Goal: Information Seeking & Learning: Find contact information

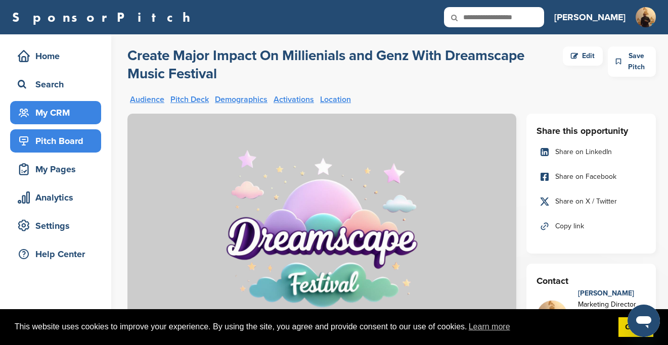
click at [64, 111] on div "My CRM" at bounding box center [58, 113] width 86 height 18
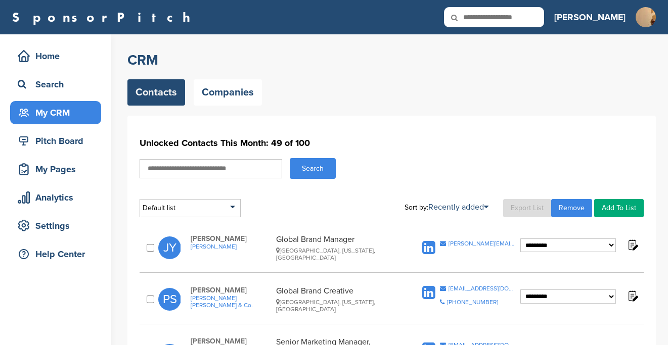
click at [528, 205] on link "Export List" at bounding box center [527, 208] width 48 height 18
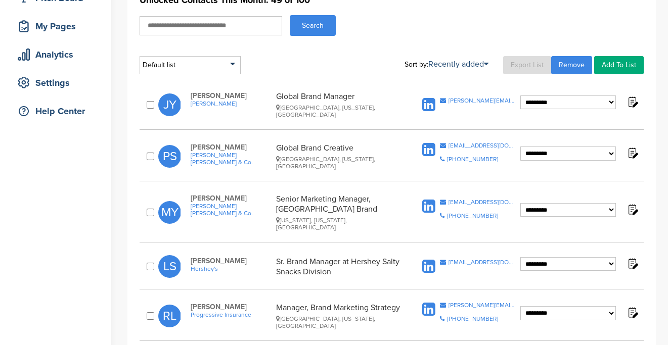
scroll to position [144, 0]
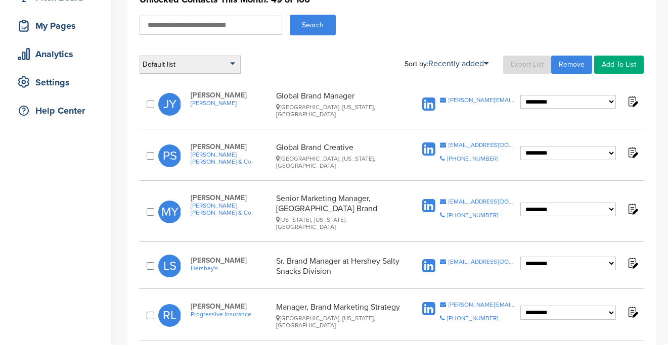
click at [223, 70] on div "Default list" at bounding box center [190, 65] width 101 height 18
click at [230, 64] on div "Default list" at bounding box center [190, 65] width 101 height 18
click at [234, 66] on div "Default list" at bounding box center [190, 65] width 101 height 18
click at [284, 62] on div "Default list Default List Sort by: Recently added Last Viewed Company Name Stag…" at bounding box center [392, 65] width 504 height 18
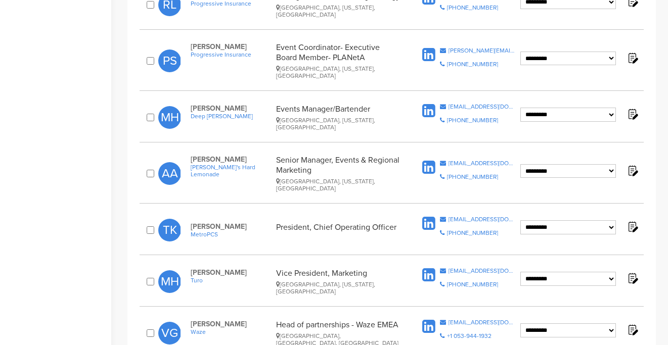
scroll to position [455, 0]
click at [152, 211] on div "**********" at bounding box center [392, 229] width 504 height 37
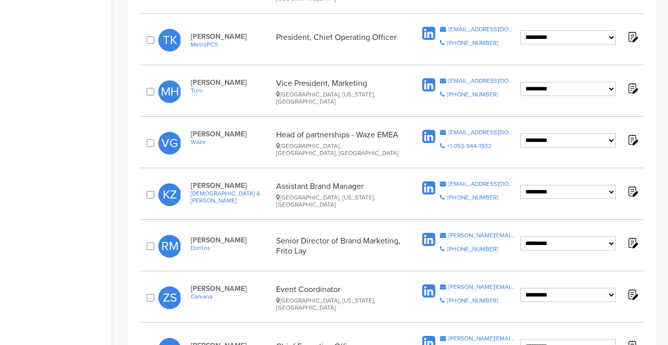
scroll to position [650, 0]
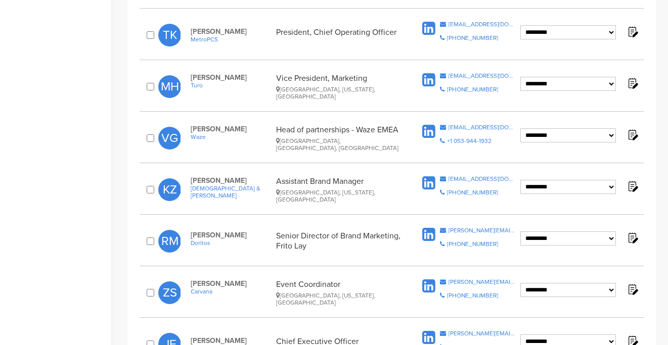
click at [150, 288] on div at bounding box center [152, 293] width 14 height 11
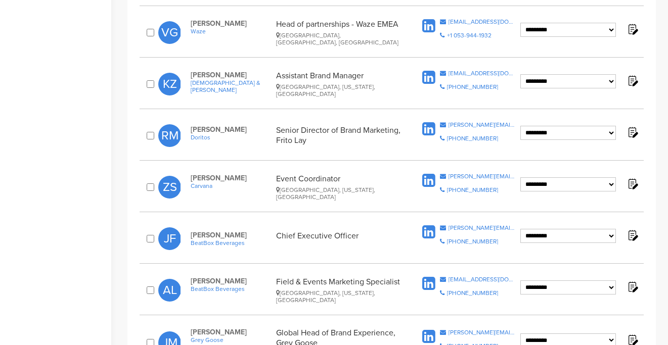
scroll to position [760, 0]
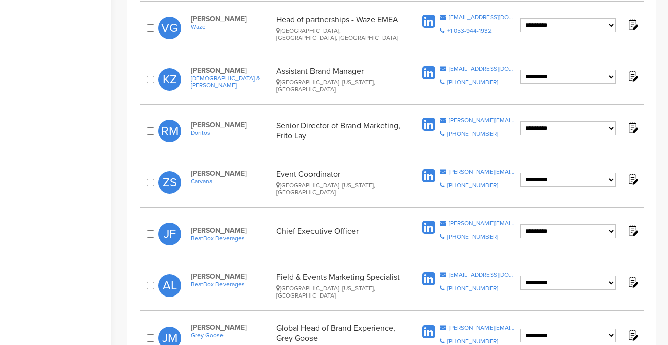
click at [152, 267] on div "**********" at bounding box center [392, 285] width 504 height 37
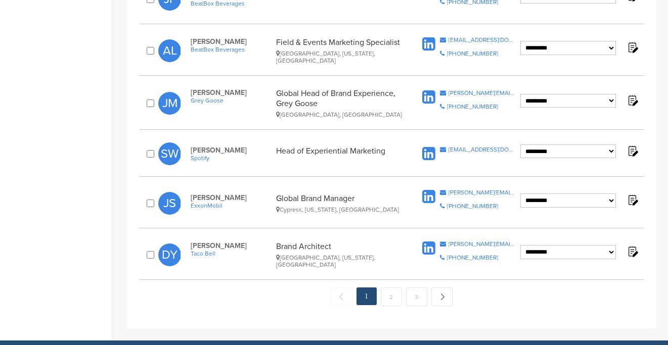
scroll to position [1003, 0]
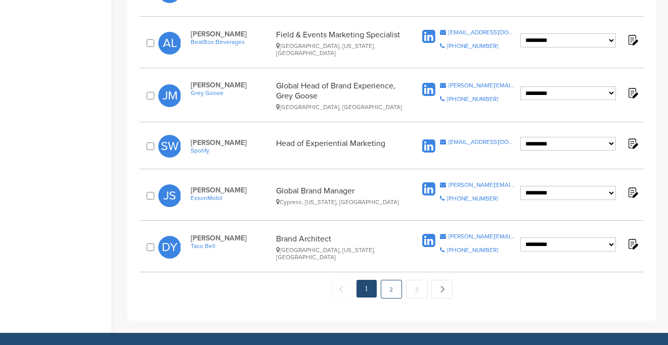
click at [391, 280] on link "2" at bounding box center [391, 289] width 21 height 19
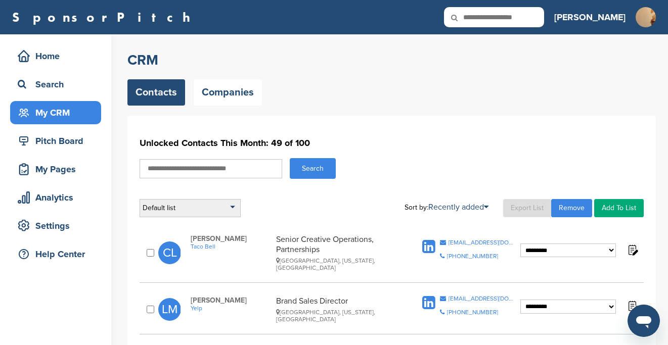
click at [224, 212] on div "Default list" at bounding box center [190, 208] width 101 height 18
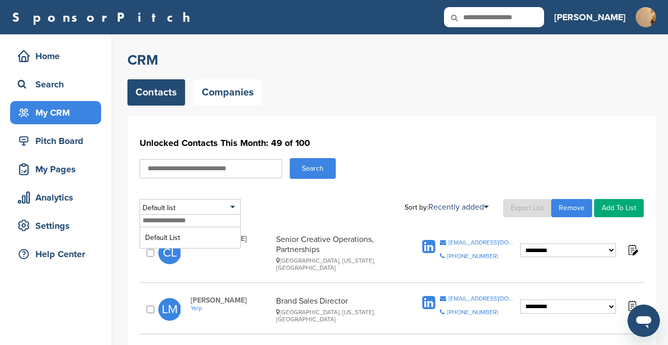
click at [273, 202] on div "Default list Default List Sort by: Recently added Last Viewed Company Name Stag…" at bounding box center [392, 208] width 504 height 18
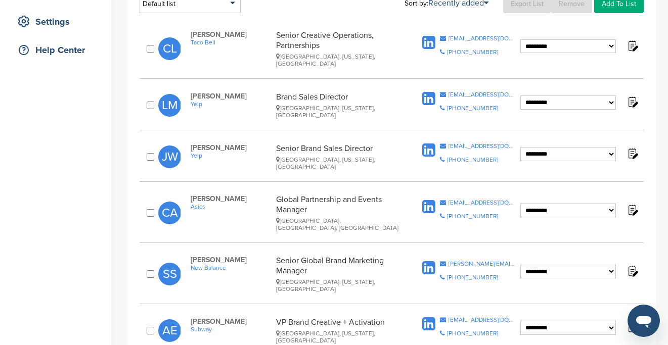
scroll to position [205, 0]
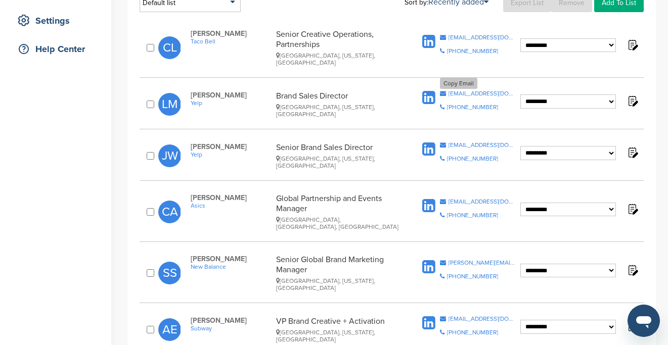
click at [467, 91] on div "lmolina@yelp.com" at bounding box center [482, 94] width 67 height 6
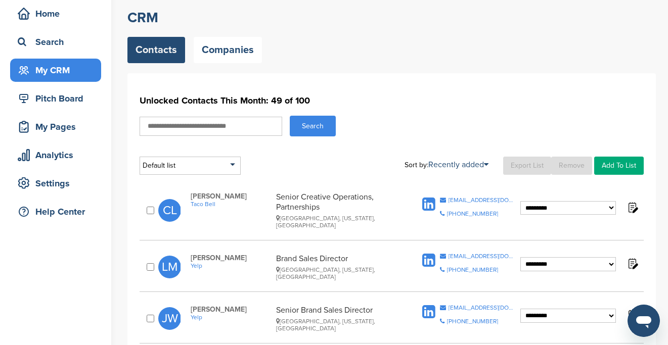
scroll to position [39, 0]
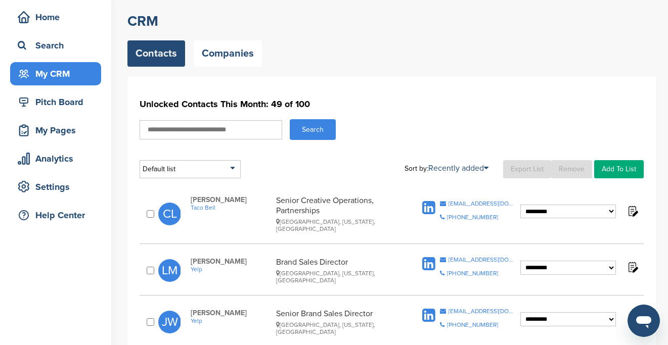
click at [527, 169] on link "Export List" at bounding box center [527, 169] width 48 height 18
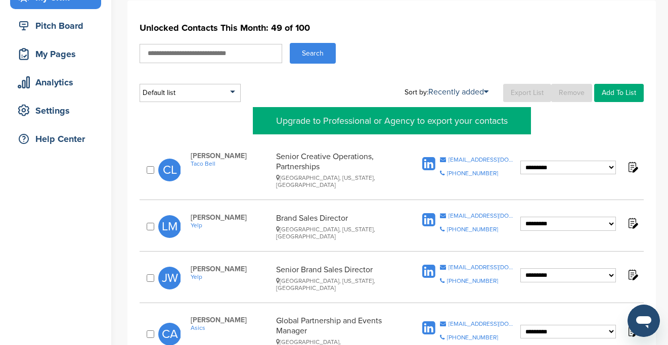
scroll to position [116, 0]
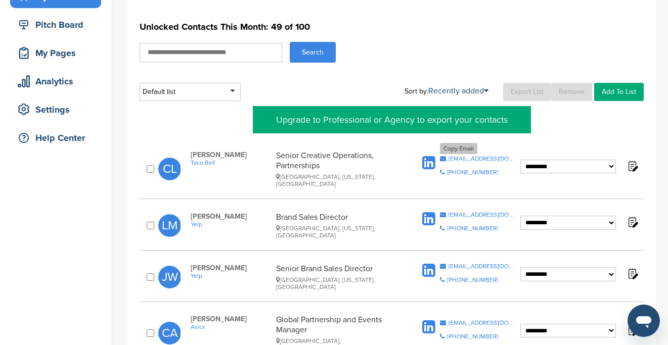
click at [468, 156] on div "chelsea.lancaster@yum.com" at bounding box center [482, 159] width 67 height 6
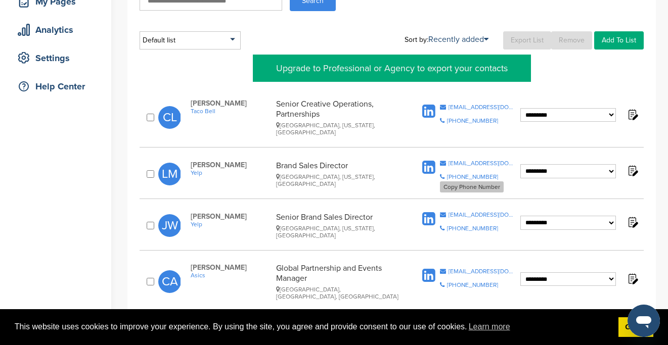
scroll to position [172, 0]
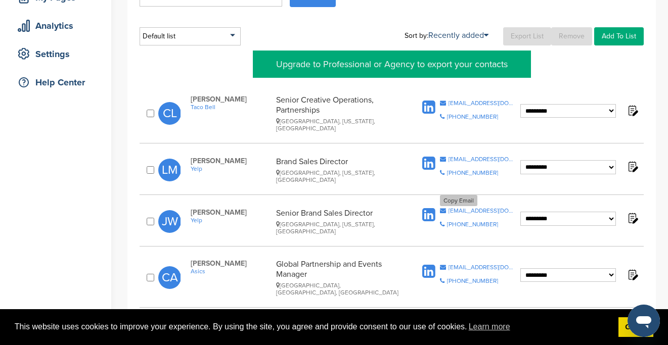
click at [469, 208] on div "jwilson@yelp.com" at bounding box center [482, 211] width 67 height 6
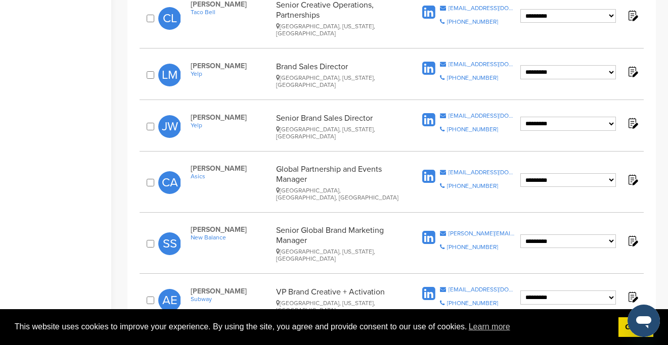
scroll to position [292, 0]
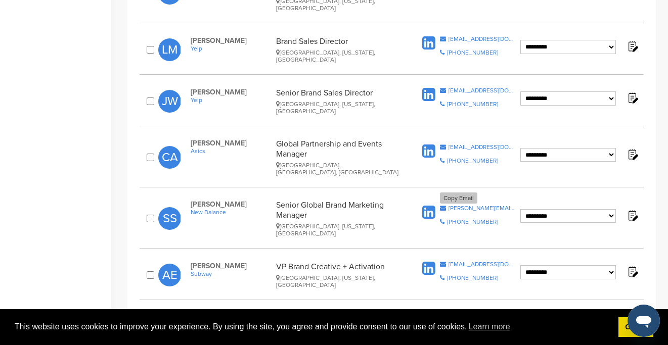
click at [471, 205] on div "sean.sweeney@newbalance.com" at bounding box center [482, 208] width 67 height 6
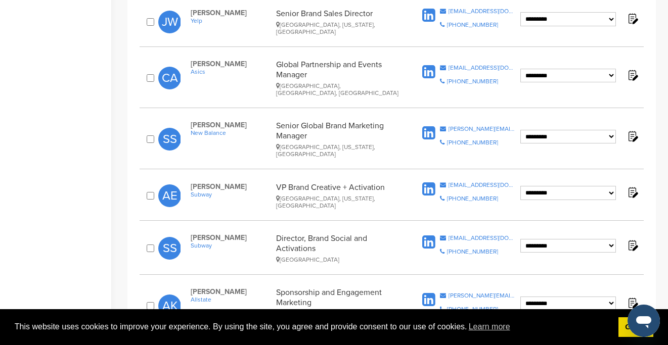
scroll to position [378, 0]
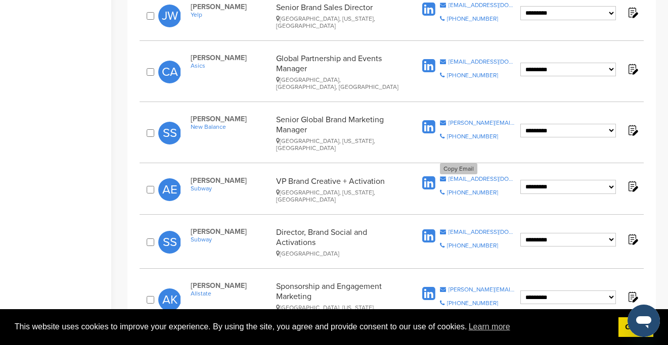
click at [476, 176] on div "echenique_a@subway.com" at bounding box center [482, 179] width 67 height 6
click at [459, 287] on div "ashley.kelly@allstate.com" at bounding box center [482, 290] width 67 height 6
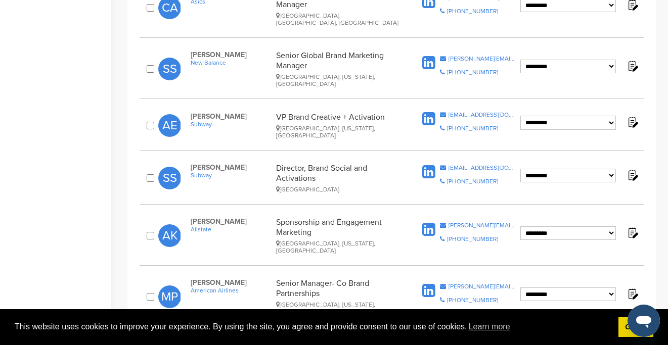
scroll to position [446, 0]
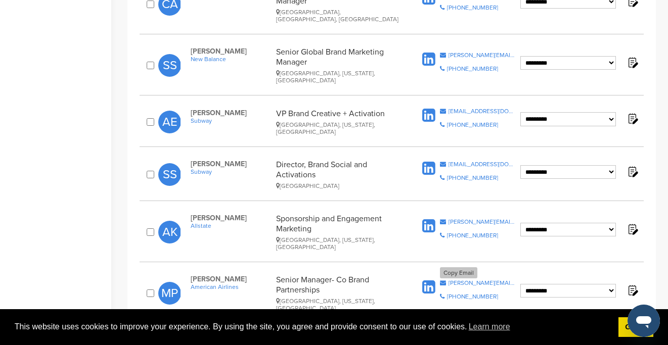
click at [461, 280] on div "megha.patel@aa.com" at bounding box center [482, 283] width 67 height 6
click at [465, 280] on div "megha.patel@aa.com" at bounding box center [482, 283] width 67 height 6
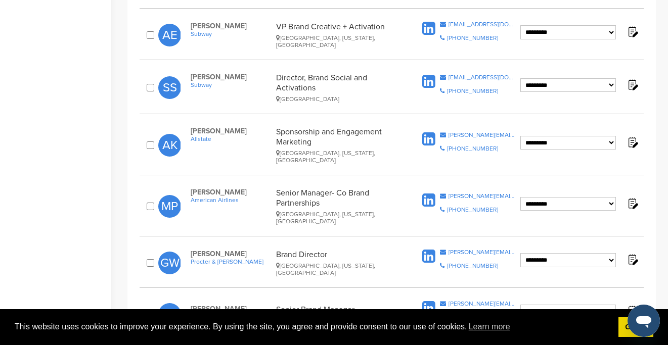
scroll to position [542, 0]
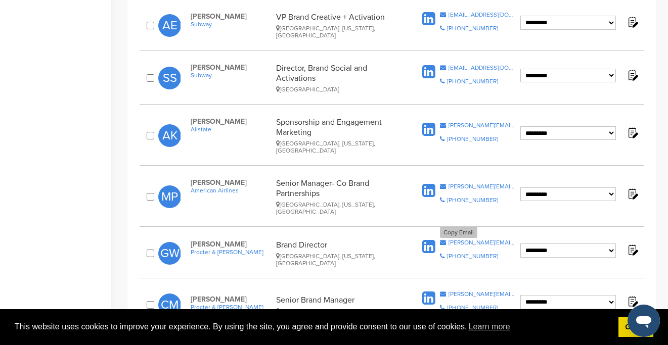
click at [465, 240] on div "whitman.grace@pg.com" at bounding box center [482, 243] width 67 height 6
click at [465, 291] on div "morales.c@pg.com" at bounding box center [482, 294] width 67 height 6
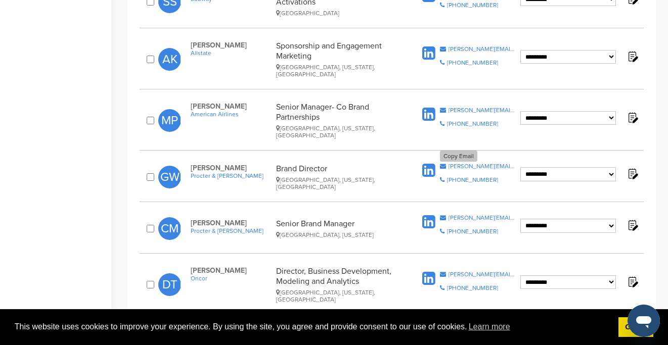
scroll to position [620, 0]
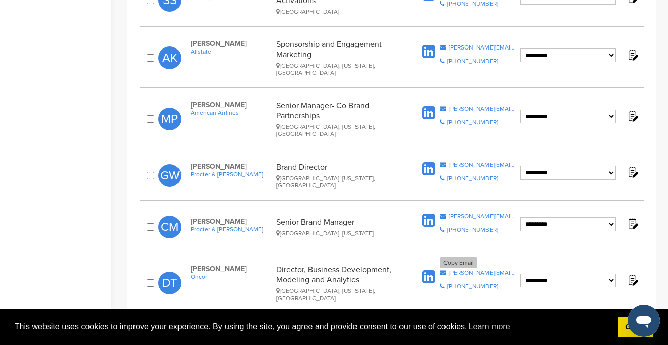
click at [463, 270] on div "david.treichler@oncor.com" at bounding box center [482, 273] width 67 height 6
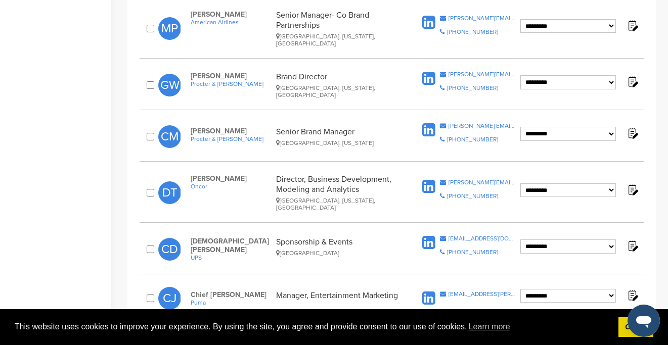
scroll to position [721, 0]
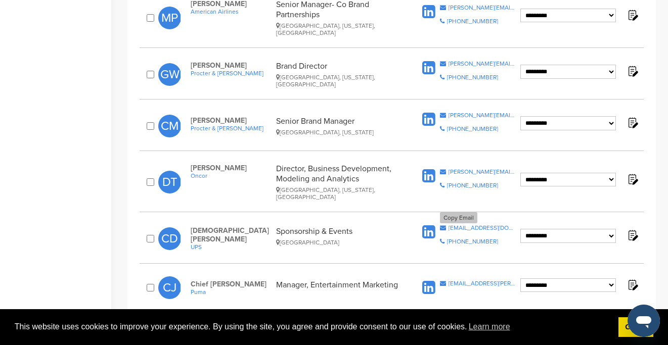
click at [480, 225] on div "dchristian@ups.com" at bounding box center [482, 228] width 67 height 6
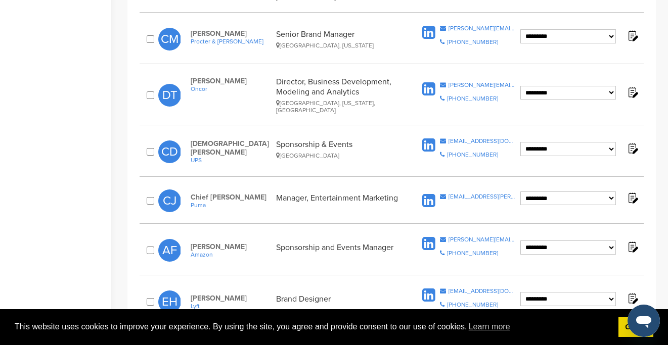
scroll to position [814, 0]
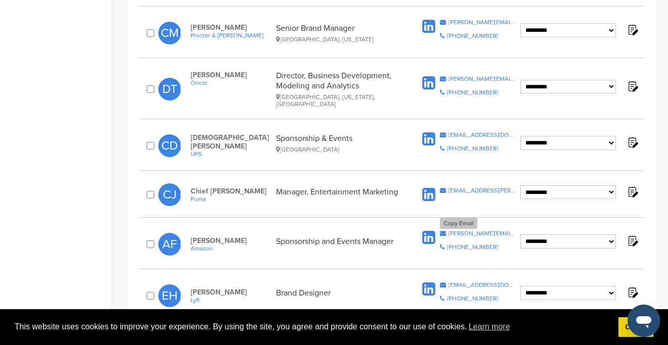
click at [473, 231] on div "anna@amazon.com" at bounding box center [482, 234] width 67 height 6
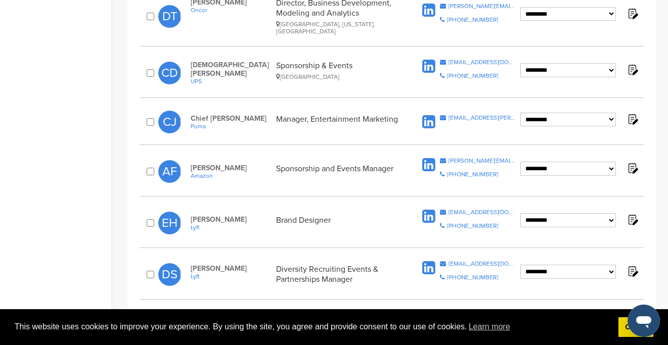
scroll to position [892, 0]
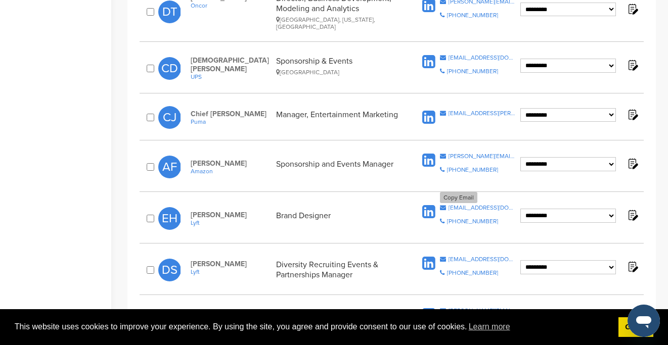
click at [476, 205] on div "evonneh@lyft.com" at bounding box center [482, 208] width 67 height 6
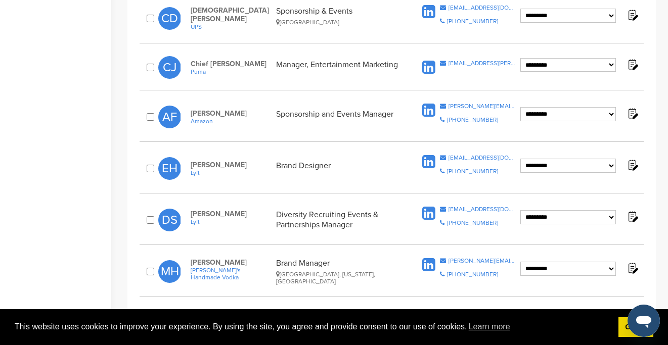
scroll to position [950, 0]
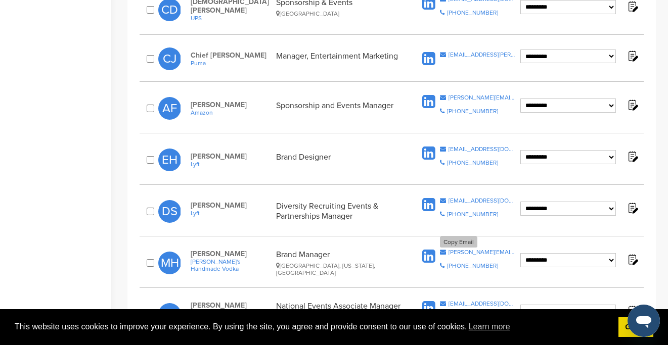
click at [462, 249] on div "matthew@titosvodka.com" at bounding box center [482, 252] width 67 height 6
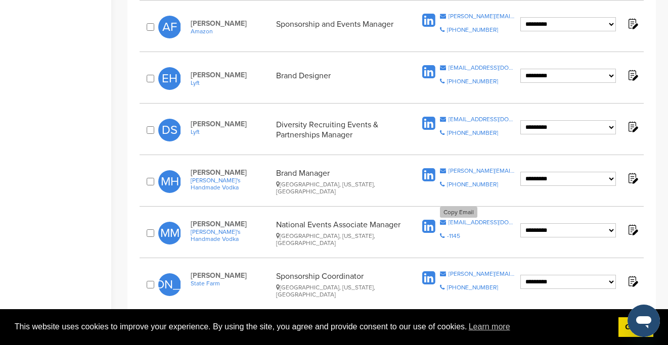
scroll to position [1032, 0]
click at [468, 271] on div "john.althoff.c4oi@statefarm.com" at bounding box center [482, 274] width 67 height 6
click at [364, 317] on link "1" at bounding box center [367, 326] width 21 height 19
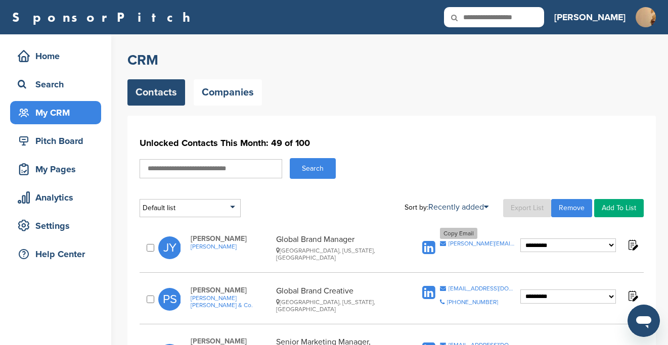
click at [471, 241] on div "[PERSON_NAME][EMAIL_ADDRESS][PERSON_NAME][DOMAIN_NAME]" at bounding box center [482, 244] width 67 height 6
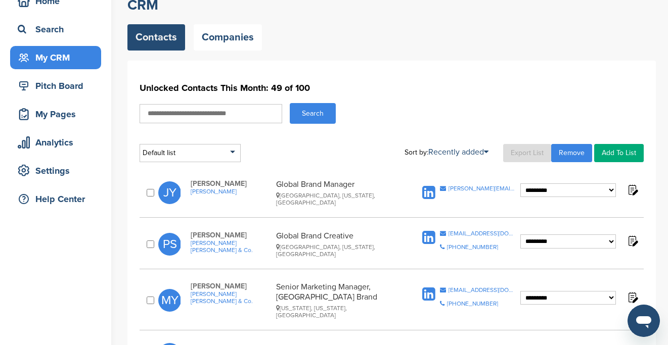
scroll to position [71, 0]
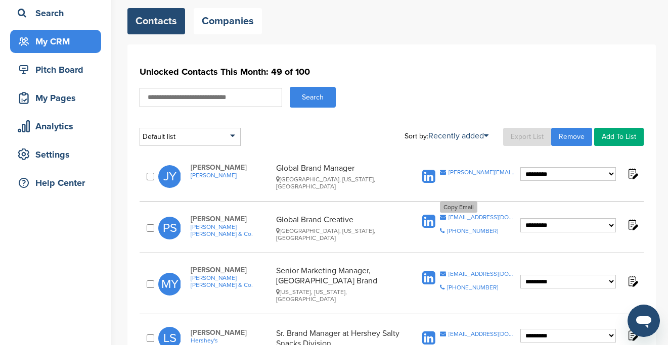
click at [472, 214] on div "psoto@levi.com" at bounding box center [482, 217] width 67 height 6
click at [457, 271] on div "myramategui@levi.com" at bounding box center [482, 274] width 67 height 6
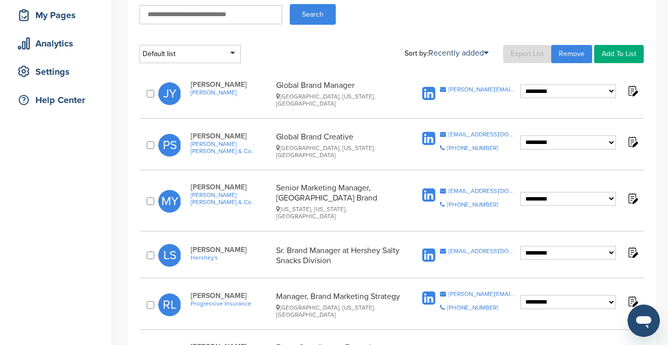
scroll to position [165, 0]
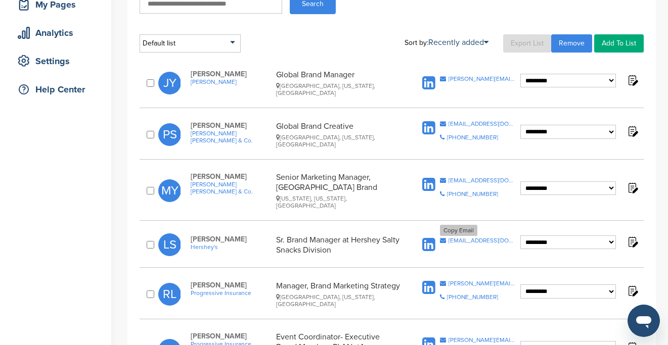
click at [453, 238] on div "lstacy@hersheys.com" at bounding box center [482, 241] width 67 height 6
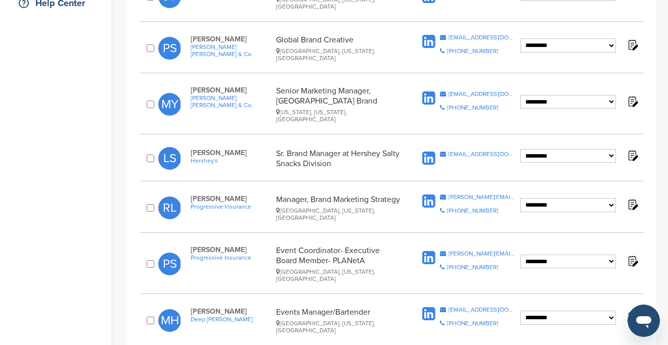
scroll to position [262, 0]
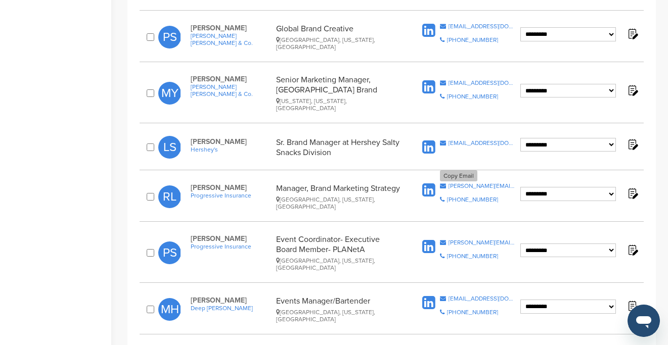
click at [473, 183] on div "rachel_lindberg@progressive.com" at bounding box center [482, 186] width 67 height 6
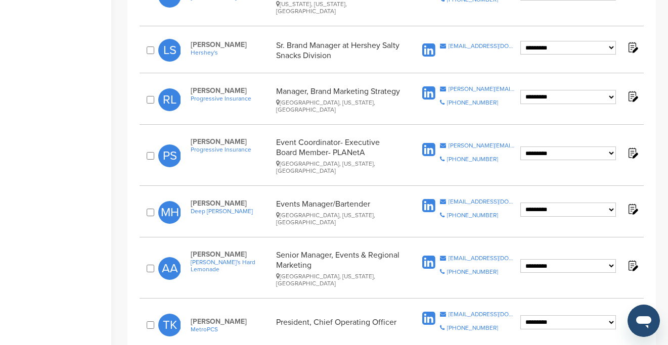
scroll to position [370, 0]
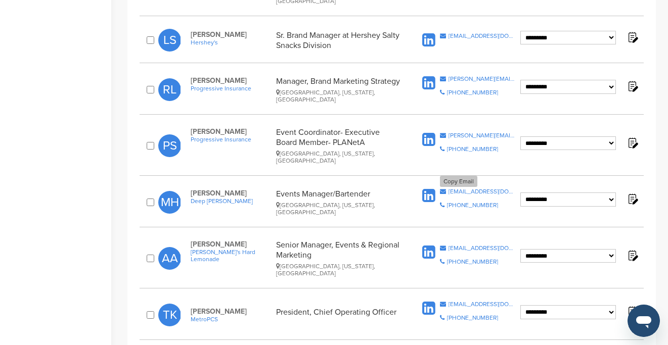
click at [462, 189] on div "mharlow@deepeddyvodka.com" at bounding box center [482, 192] width 67 height 6
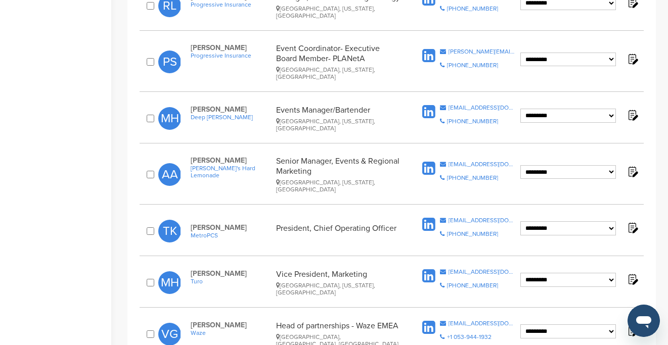
scroll to position [460, 0]
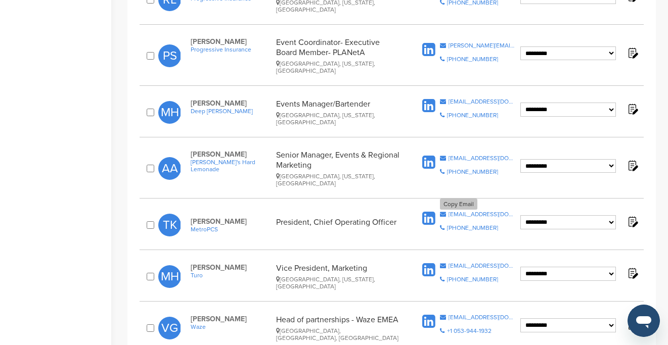
click at [476, 211] on div "tkeys@metropcs.com" at bounding box center [482, 214] width 67 height 6
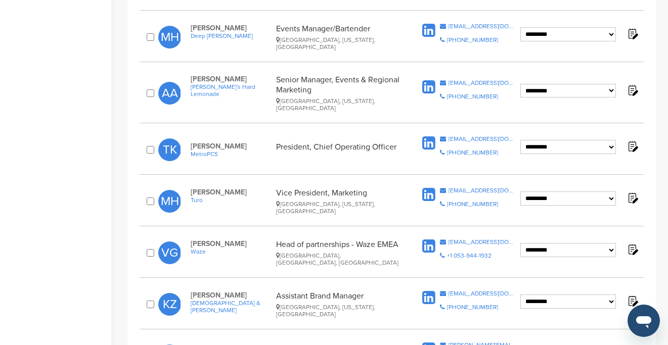
scroll to position [545, 0]
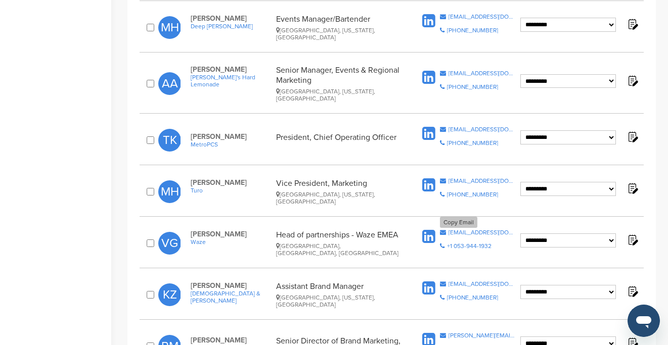
click at [463, 230] on div "vanessagiorno@waze.com" at bounding box center [482, 233] width 67 height 6
click at [466, 178] on span "Copy Email matt@turo.com Copy Phone Number 415-335-7177" at bounding box center [478, 191] width 76 height 27
click at [465, 173] on div "**********" at bounding box center [392, 191] width 504 height 37
click at [465, 178] on div "matt@turo.com" at bounding box center [482, 181] width 67 height 6
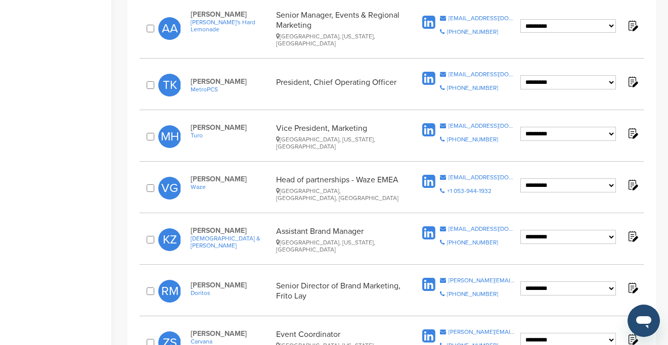
scroll to position [605, 0]
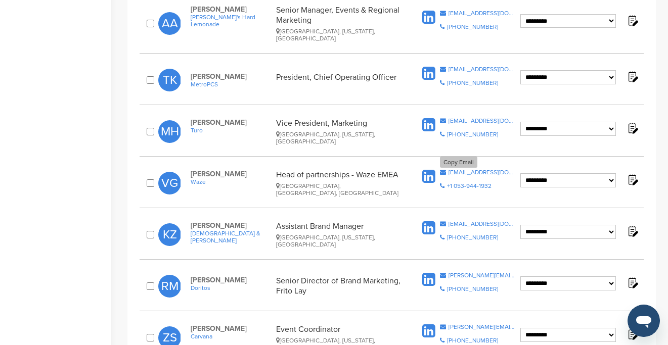
click at [466, 169] on div "vanessagiorno@waze.com" at bounding box center [482, 172] width 67 height 6
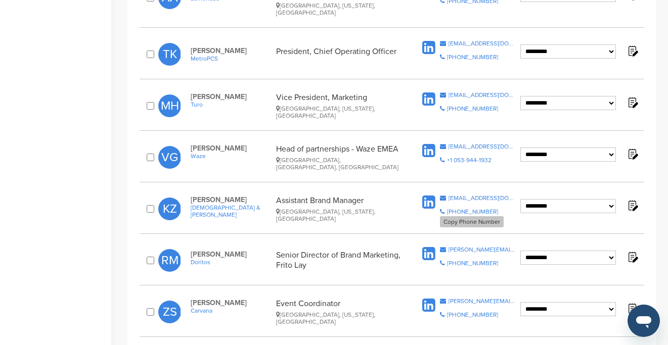
scroll to position [645, 0]
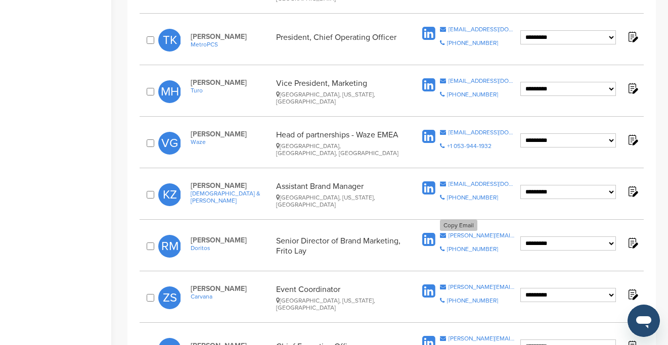
click at [495, 233] on div "ryan.matiyow@pepsico.com" at bounding box center [482, 236] width 67 height 6
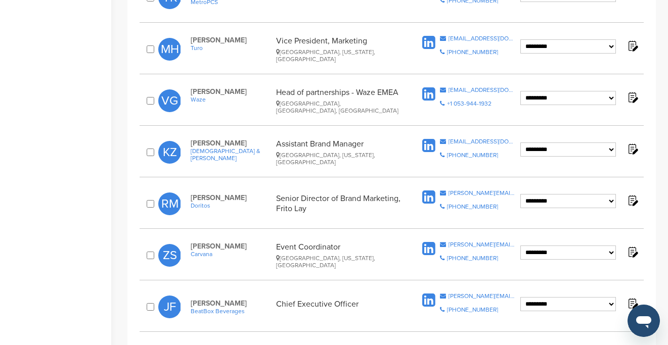
scroll to position [688, 0]
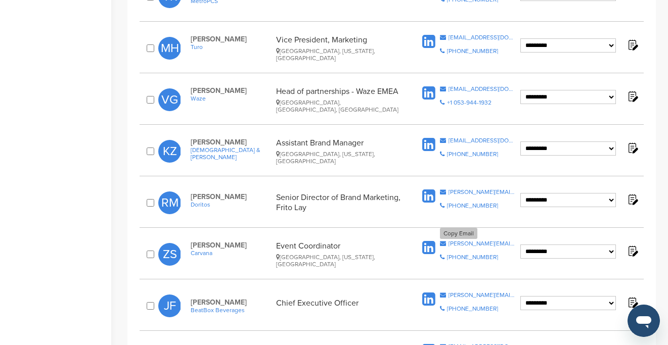
click at [449, 241] on div "zachary.shipman@carvana.com" at bounding box center [482, 244] width 67 height 6
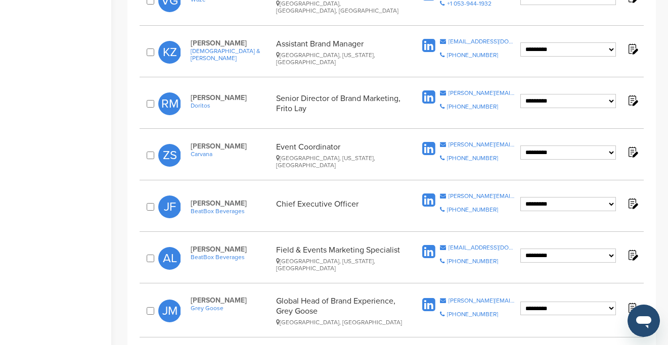
scroll to position [805, 0]
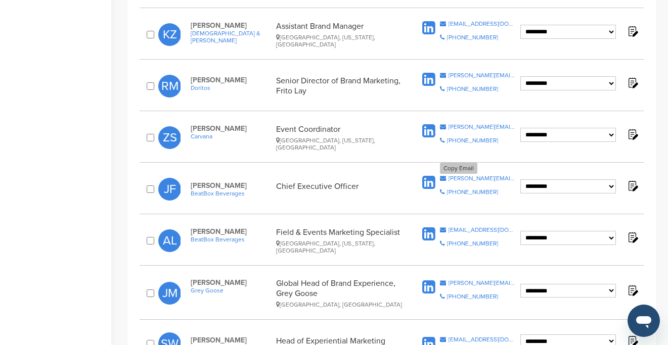
click at [474, 175] on div "justin@beatboxbeverages.com" at bounding box center [482, 178] width 67 height 6
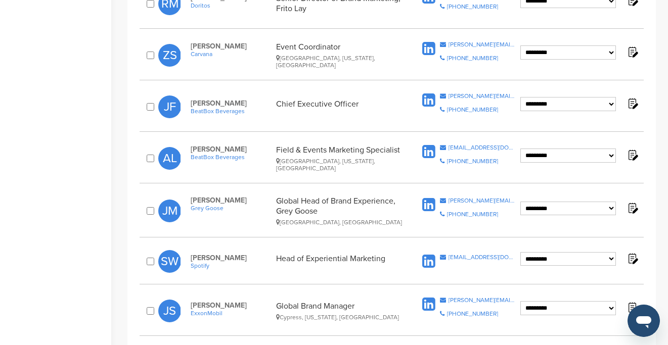
scroll to position [889, 0]
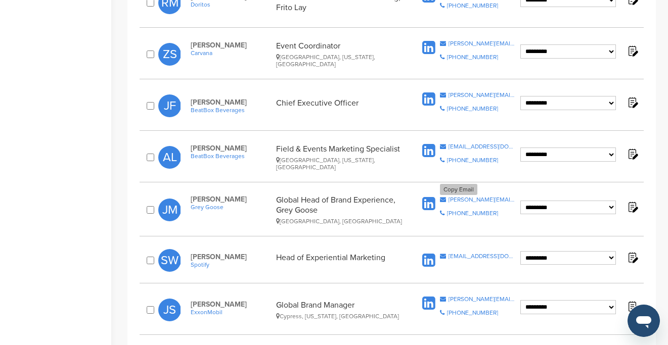
click at [488, 197] on div "joe@greygoose.com" at bounding box center [482, 200] width 67 height 6
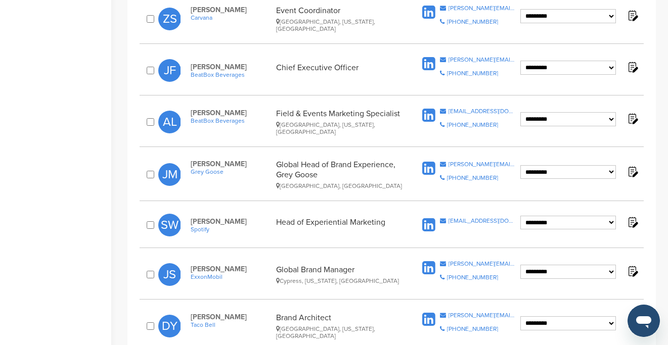
scroll to position [977, 0]
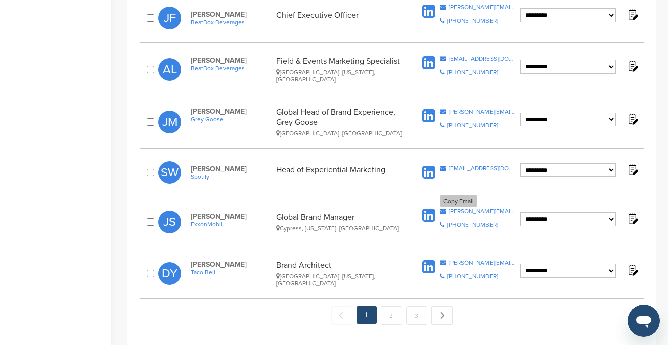
click at [475, 208] on div "john.schulte@exxonmobil.com" at bounding box center [482, 211] width 67 height 6
click at [467, 260] on div "david.yocom@tacobell.com" at bounding box center [482, 263] width 67 height 6
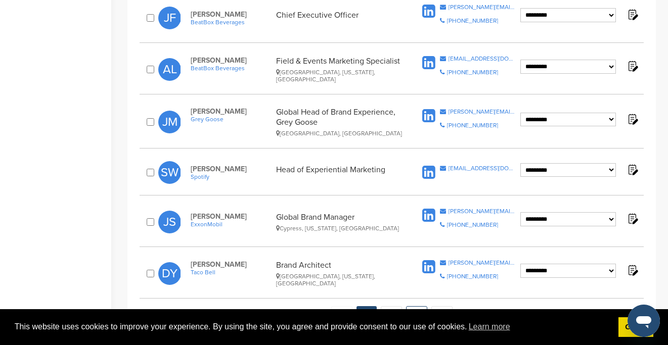
click at [417, 306] on link "3" at bounding box center [416, 315] width 21 height 19
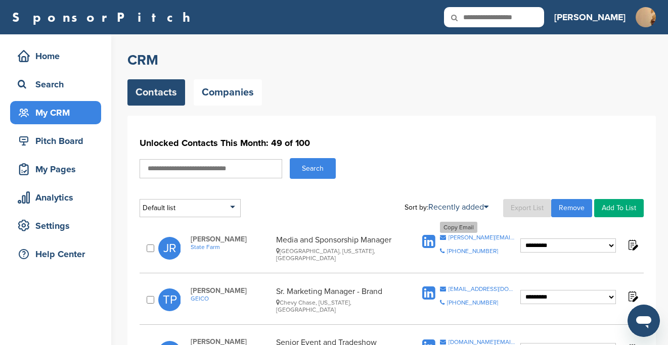
click at [463, 237] on div "[PERSON_NAME][EMAIL_ADDRESS][PERSON_NAME][DOMAIN_NAME]" at bounding box center [482, 238] width 67 height 6
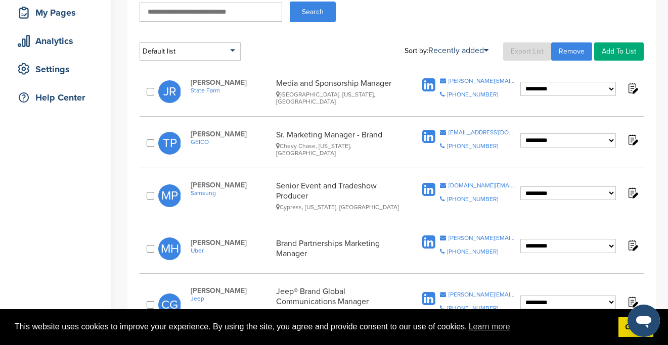
scroll to position [166, 0]
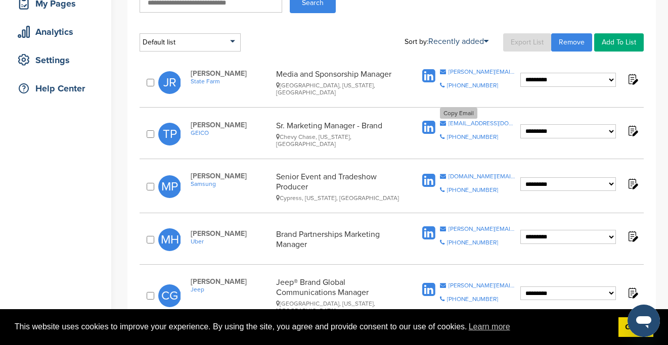
click at [481, 125] on div "[EMAIL_ADDRESS][DOMAIN_NAME]" at bounding box center [482, 123] width 67 height 6
click at [478, 174] on div "[DOMAIN_NAME][EMAIL_ADDRESS][DOMAIN_NAME]" at bounding box center [482, 176] width 67 height 6
click at [463, 231] on div "[PERSON_NAME][EMAIL_ADDRESS][PERSON_NAME][DOMAIN_NAME]" at bounding box center [482, 229] width 67 height 6
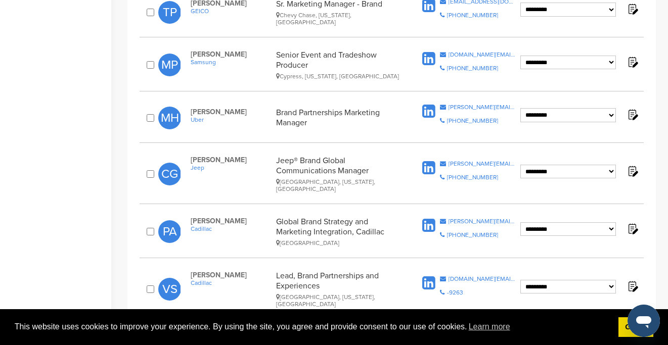
scroll to position [294, 0]
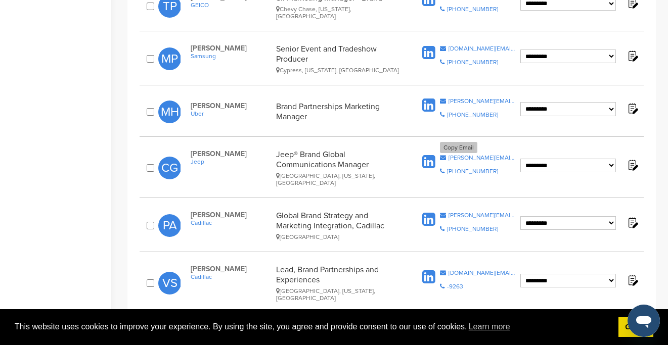
click at [478, 155] on div "[PERSON_NAME][EMAIL_ADDRESS][PERSON_NAME][DOMAIN_NAME]" at bounding box center [482, 158] width 67 height 6
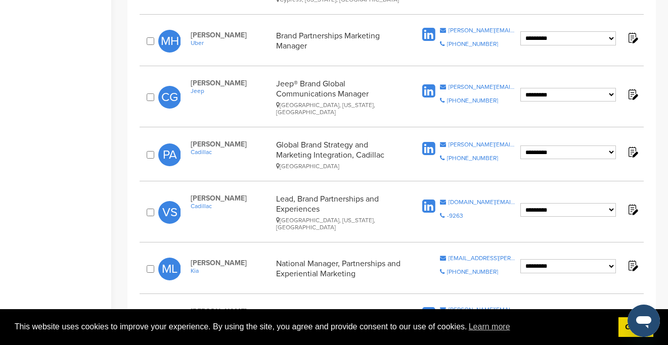
scroll to position [379, 0]
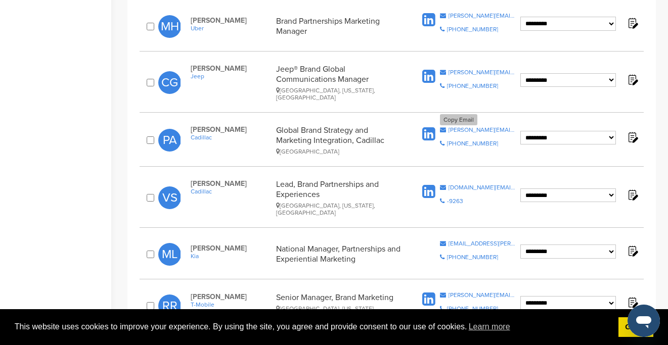
click at [480, 127] on div "[PERSON_NAME][EMAIL_ADDRESS][PERSON_NAME][DOMAIN_NAME]" at bounding box center [482, 130] width 67 height 6
click at [483, 185] on div "[DOMAIN_NAME][EMAIL_ADDRESS][PERSON_NAME][DOMAIN_NAME]" at bounding box center [482, 188] width 67 height 6
click at [455, 241] on div "[EMAIL_ADDRESS][PERSON_NAME][DOMAIN_NAME]" at bounding box center [482, 244] width 67 height 6
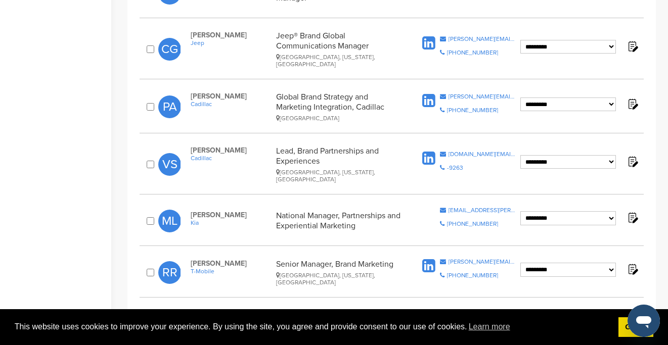
scroll to position [415, 0]
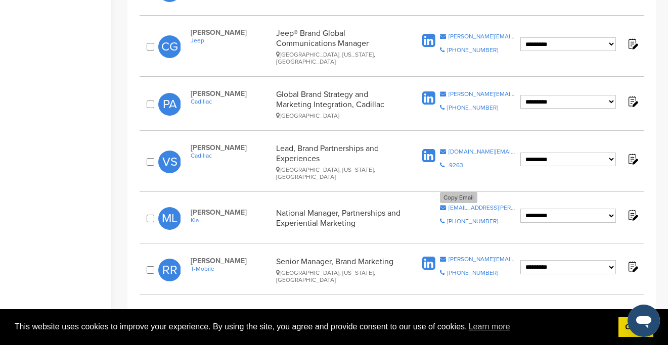
click at [471, 205] on div "[EMAIL_ADDRESS][PERSON_NAME][DOMAIN_NAME]" at bounding box center [482, 208] width 67 height 6
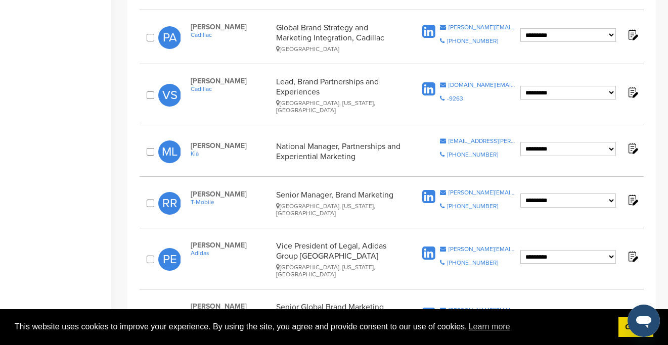
scroll to position [483, 0]
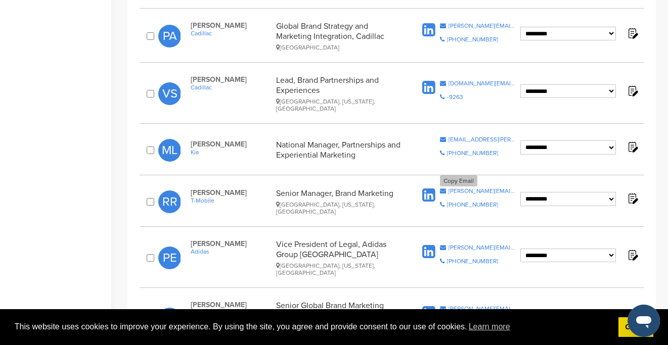
click at [469, 188] on div "[PERSON_NAME][EMAIL_ADDRESS][PERSON_NAME][DOMAIN_NAME]" at bounding box center [482, 191] width 67 height 6
click at [467, 245] on div "[PERSON_NAME][EMAIL_ADDRESS][PERSON_NAME][DOMAIN_NAME]" at bounding box center [482, 248] width 67 height 6
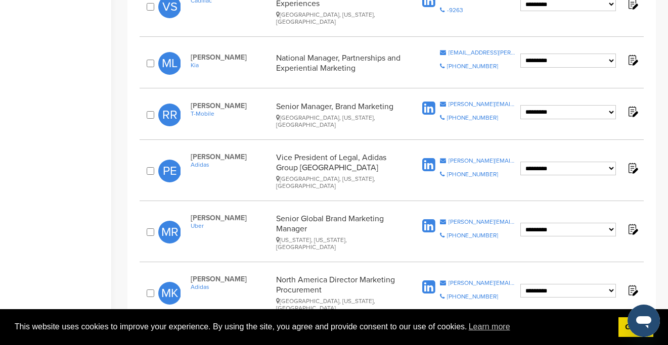
scroll to position [572, 0]
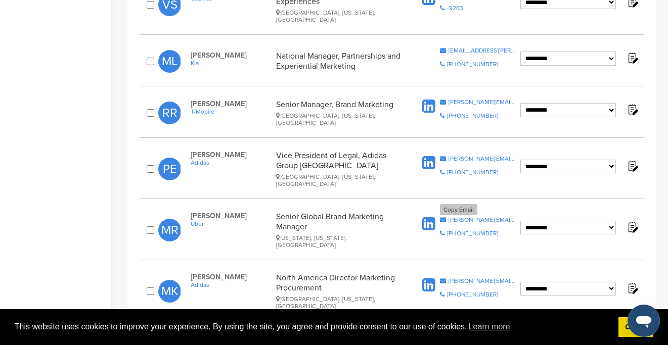
click at [481, 217] on div "[PERSON_NAME][EMAIL_ADDRESS][PERSON_NAME][DOMAIN_NAME]" at bounding box center [482, 220] width 67 height 6
click at [467, 278] on div "[PERSON_NAME][EMAIL_ADDRESS][PERSON_NAME][DOMAIN_NAME]" at bounding box center [482, 281] width 67 height 6
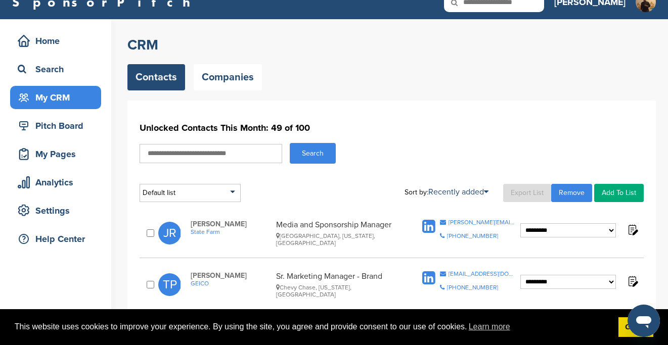
scroll to position [0, 0]
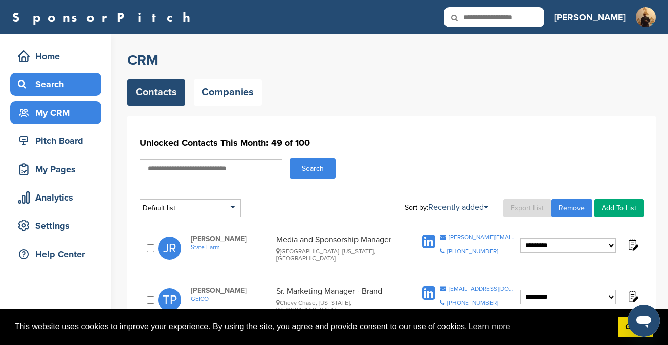
click at [55, 89] on div "Search" at bounding box center [58, 84] width 86 height 18
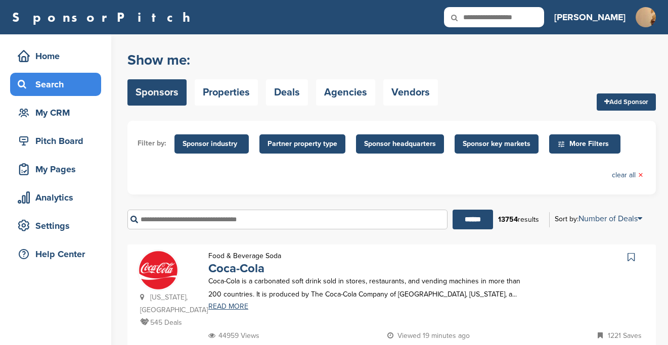
click at [230, 151] on span "Sponsor industry" at bounding box center [211, 144] width 74 height 19
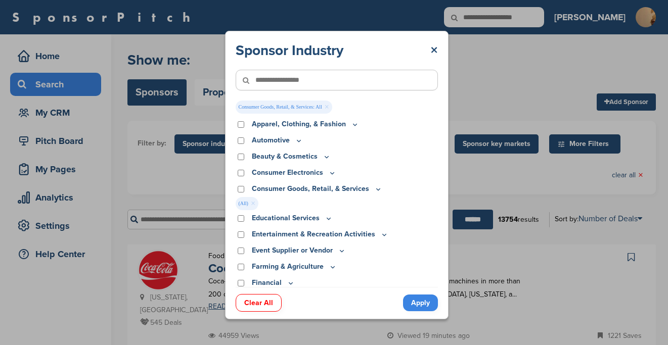
click at [424, 300] on link "Apply" at bounding box center [420, 303] width 35 height 17
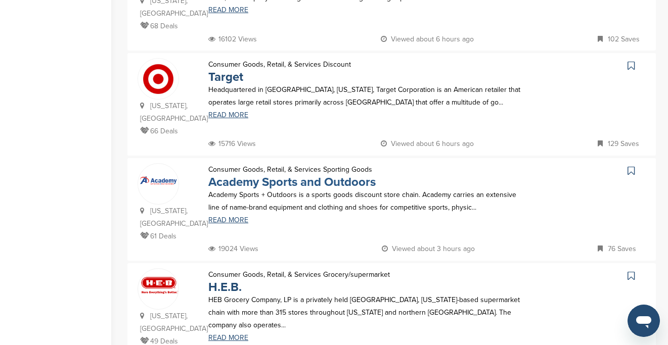
click at [249, 175] on link "Academy Sports and Outdoors" at bounding box center [291, 182] width 167 height 15
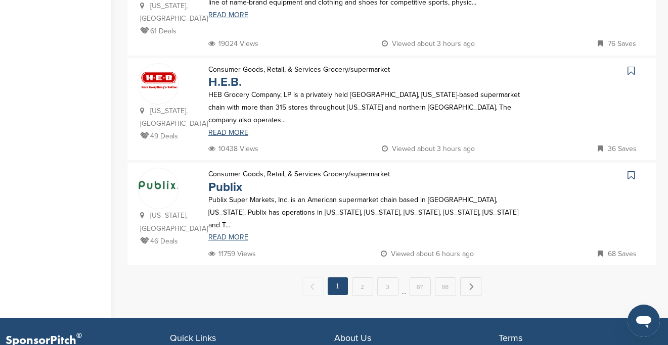
scroll to position [1066, 0]
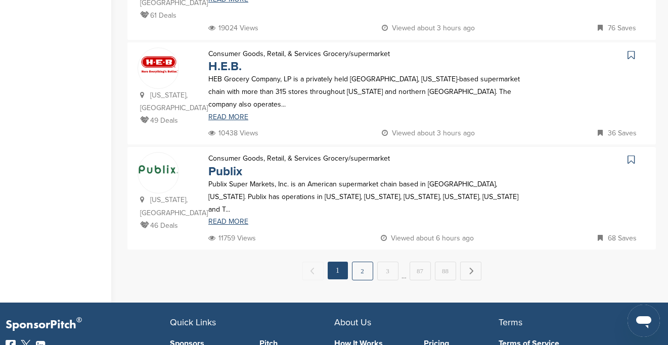
click at [366, 262] on link "2" at bounding box center [362, 271] width 21 height 19
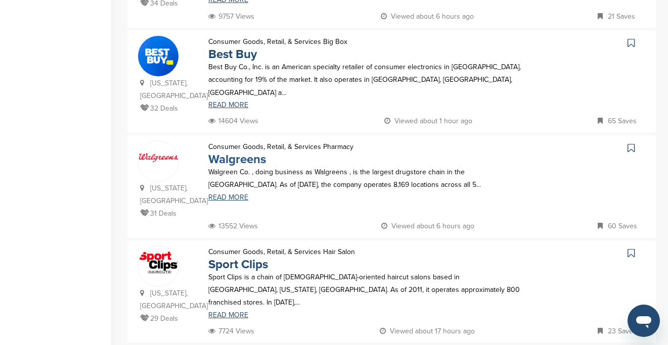
scroll to position [869, 0]
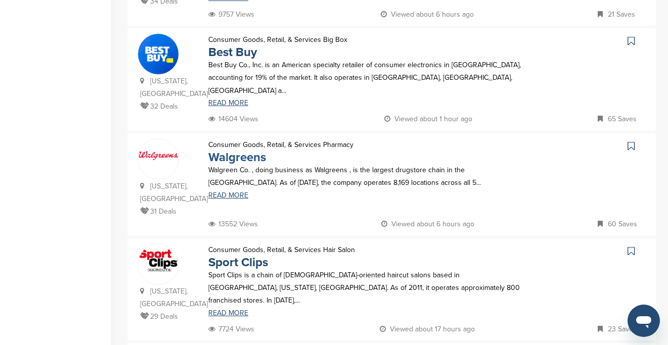
click at [237, 150] on link "Walgreens" at bounding box center [237, 157] width 58 height 15
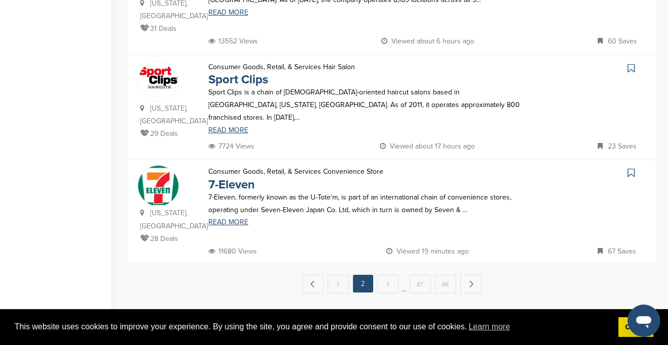
scroll to position [1053, 0]
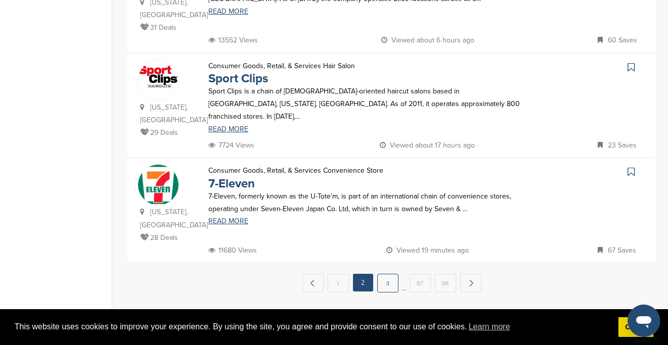
click at [384, 274] on link "3" at bounding box center [387, 283] width 21 height 19
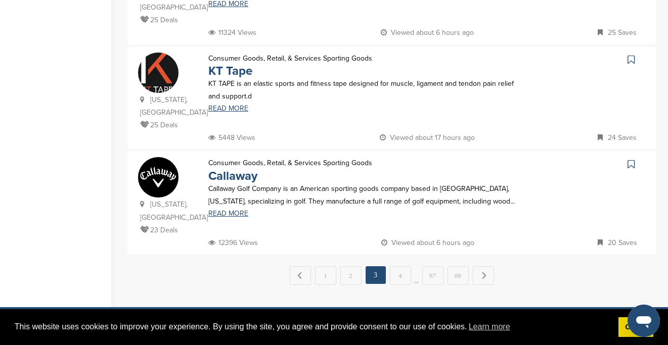
scroll to position [1072, 0]
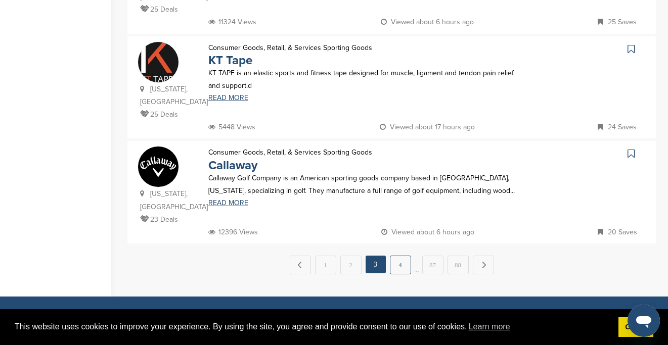
click at [401, 256] on link "4" at bounding box center [400, 265] width 21 height 19
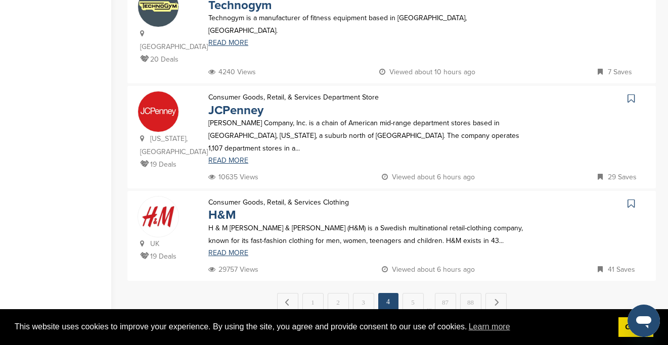
scroll to position [1009, 0]
click at [225, 207] on link "H&M" at bounding box center [222, 214] width 28 height 15
click at [406, 293] on link "5" at bounding box center [413, 302] width 21 height 19
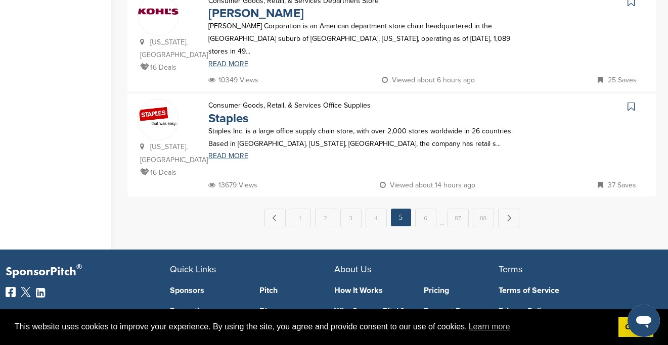
scroll to position [1119, 0]
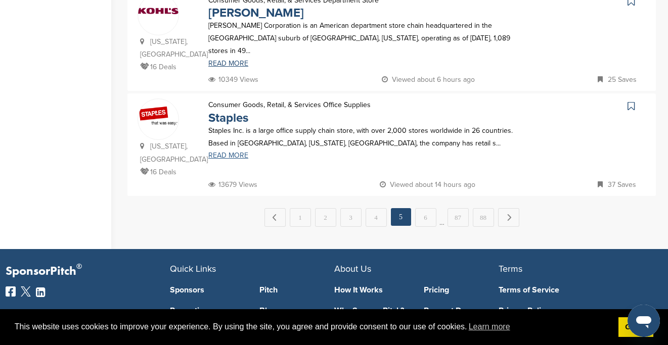
click at [233, 152] on link "READ MORE" at bounding box center [366, 155] width 316 height 7
click at [421, 208] on link "6" at bounding box center [425, 217] width 21 height 19
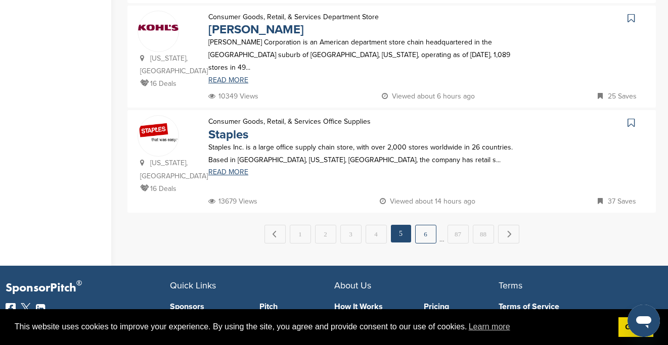
click at [424, 225] on link "6" at bounding box center [425, 234] width 21 height 19
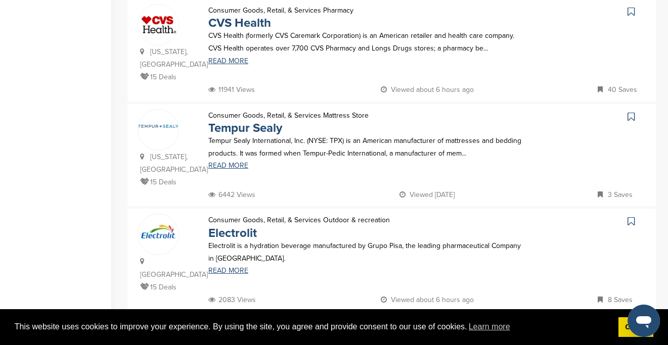
scroll to position [1005, 0]
click at [240, 15] on link "CVS Health" at bounding box center [239, 22] width 63 height 15
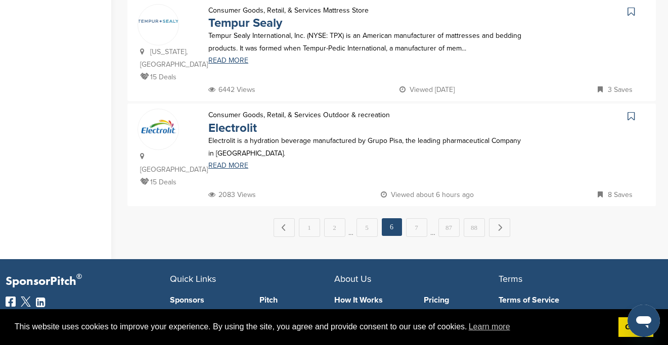
scroll to position [1111, 0]
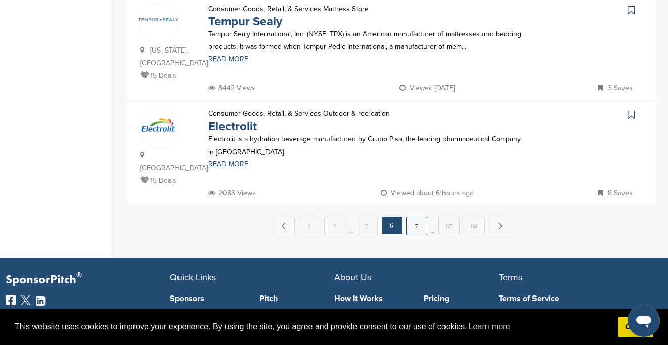
click at [411, 217] on link "7" at bounding box center [416, 226] width 21 height 19
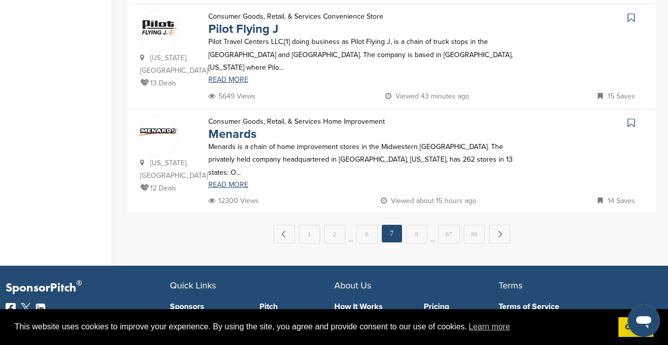
scroll to position [1112, 0]
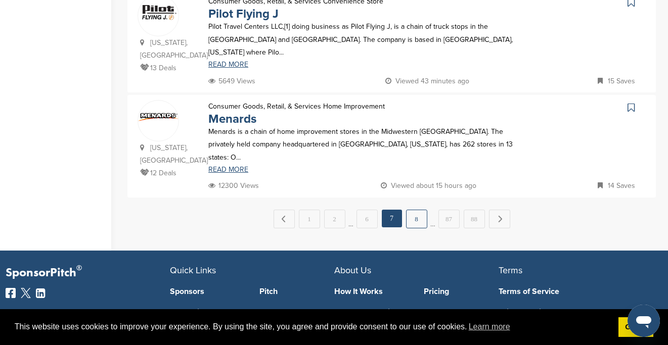
click at [416, 214] on link "8" at bounding box center [416, 219] width 21 height 19
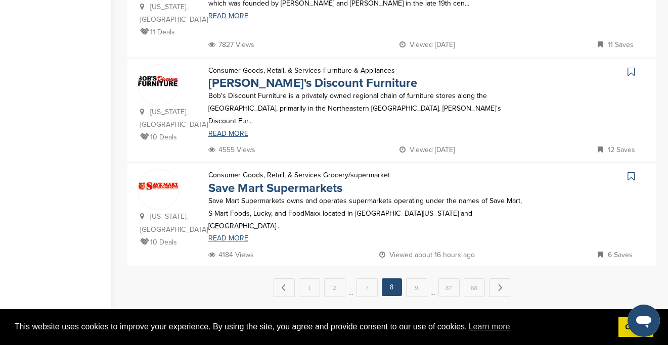
scroll to position [1050, 0]
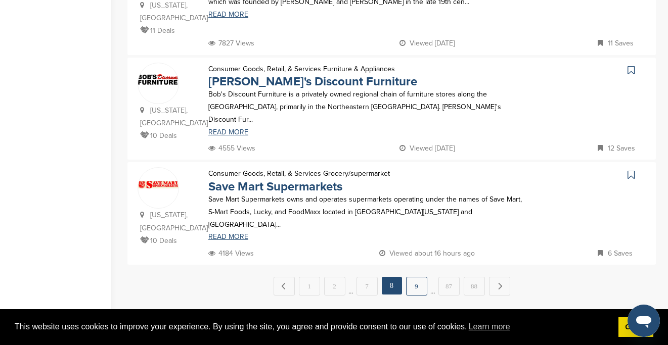
click at [411, 277] on link "9" at bounding box center [416, 286] width 21 height 19
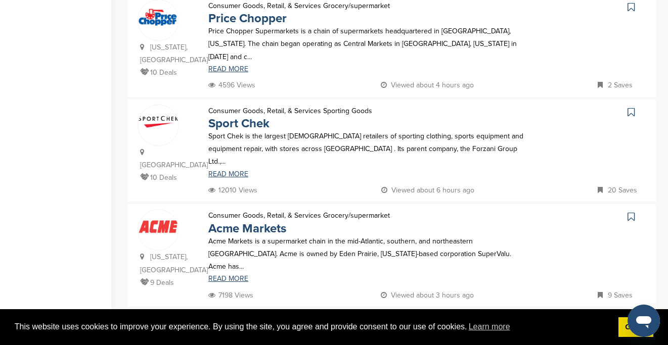
scroll to position [1015, 0]
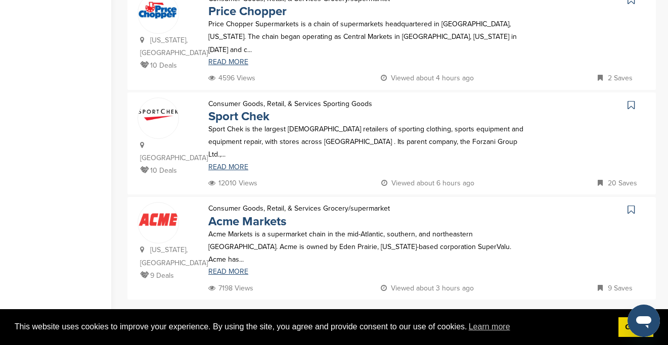
click at [413, 312] on link "10" at bounding box center [416, 321] width 21 height 19
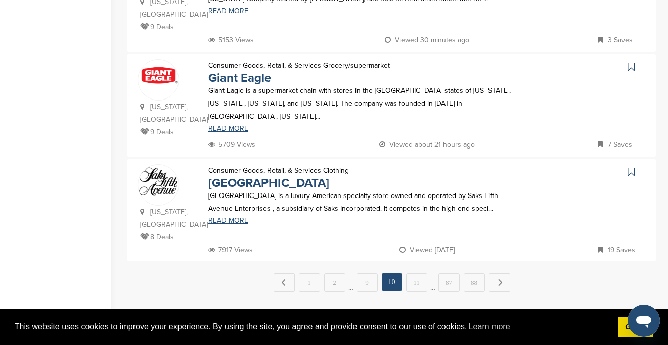
scroll to position [1069, 0]
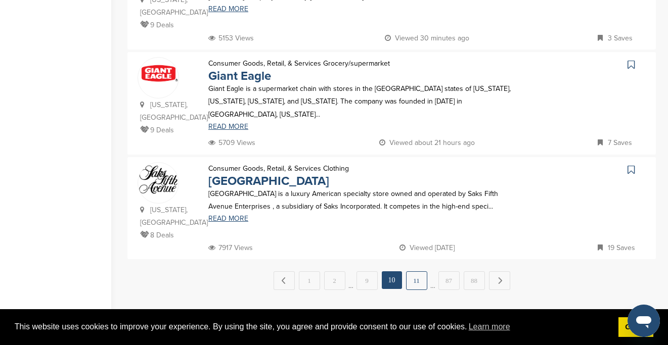
click at [417, 272] on link "11" at bounding box center [416, 281] width 21 height 19
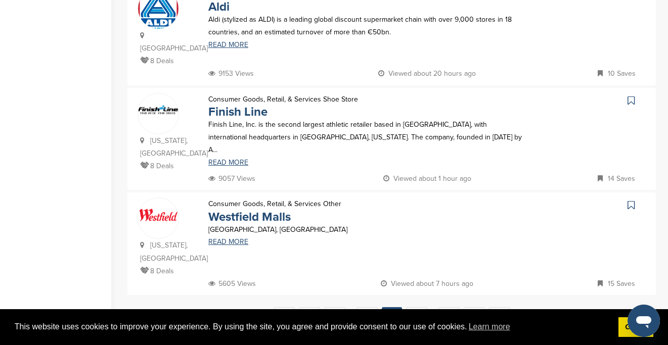
scroll to position [1021, 0]
click at [419, 307] on link "12" at bounding box center [416, 316] width 21 height 19
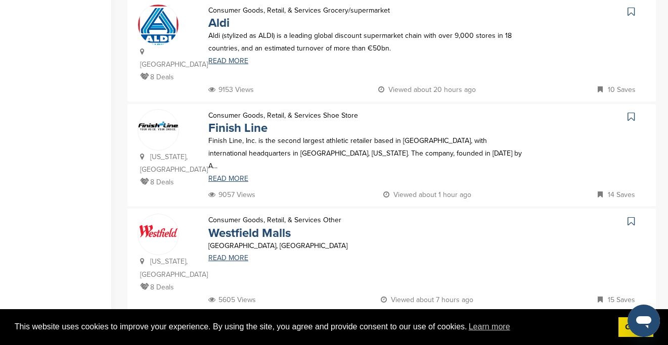
click at [415, 324] on link "12" at bounding box center [416, 333] width 21 height 19
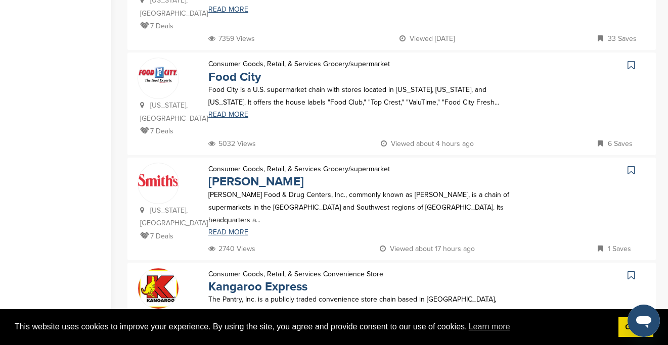
scroll to position [965, 0]
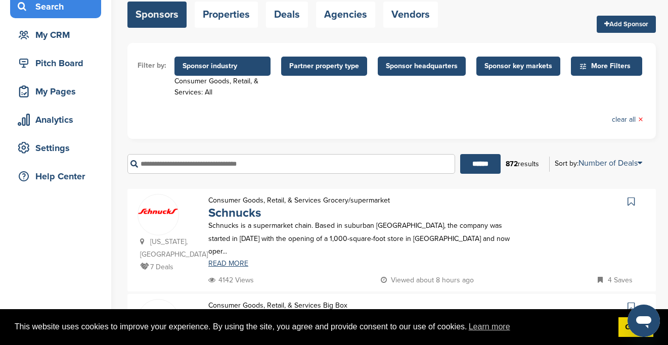
scroll to position [0, 0]
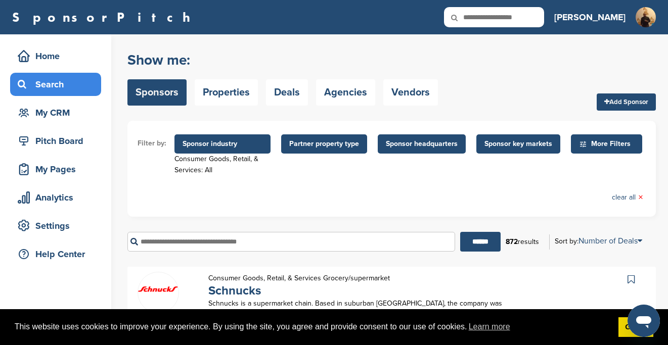
click at [231, 143] on span "Sponsor industry" at bounding box center [223, 144] width 80 height 11
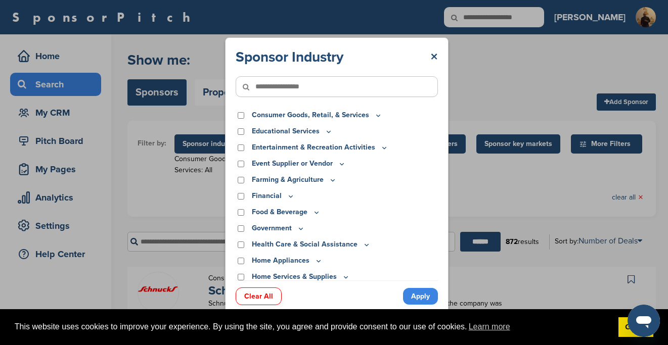
scroll to position [69, 0]
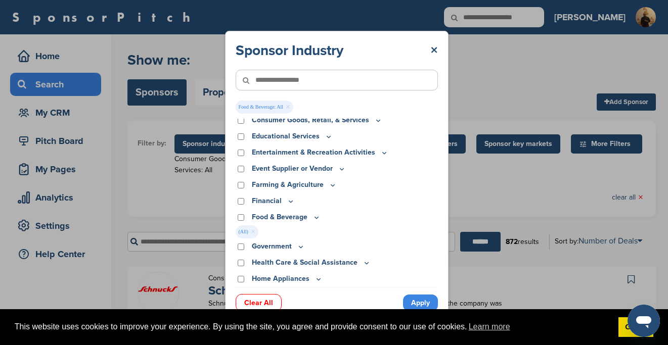
click at [415, 299] on link "Apply" at bounding box center [420, 303] width 35 height 17
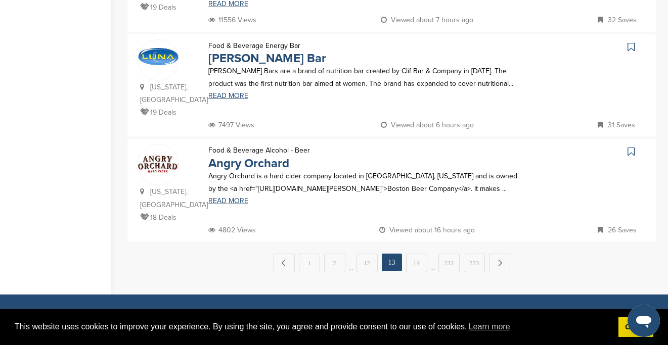
scroll to position [1066, 0]
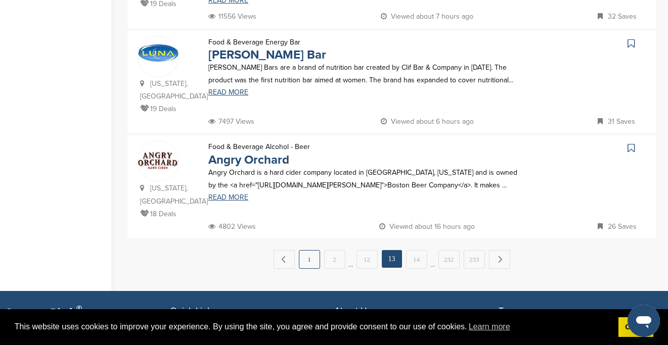
click at [315, 250] on link "1" at bounding box center [309, 259] width 21 height 19
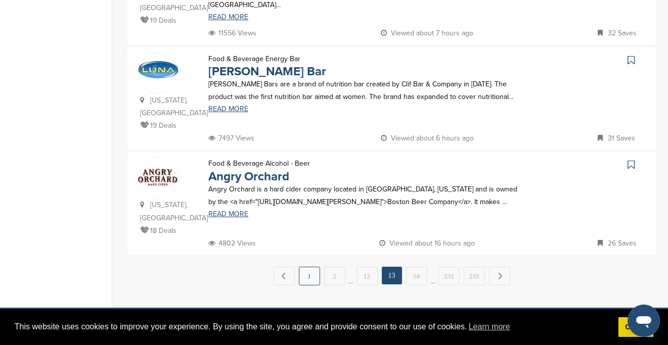
click at [313, 267] on link "1" at bounding box center [309, 276] width 21 height 19
click at [309, 267] on link "1" at bounding box center [309, 276] width 21 height 19
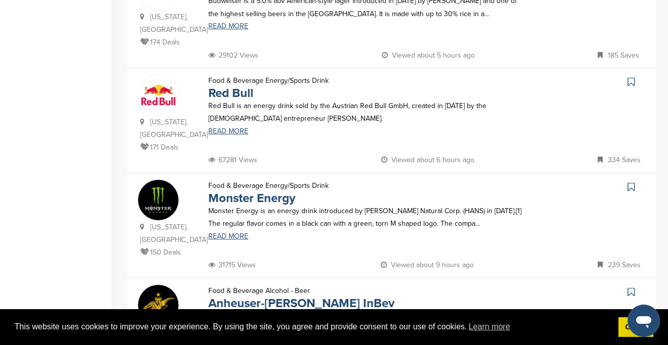
scroll to position [0, 0]
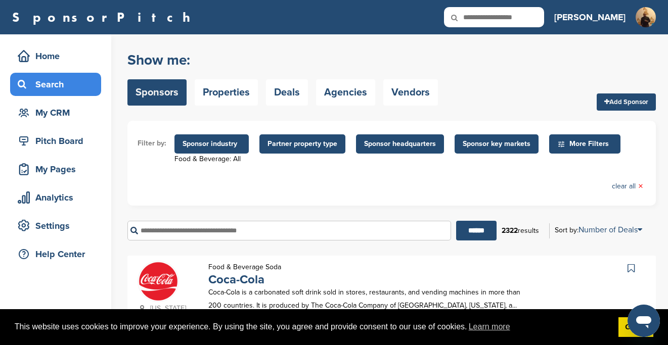
click at [268, 132] on ul "Filter by: Sponsor industry Food & Beverage: All Sponsor Industry × Food & Beve…" at bounding box center [392, 163] width 508 height 65
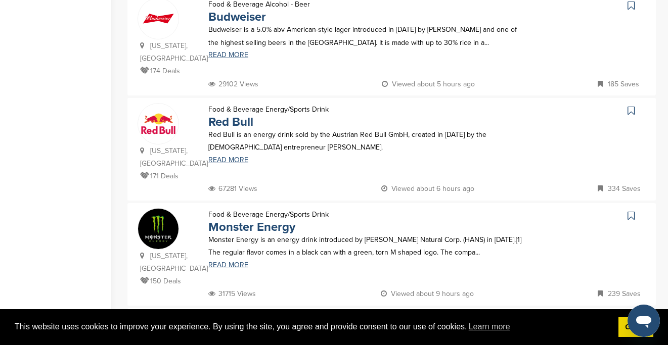
scroll to position [807, 0]
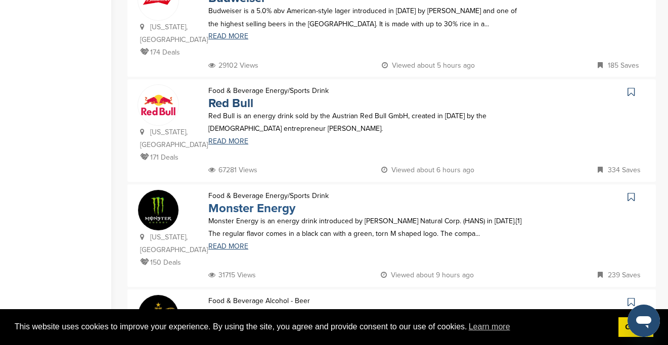
click at [256, 201] on link "Monster Energy" at bounding box center [251, 208] width 87 height 15
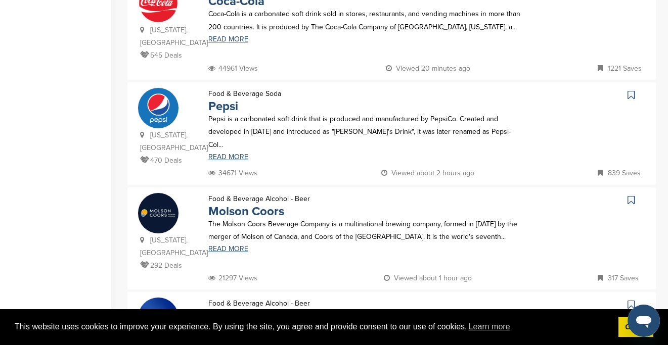
scroll to position [0, 0]
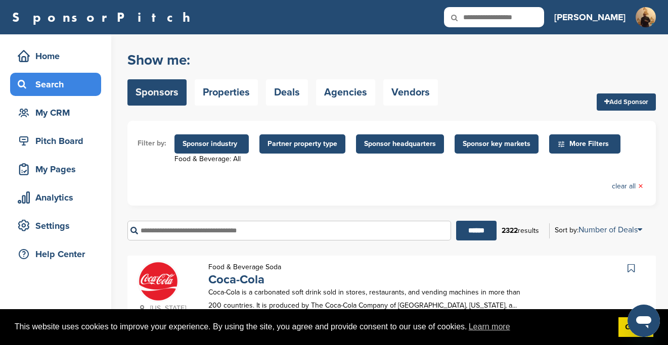
click at [215, 230] on input "text" at bounding box center [289, 231] width 324 height 20
click at [222, 149] on span "Sponsor industry" at bounding box center [211, 144] width 74 height 19
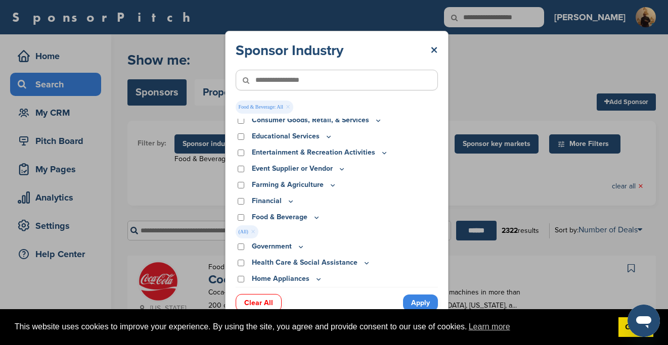
click at [261, 294] on div "Clear All Apply" at bounding box center [337, 298] width 202 height 22
click at [256, 299] on link "Clear All" at bounding box center [259, 303] width 46 height 18
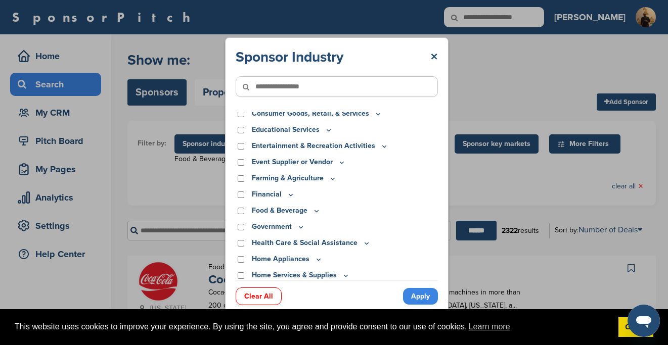
click at [418, 295] on link "Apply" at bounding box center [420, 296] width 35 height 17
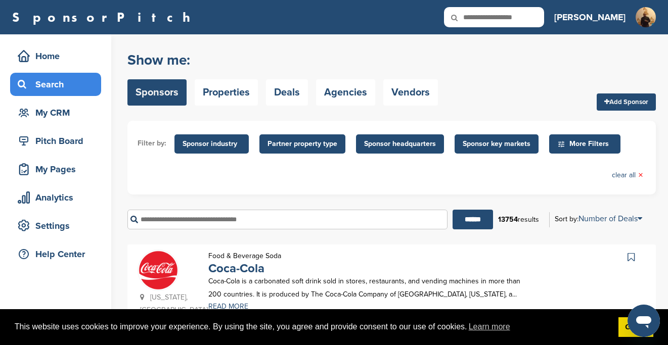
click at [190, 218] on input "text" at bounding box center [287, 220] width 320 height 20
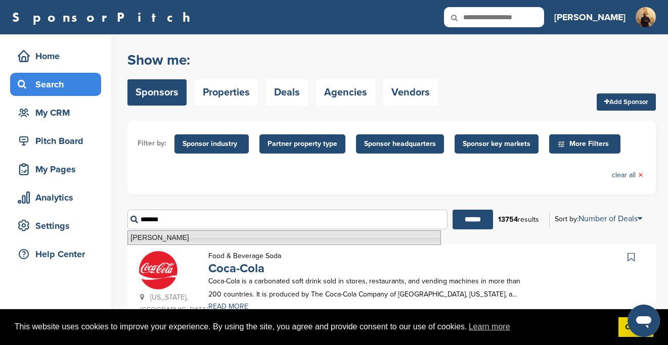
click at [153, 239] on li "Gillette" at bounding box center [284, 238] width 314 height 15
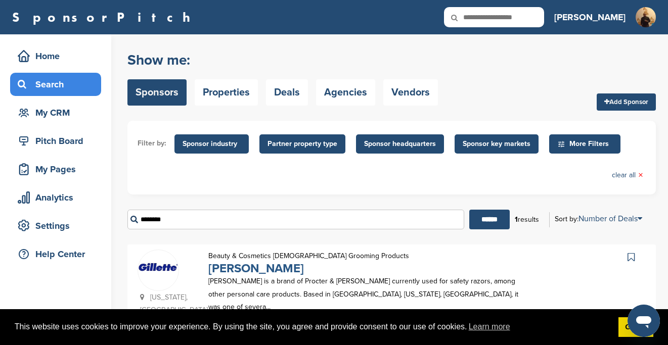
scroll to position [120, 0]
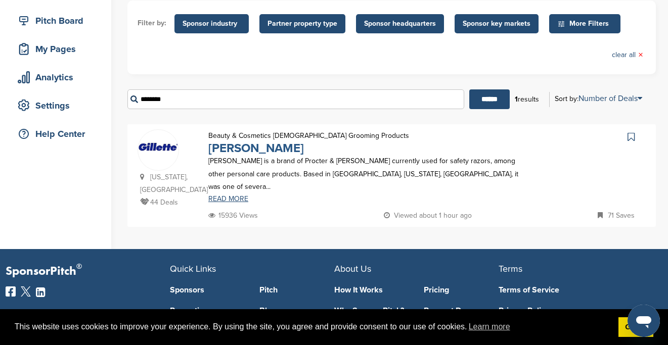
type input "********"
click at [222, 150] on link "Gillette" at bounding box center [256, 148] width 96 height 15
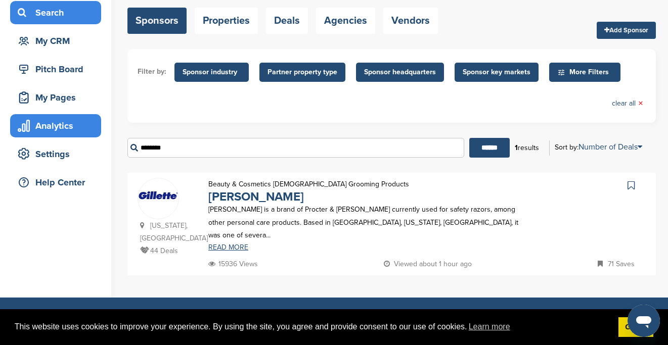
scroll to position [58, 0]
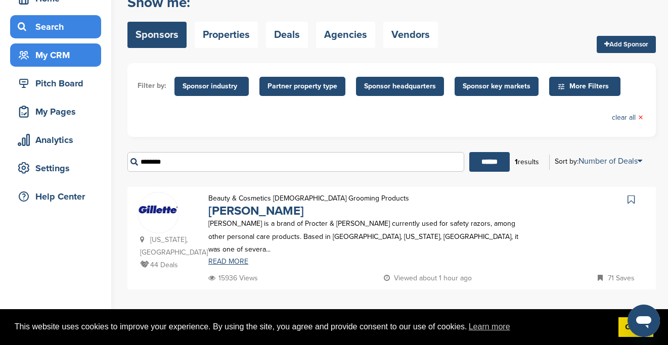
click at [58, 63] on div "My CRM" at bounding box center [58, 55] width 86 height 18
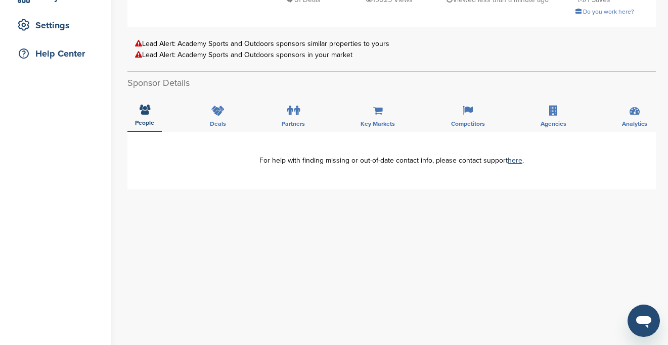
scroll to position [201, 0]
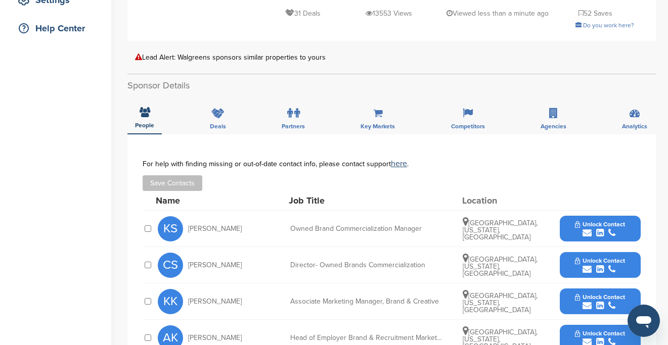
scroll to position [223, 0]
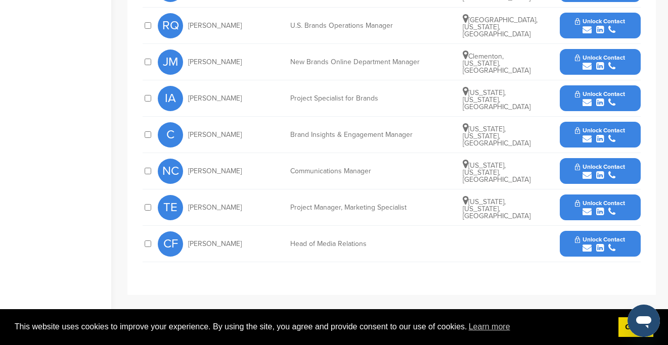
scroll to position [556, 0]
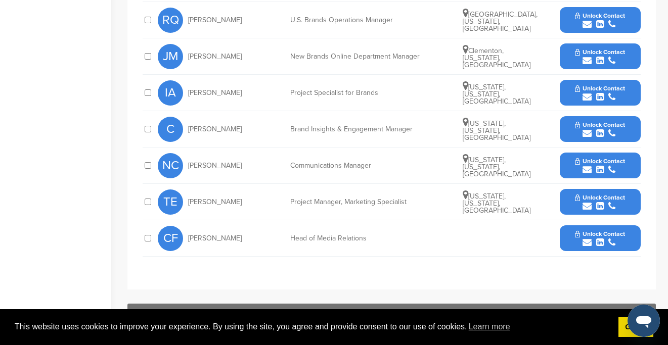
click at [588, 159] on span "Unlock Contact" at bounding box center [600, 161] width 50 height 7
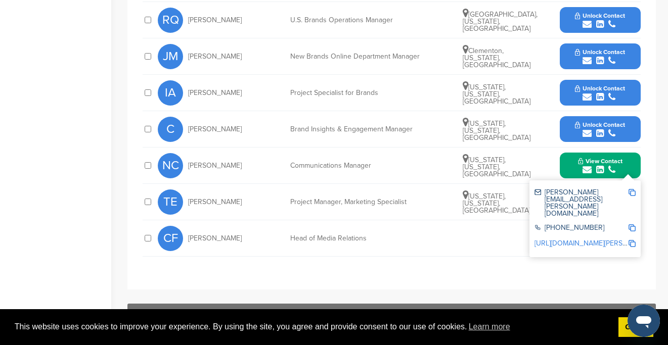
click at [634, 194] on img at bounding box center [632, 192] width 7 height 7
click at [492, 274] on div "**********" at bounding box center [391, 89] width 528 height 401
click at [541, 252] on div "CF Camilla Emilsson Falk Head of Media Relations Unlock Contact" at bounding box center [399, 238] width 483 height 36
click at [627, 166] on button "View Contact" at bounding box center [600, 166] width 69 height 30
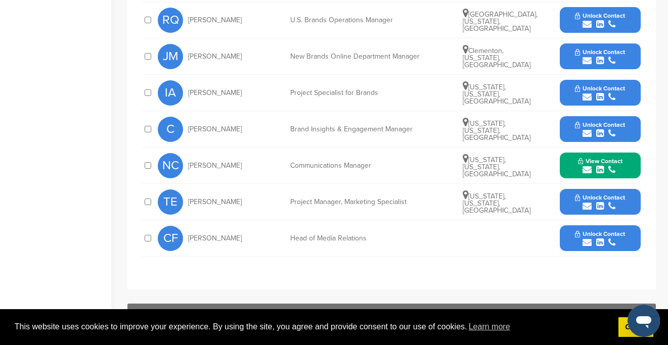
click at [608, 194] on span "Unlock Contact" at bounding box center [600, 197] width 50 height 7
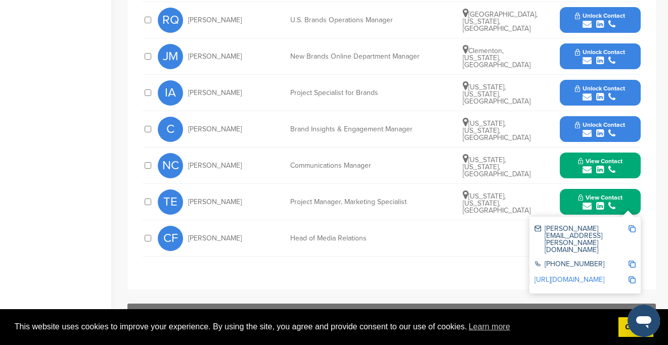
click at [632, 229] on img at bounding box center [632, 229] width 7 height 7
click at [633, 230] on img at bounding box center [632, 229] width 7 height 7
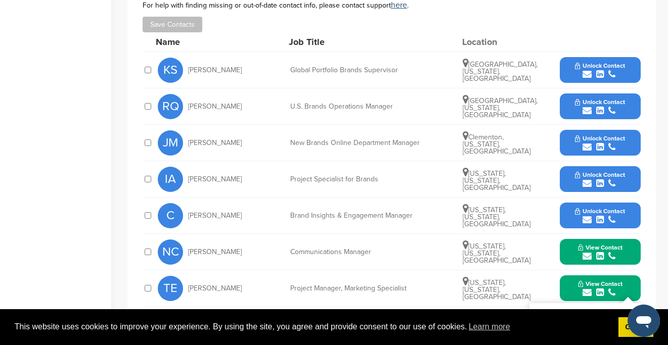
scroll to position [468, 0]
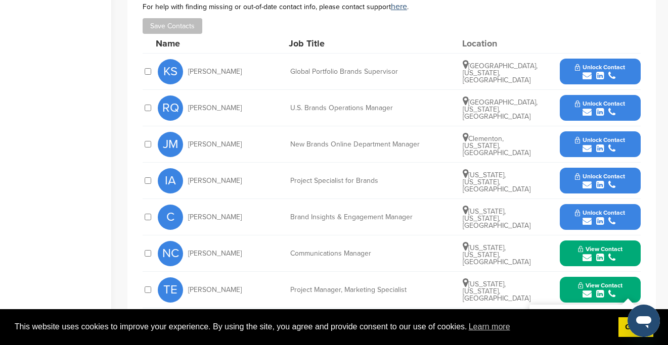
click at [600, 99] on button "Unlock Contact" at bounding box center [600, 108] width 74 height 30
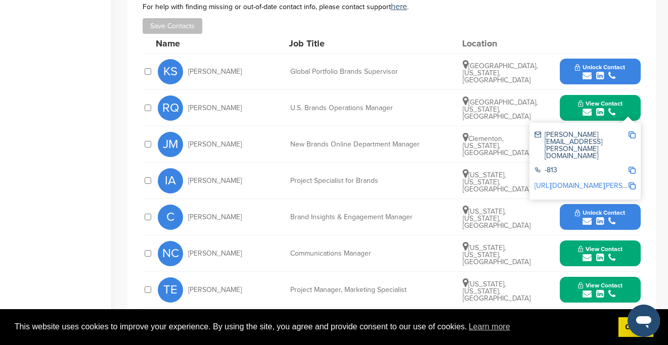
click at [633, 134] on img at bounding box center [632, 134] width 7 height 7
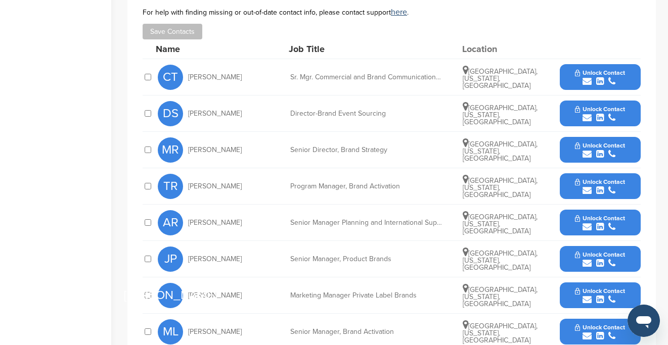
scroll to position [407, 0]
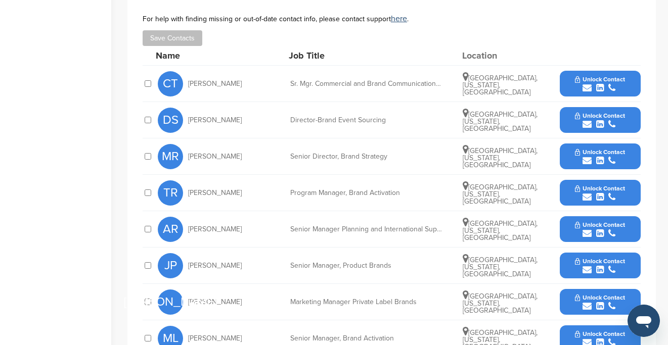
click at [599, 149] on span "Unlock Contact" at bounding box center [600, 152] width 50 height 7
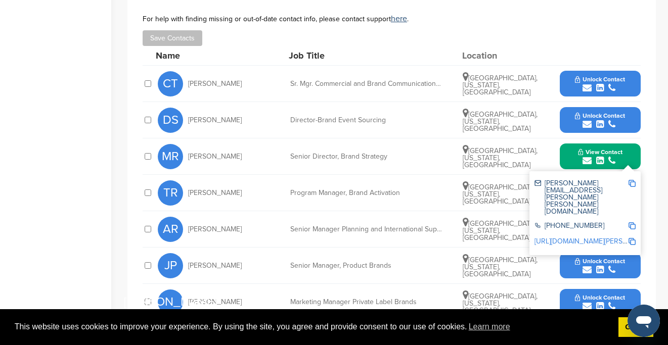
click at [629, 180] on img at bounding box center [632, 183] width 7 height 7
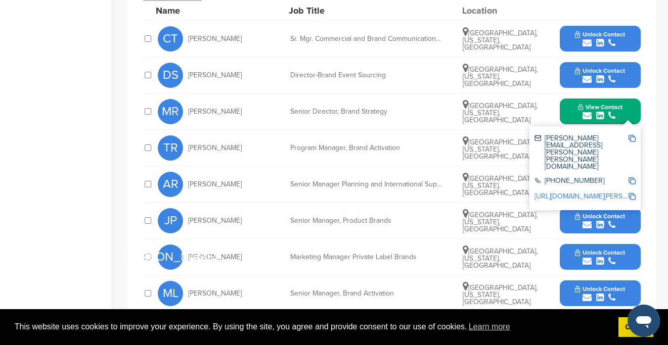
scroll to position [453, 0]
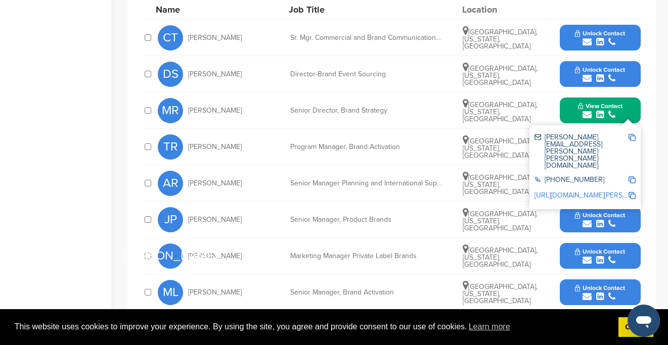
click at [595, 241] on button "Unlock Contact" at bounding box center [600, 256] width 74 height 30
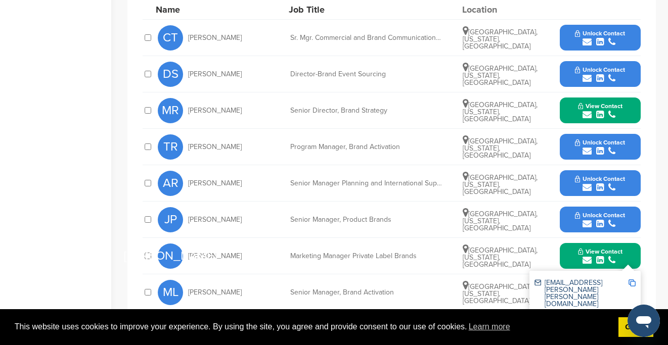
click at [633, 280] on img at bounding box center [632, 283] width 7 height 7
click at [632, 280] on img at bounding box center [632, 283] width 7 height 7
click at [633, 280] on img at bounding box center [632, 283] width 7 height 7
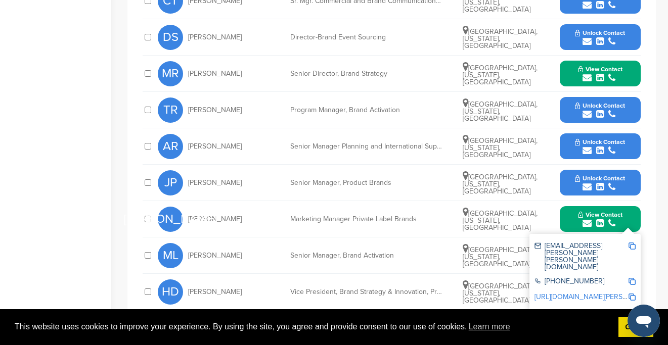
scroll to position [489, 0]
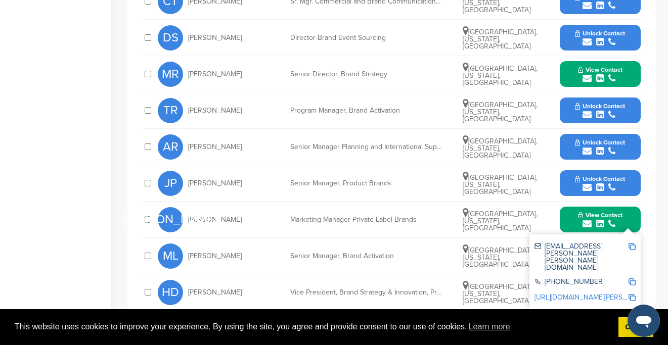
click at [368, 129] on div "AR [PERSON_NAME] Senior Manager Planning and International Supply Chain - Produ…" at bounding box center [399, 147] width 483 height 36
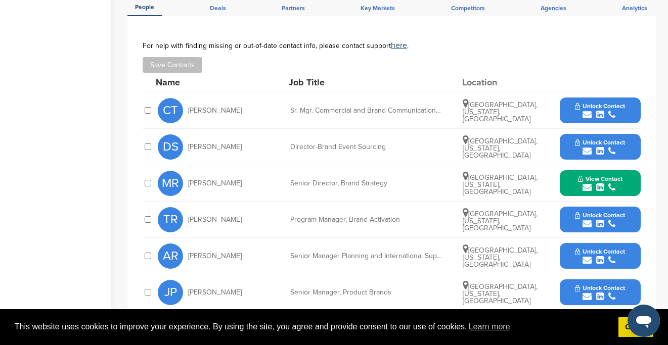
scroll to position [373, 0]
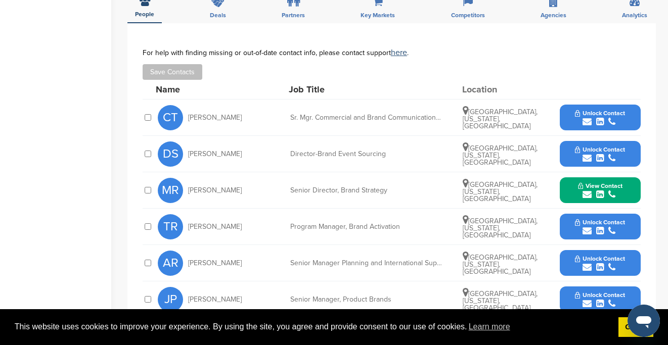
click at [607, 146] on span "Unlock Contact" at bounding box center [600, 149] width 50 height 7
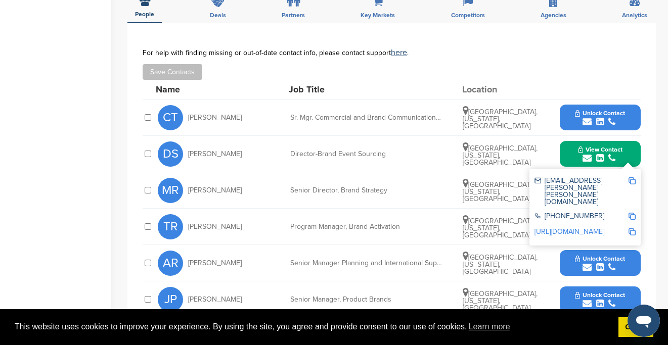
click at [631, 178] on img at bounding box center [632, 181] width 7 height 7
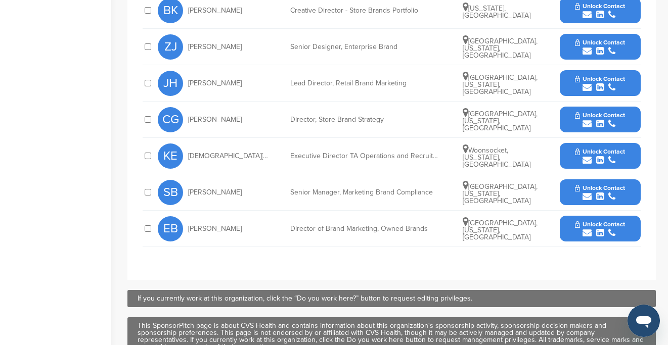
scroll to position [601, 0]
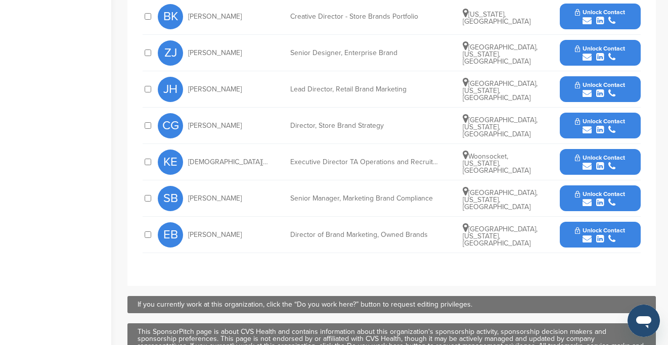
click at [585, 228] on span "Unlock Contact" at bounding box center [600, 230] width 50 height 7
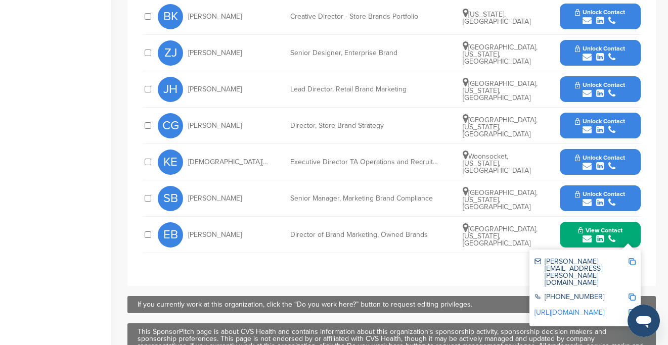
click at [633, 264] on img at bounding box center [632, 261] width 7 height 7
click at [592, 192] on span "Unlock Contact" at bounding box center [600, 194] width 50 height 7
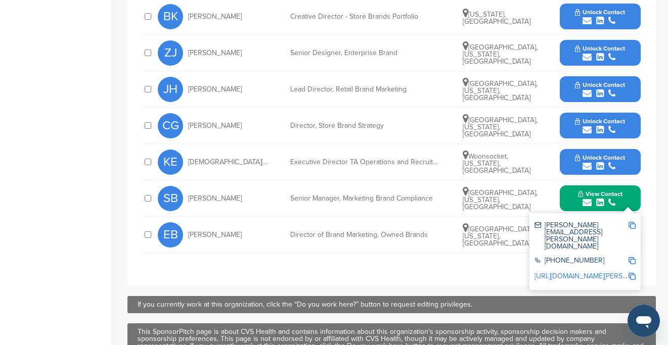
click at [633, 226] on img at bounding box center [632, 225] width 7 height 7
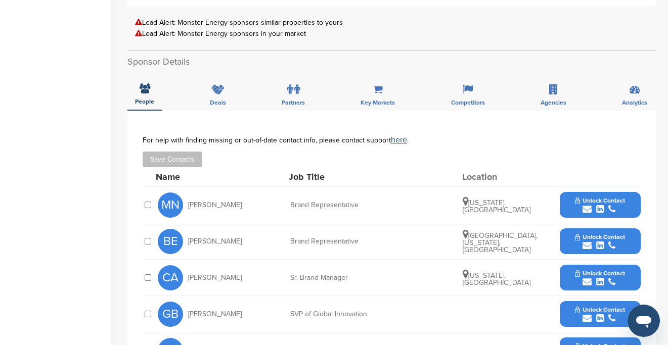
scroll to position [285, 0]
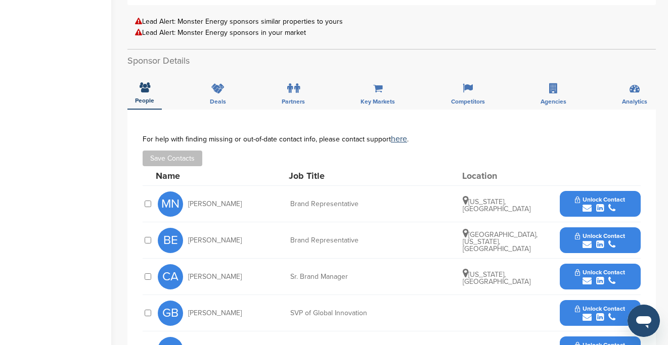
drag, startPoint x: 259, startPoint y: 204, endPoint x: 189, endPoint y: 202, distance: 70.8
click at [189, 202] on div "MN [PERSON_NAME]" at bounding box center [213, 204] width 111 height 25
copy span "[PERSON_NAME]"
click at [588, 195] on button "Unlock Contact" at bounding box center [600, 204] width 74 height 30
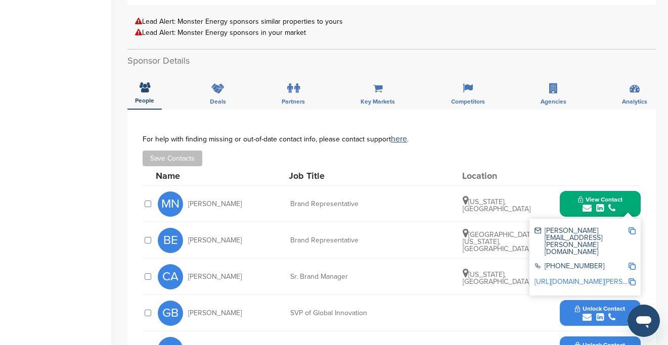
click at [631, 231] on img at bounding box center [632, 231] width 7 height 7
copy span "[PERSON_NAME]"
click at [632, 229] on img at bounding box center [632, 231] width 7 height 7
copy span "[PERSON_NAME]"
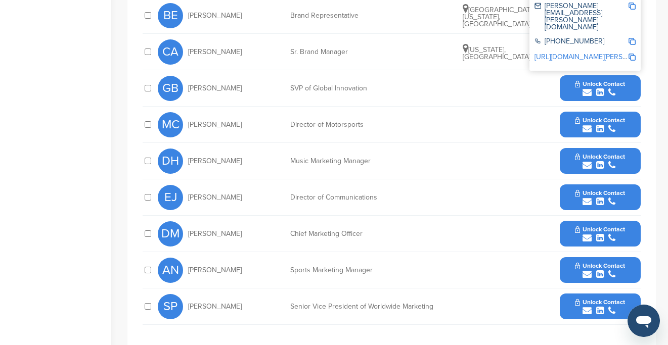
scroll to position [516, 0]
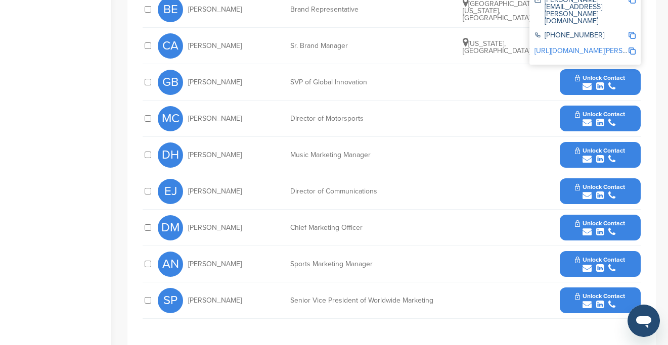
click at [581, 293] on span "Unlock Contact" at bounding box center [600, 296] width 50 height 7
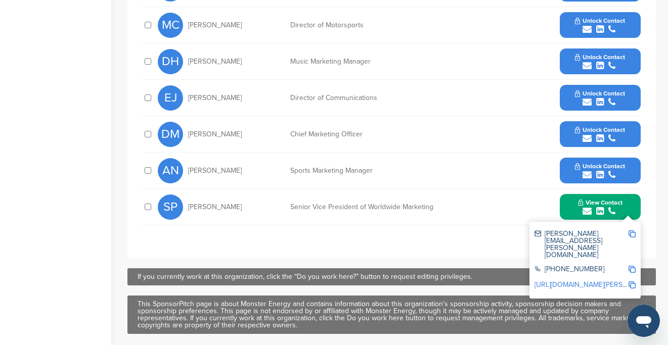
scroll to position [617, 0]
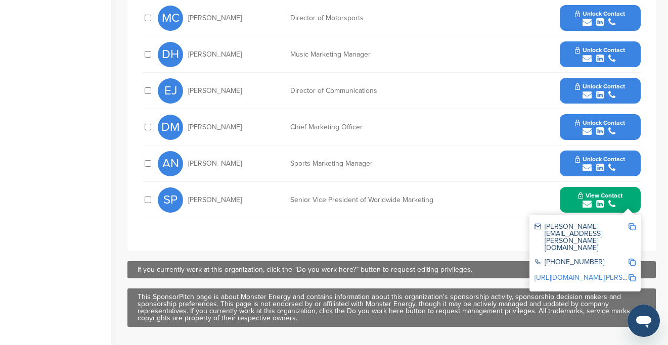
click at [632, 226] on img at bounding box center [632, 227] width 7 height 7
copy span "[PERSON_NAME]"
click at [590, 117] on button "Unlock Contact" at bounding box center [600, 127] width 74 height 30
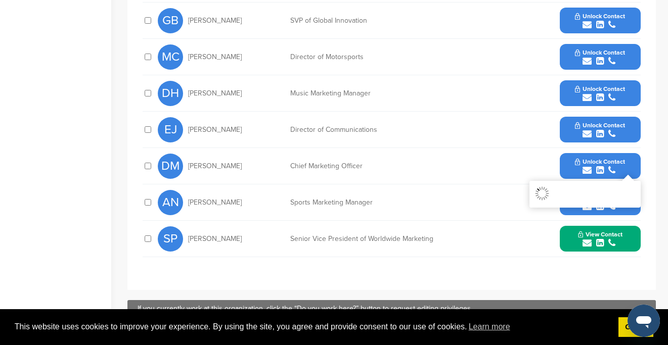
scroll to position [579, 0]
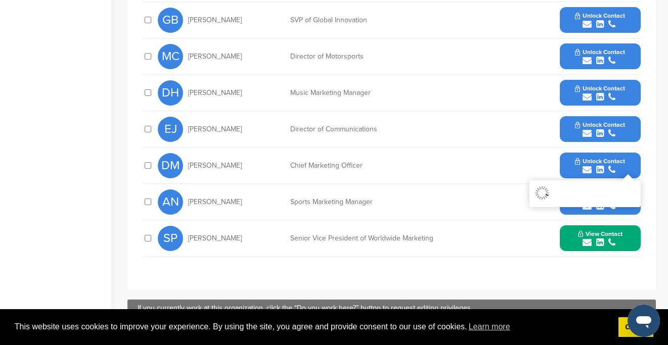
click at [614, 160] on span "Unlock Contact" at bounding box center [600, 161] width 50 height 7
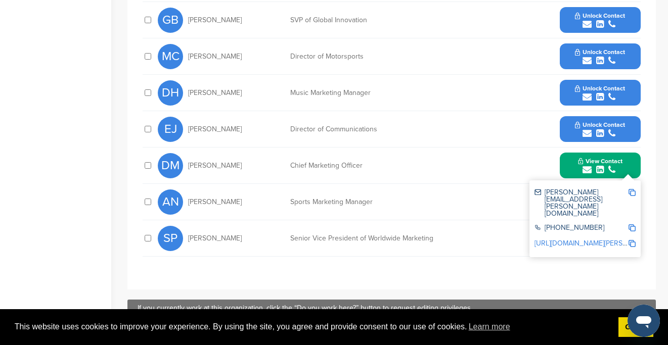
click at [631, 191] on img at bounding box center [632, 192] width 7 height 7
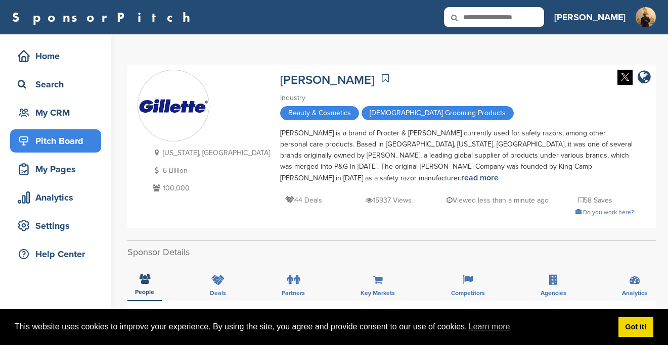
click at [59, 141] on div "Pitch Board" at bounding box center [58, 141] width 86 height 18
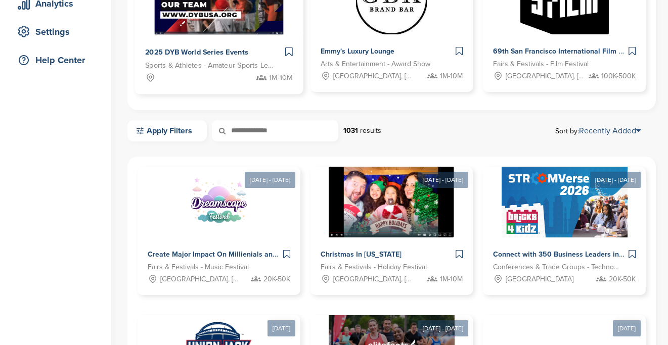
scroll to position [200, 0]
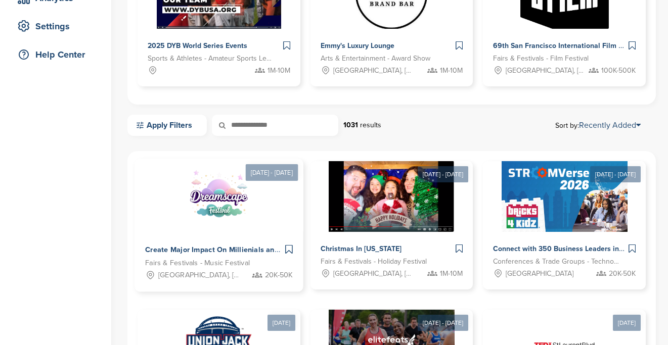
click at [184, 249] on span "Create Major Impact On Millienials and Genz With Dreamscape Music Festival" at bounding box center [278, 249] width 266 height 9
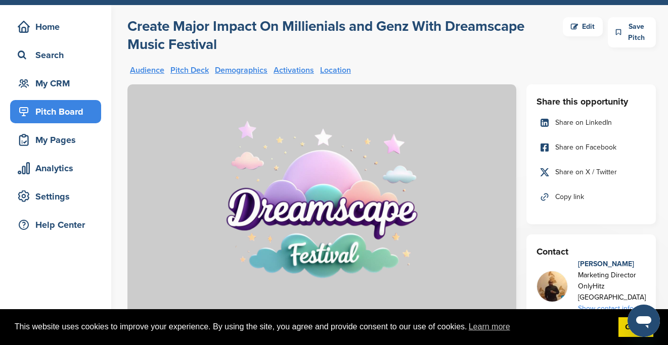
scroll to position [6, 0]
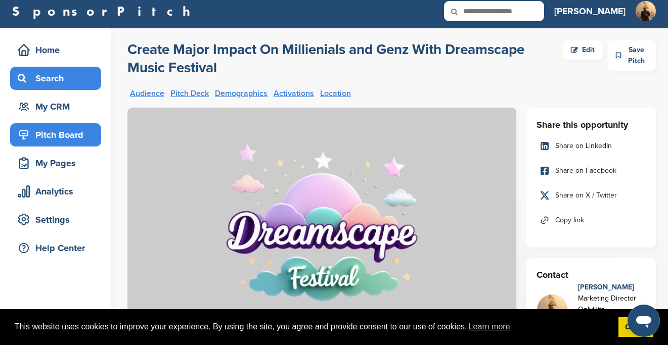
click at [50, 74] on div "Search" at bounding box center [58, 78] width 86 height 18
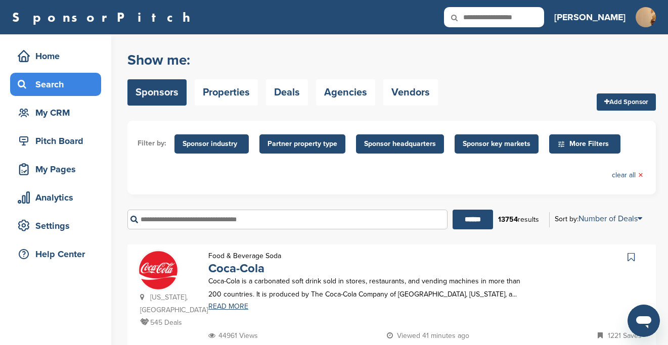
click at [481, 147] on span "Sponsor key markets" at bounding box center [497, 144] width 68 height 11
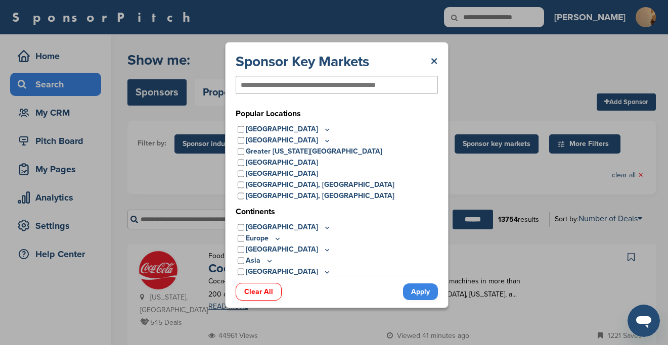
scroll to position [13, 0]
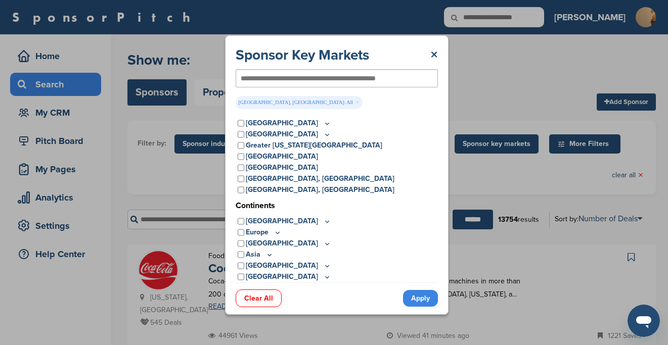
click at [424, 295] on link "Apply" at bounding box center [420, 298] width 35 height 17
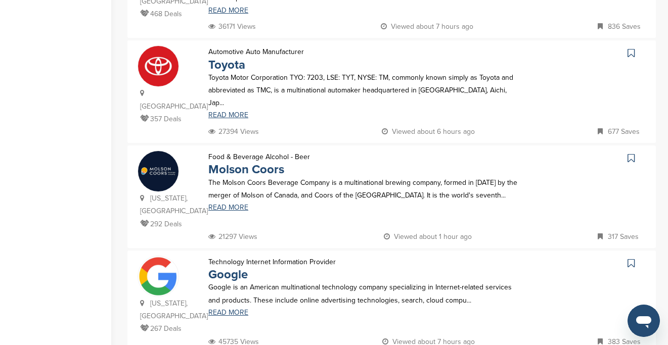
scroll to position [548, 0]
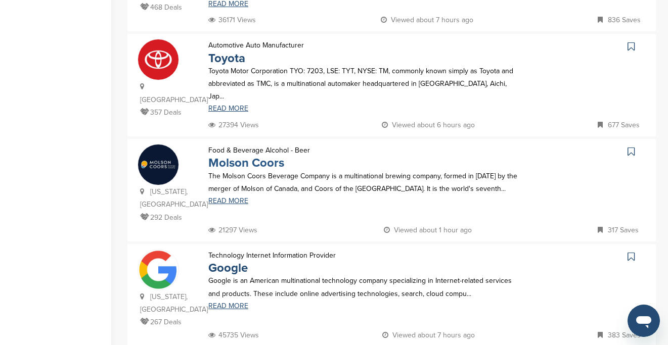
click at [251, 156] on link "Molson Coors" at bounding box center [246, 163] width 76 height 15
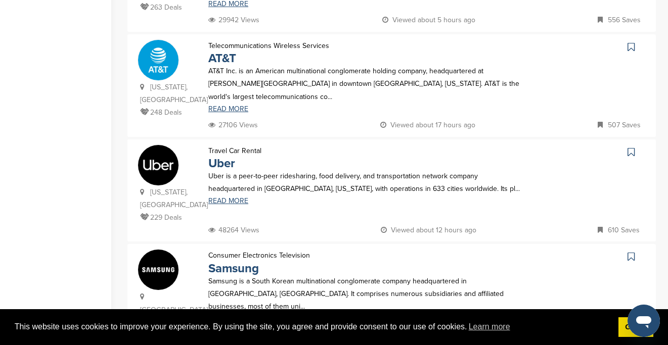
scroll to position [969, 0]
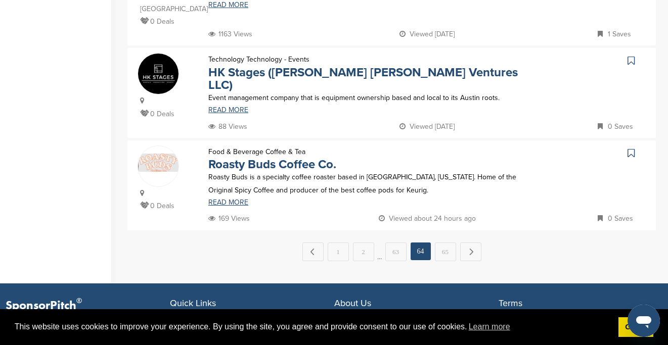
scroll to position [1048, 0]
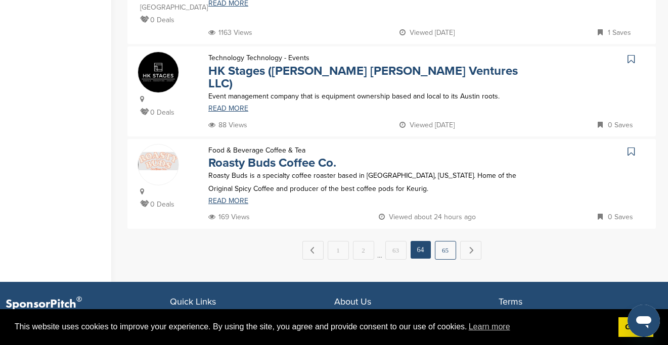
click at [435, 241] on link "65" at bounding box center [445, 250] width 21 height 19
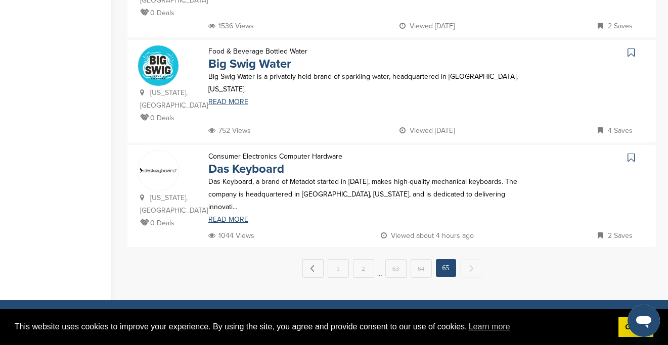
scroll to position [538, 0]
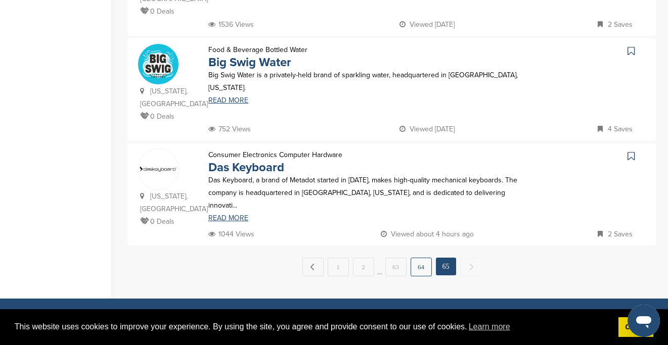
click at [421, 258] on link "64" at bounding box center [421, 267] width 21 height 19
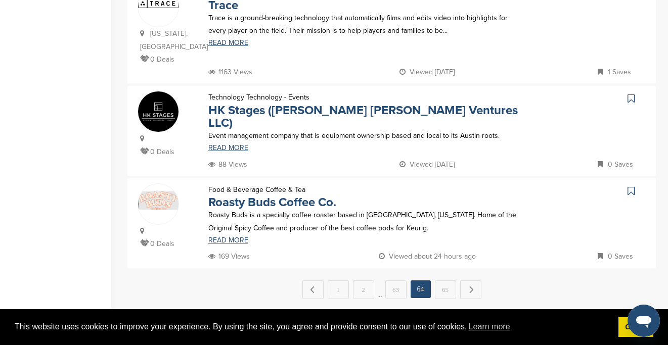
scroll to position [1011, 0]
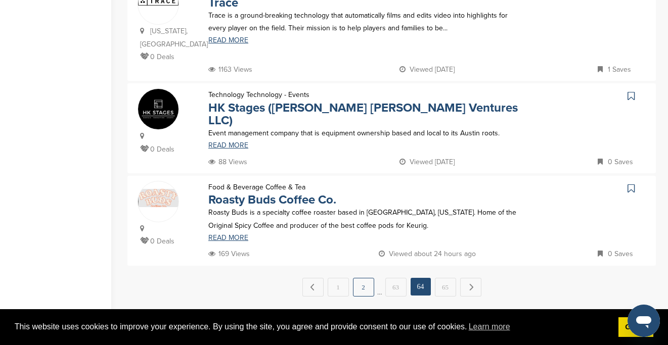
click at [367, 278] on link "2" at bounding box center [363, 287] width 21 height 19
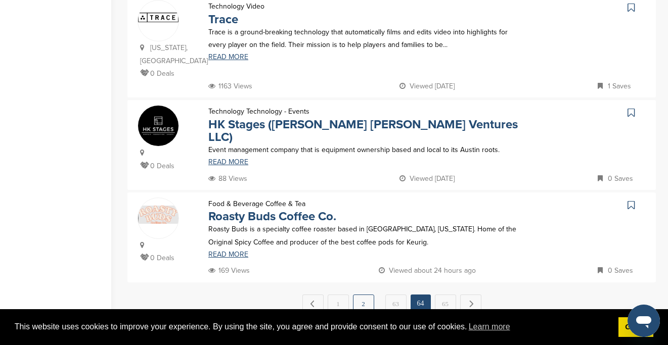
click at [362, 295] on link "2" at bounding box center [363, 304] width 21 height 19
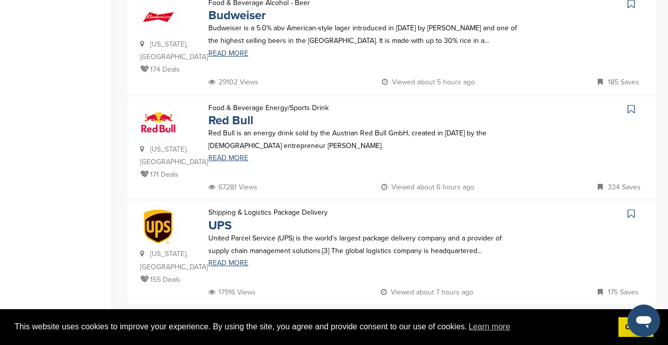
scroll to position [0, 0]
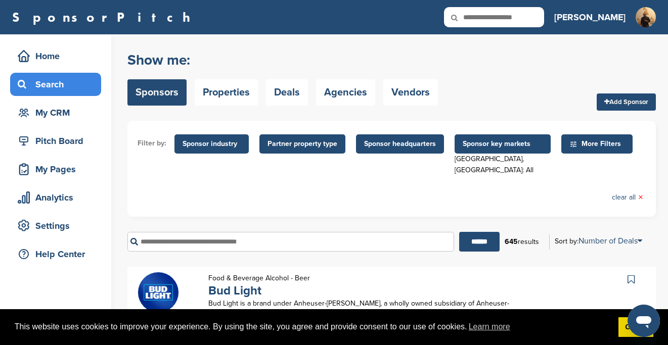
click at [362, 232] on input "text" at bounding box center [290, 242] width 327 height 20
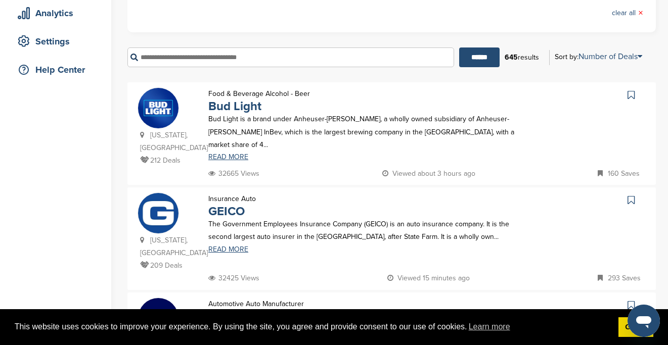
scroll to position [185, 0]
click at [237, 99] on link "Bud Light" at bounding box center [234, 106] width 53 height 15
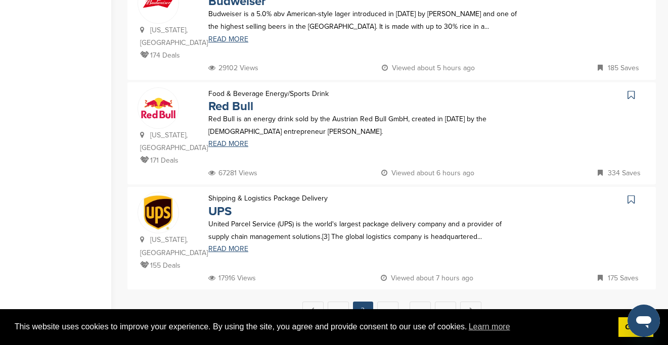
scroll to position [1037, 0]
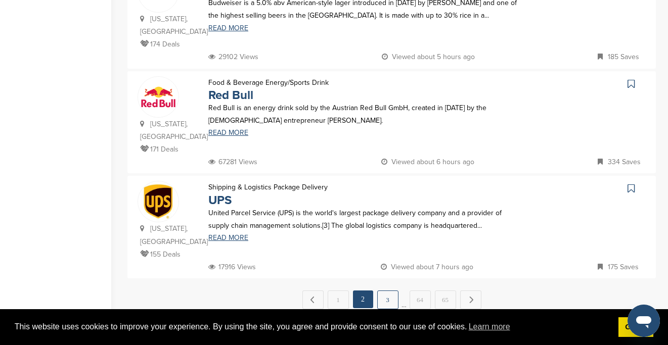
click at [385, 291] on link "3" at bounding box center [387, 300] width 21 height 19
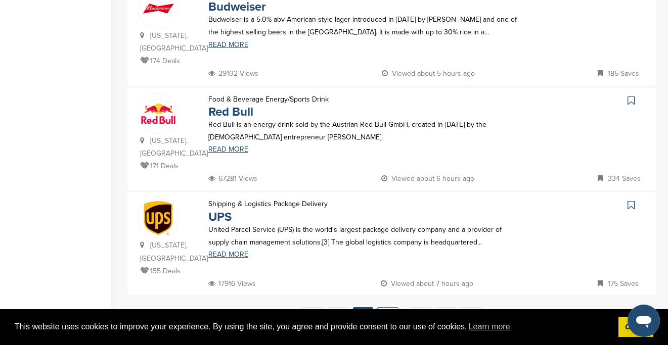
click at [389, 307] on link "3" at bounding box center [387, 316] width 21 height 19
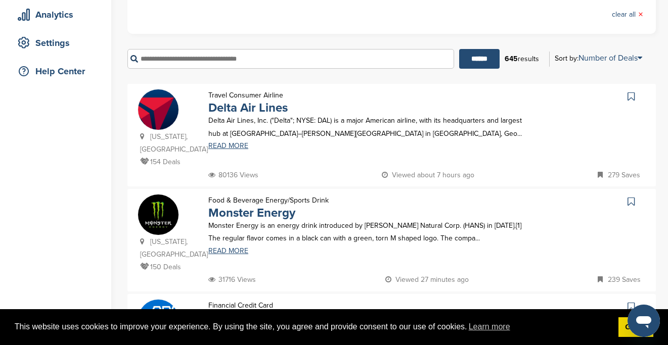
scroll to position [188, 0]
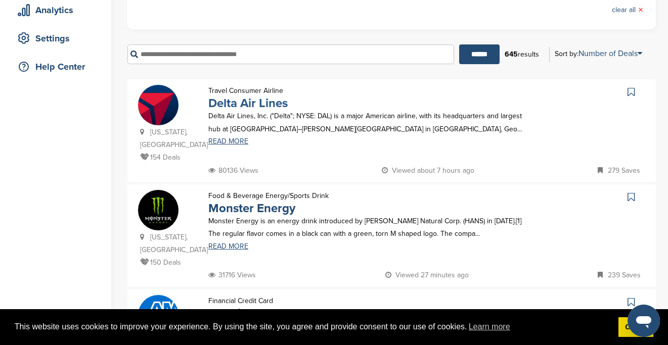
click at [241, 96] on link "Delta Air Lines" at bounding box center [247, 103] width 79 height 15
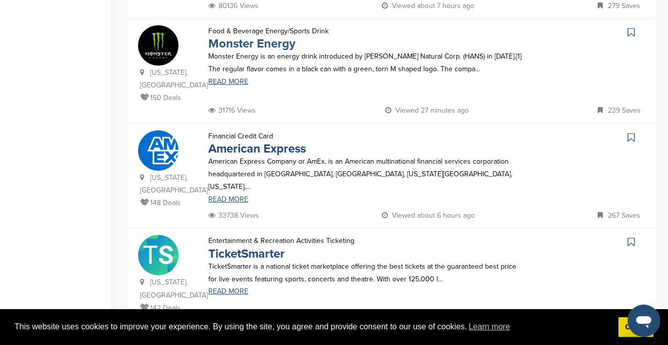
scroll to position [353, 0]
click at [244, 141] on link "American Express" at bounding box center [257, 148] width 98 height 15
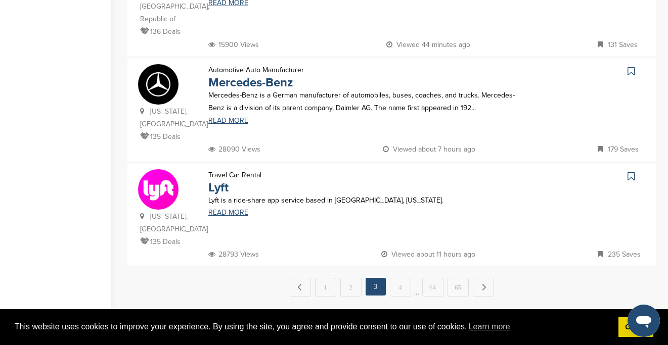
scroll to position [1070, 0]
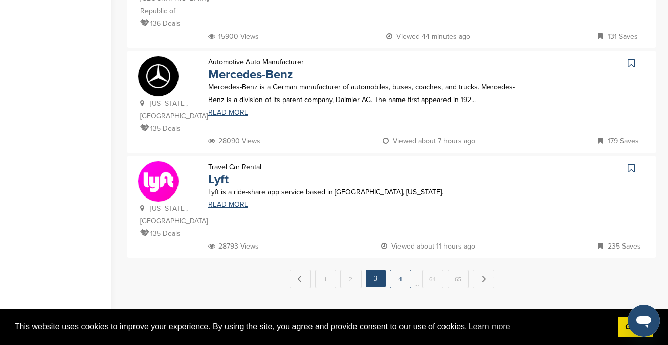
click at [400, 270] on link "4" at bounding box center [400, 279] width 21 height 19
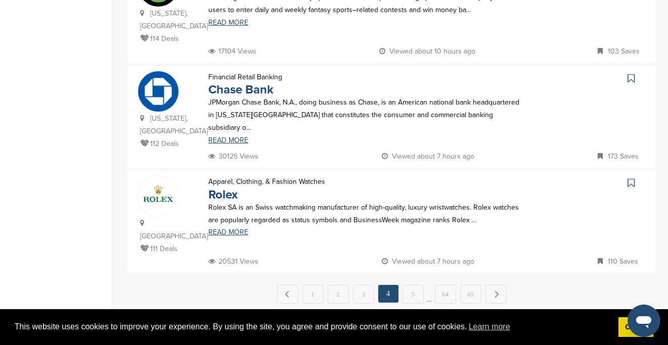
scroll to position [1044, 0]
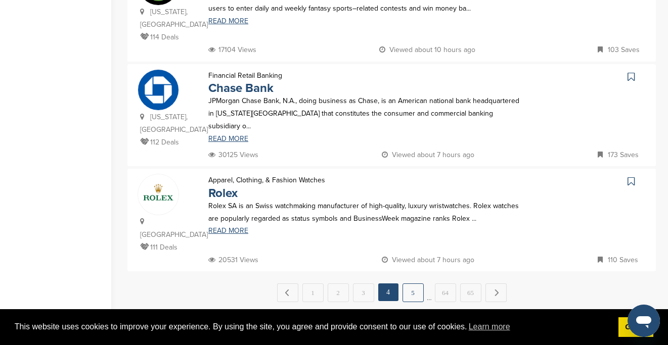
click at [409, 284] on link "5" at bounding box center [413, 293] width 21 height 19
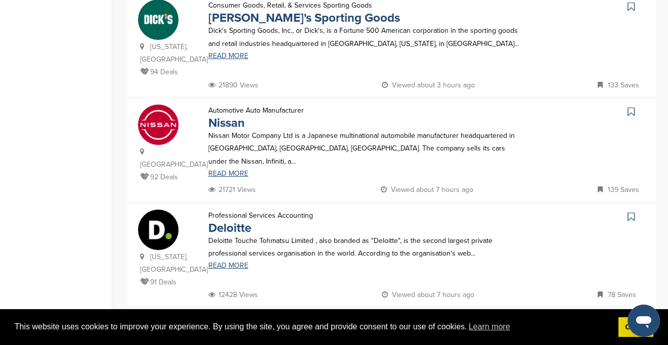
scroll to position [1021, 0]
click at [422, 319] on link "6" at bounding box center [425, 328] width 21 height 19
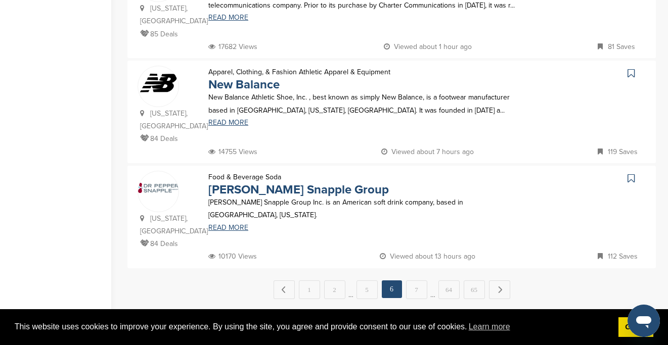
scroll to position [1045, 0]
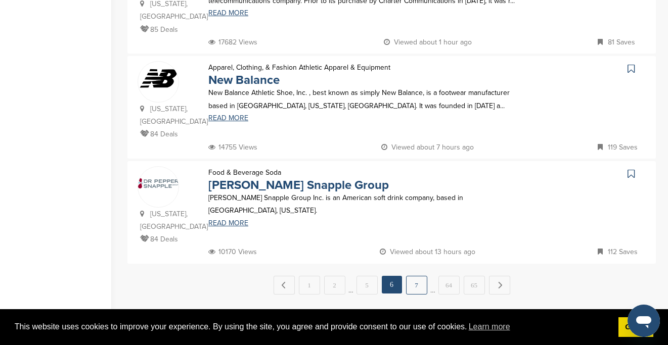
click at [421, 276] on link "7" at bounding box center [416, 285] width 21 height 19
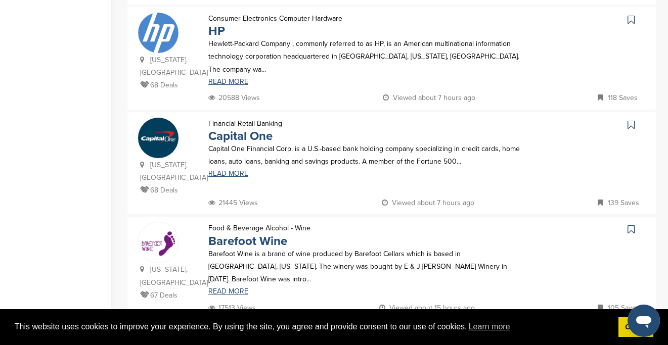
scroll to position [999, 0]
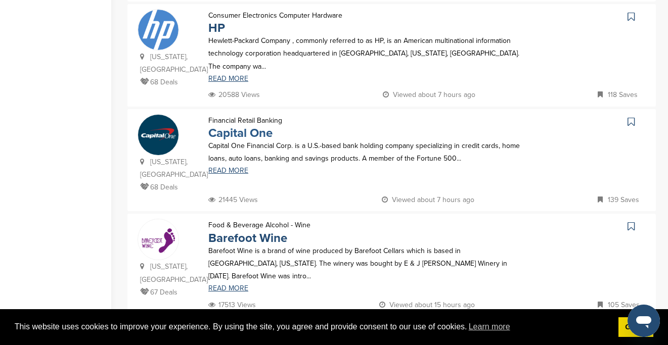
click at [264, 126] on link "Capital One" at bounding box center [240, 133] width 64 height 15
click at [414, 329] on link "8" at bounding box center [416, 338] width 21 height 19
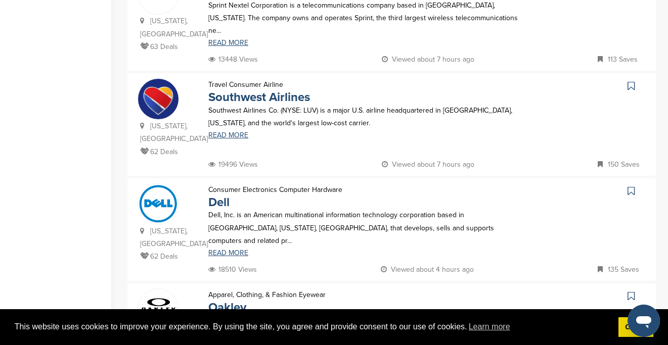
scroll to position [611, 0]
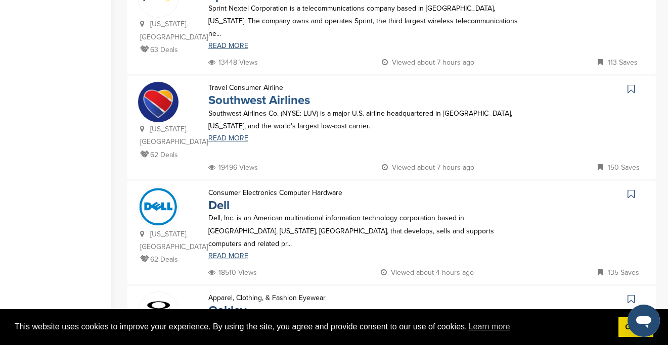
click at [284, 93] on link "Southwest Airlines" at bounding box center [259, 100] width 102 height 15
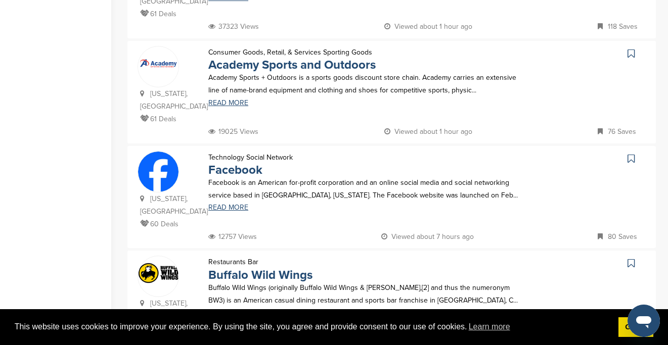
scroll to position [970, 0]
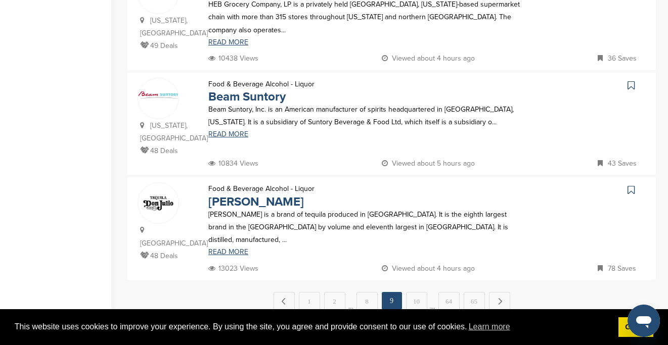
scroll to position [1038, 0]
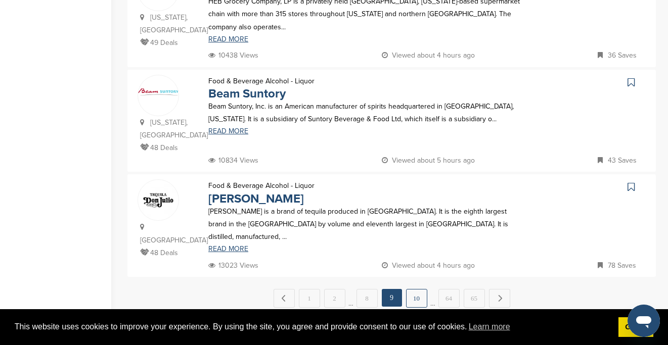
click at [411, 289] on link "10" at bounding box center [416, 298] width 21 height 19
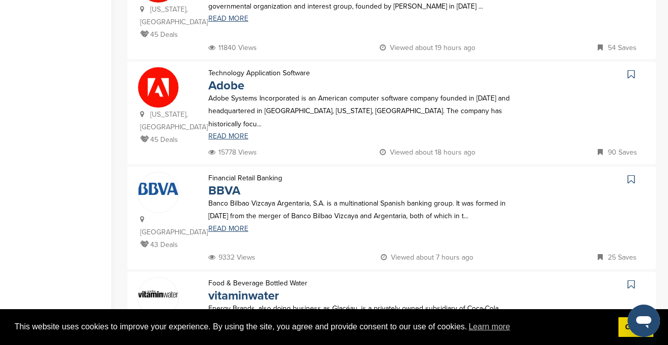
scroll to position [837, 0]
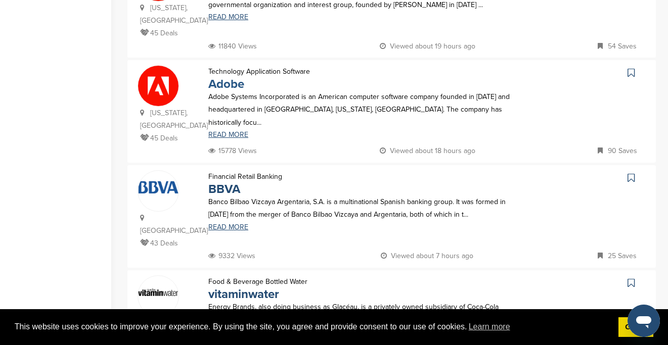
click at [225, 77] on link "Adobe" at bounding box center [226, 84] width 36 height 15
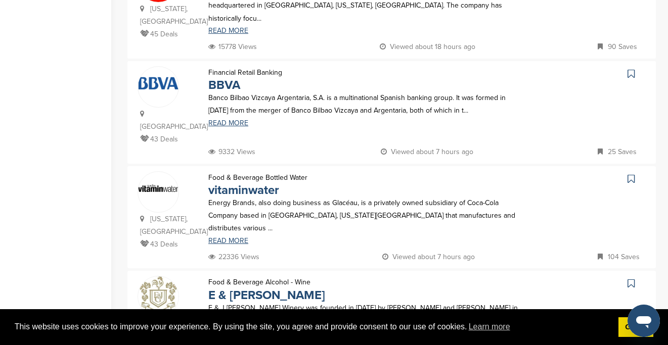
scroll to position [1078, 0]
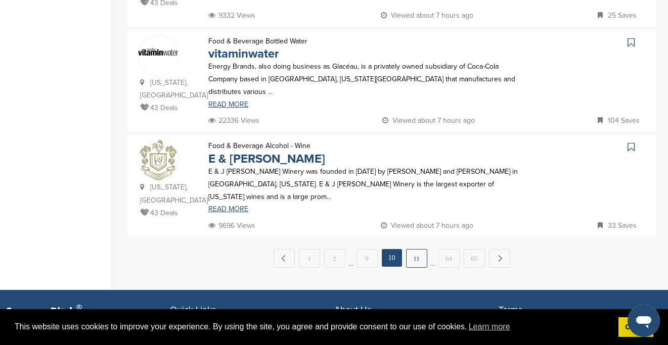
click at [408, 249] on link "11" at bounding box center [416, 258] width 21 height 19
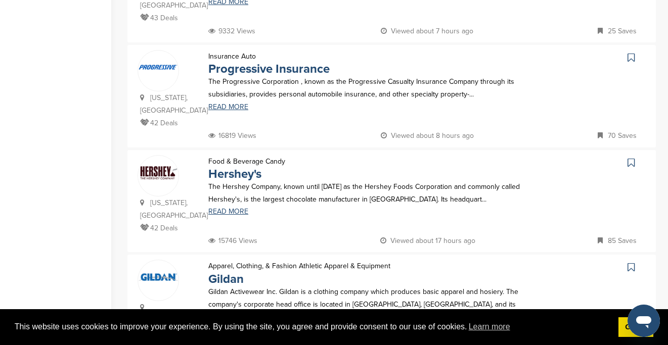
scroll to position [328, 0]
click at [302, 61] on link "Progressive Insurance" at bounding box center [268, 68] width 121 height 15
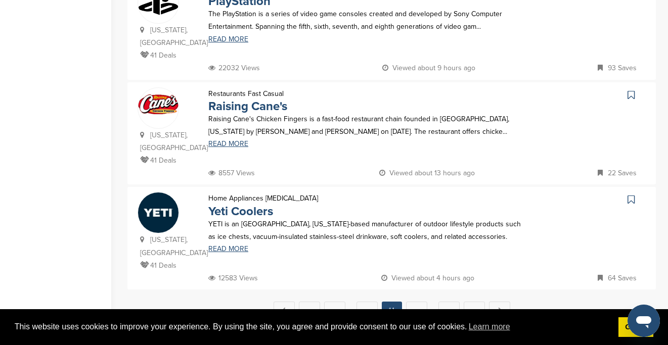
scroll to position [1028, 0]
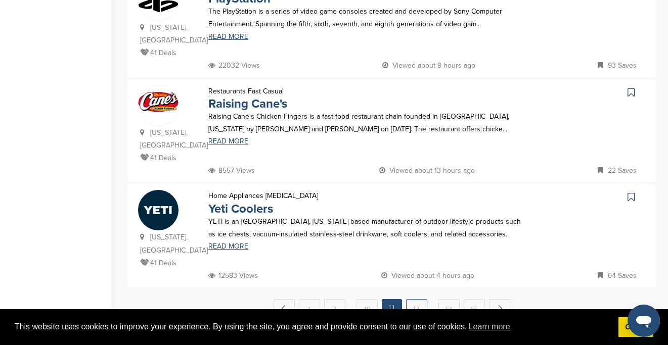
click at [414, 299] on link "12" at bounding box center [416, 308] width 21 height 19
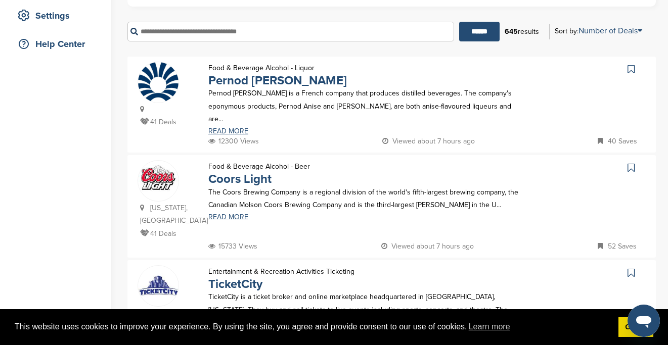
scroll to position [213, 0]
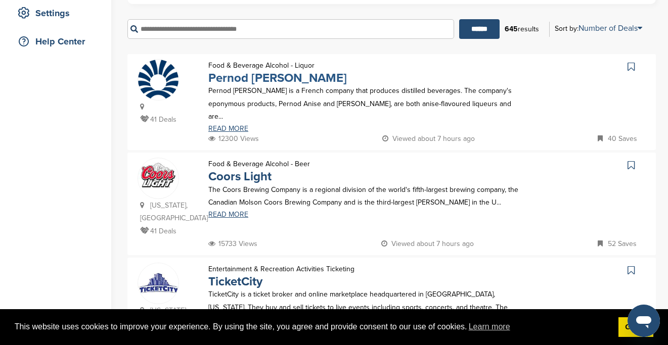
click at [253, 71] on link "Pernod Ricard" at bounding box center [277, 78] width 139 height 15
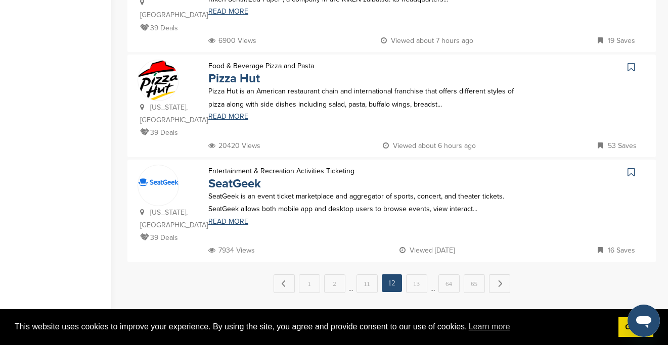
scroll to position [1055, 0]
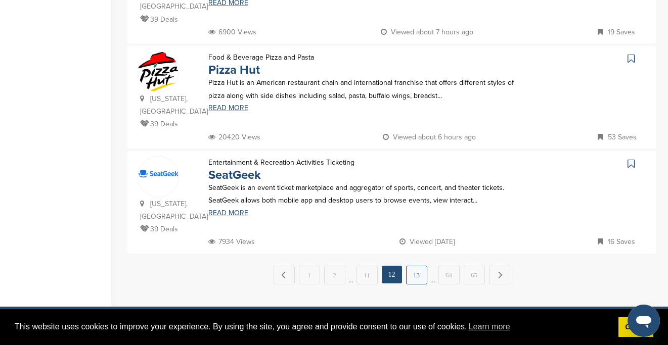
click at [411, 266] on link "13" at bounding box center [416, 275] width 21 height 19
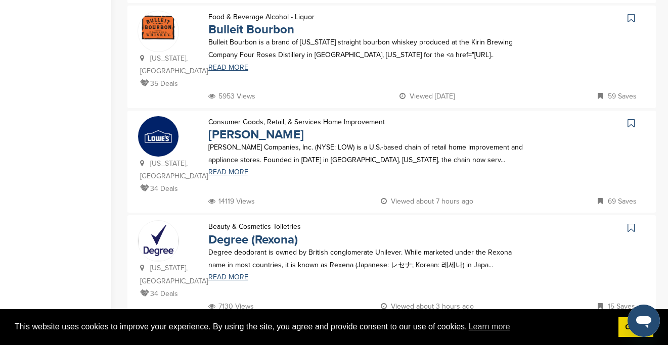
scroll to position [1062, 0]
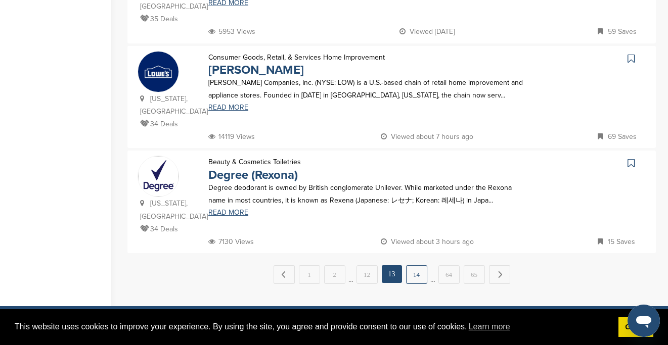
click at [415, 266] on link "14" at bounding box center [416, 275] width 21 height 19
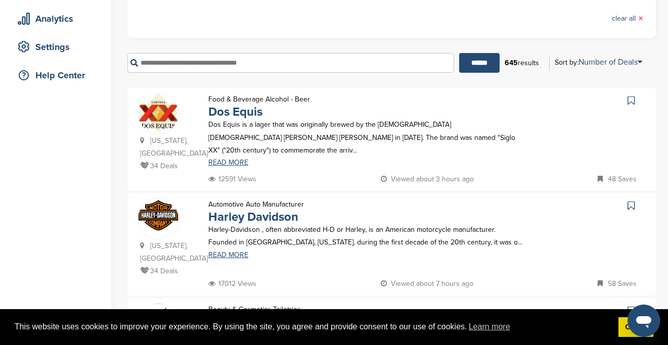
scroll to position [0, 0]
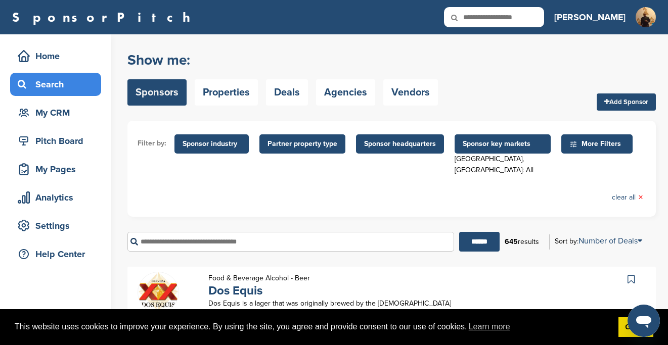
click at [232, 146] on span "Sponsor industry" at bounding box center [212, 144] width 58 height 11
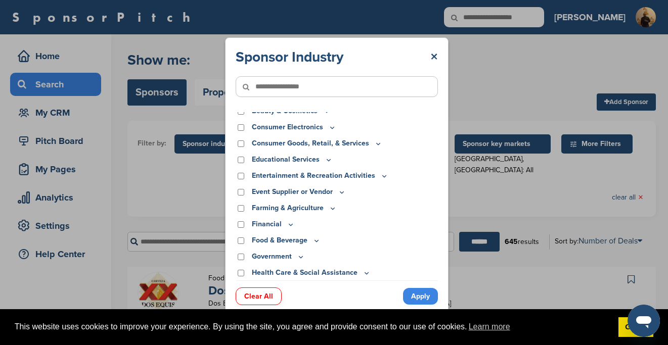
scroll to position [35, 0]
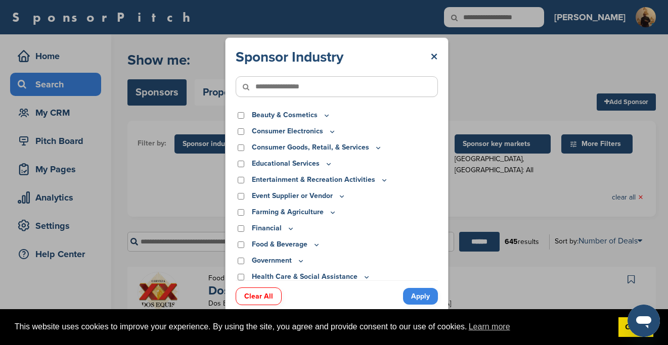
click at [381, 181] on icon at bounding box center [384, 180] width 8 height 9
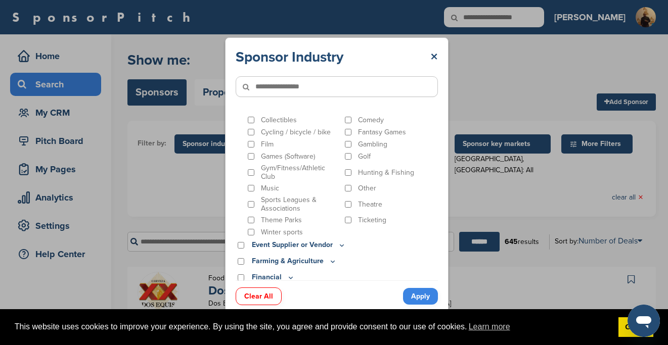
scroll to position [130, 0]
click at [252, 188] on div "Adult Aquatics Bowling Camping Collectibles Comedy Cycling / bicycle / bike Fan…" at bounding box center [342, 163] width 192 height 146
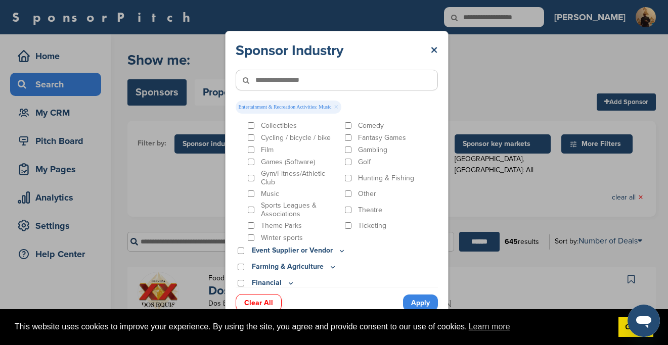
click at [424, 303] on link "Apply" at bounding box center [420, 303] width 35 height 17
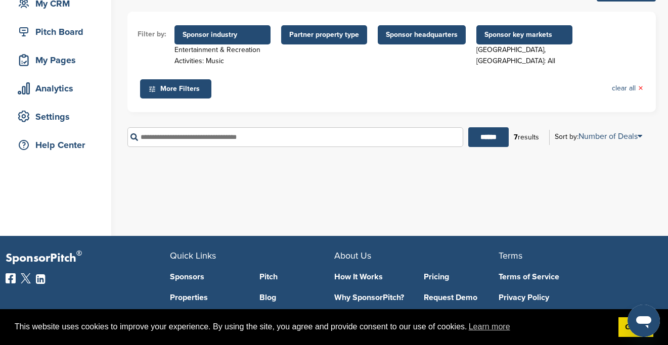
scroll to position [132, 0]
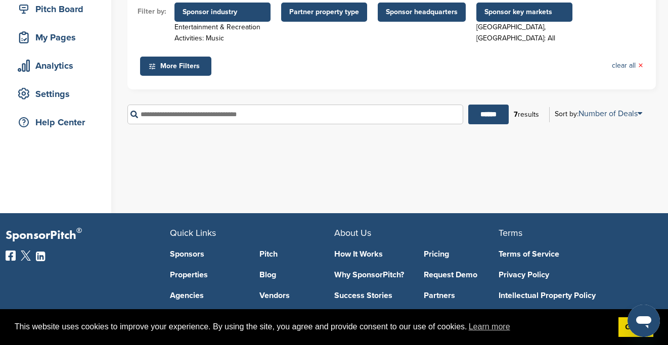
click at [514, 15] on span "Sponsor key markets" at bounding box center [524, 12] width 80 height 11
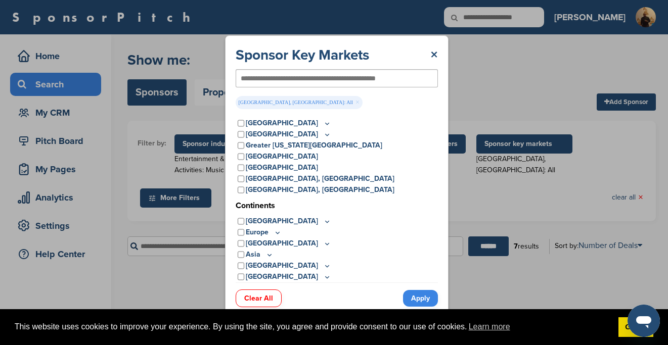
click at [262, 296] on link "Clear All" at bounding box center [259, 299] width 46 height 18
click at [418, 296] on link "Apply" at bounding box center [420, 298] width 35 height 17
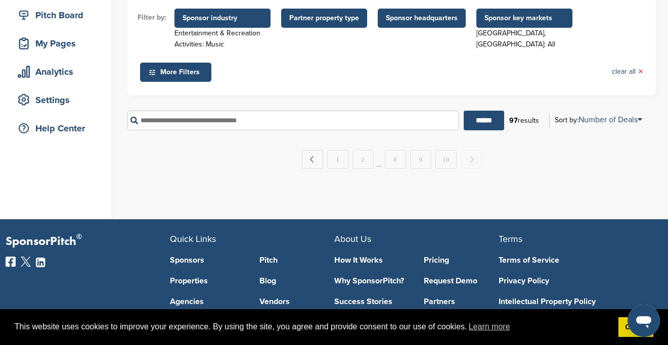
scroll to position [138, 0]
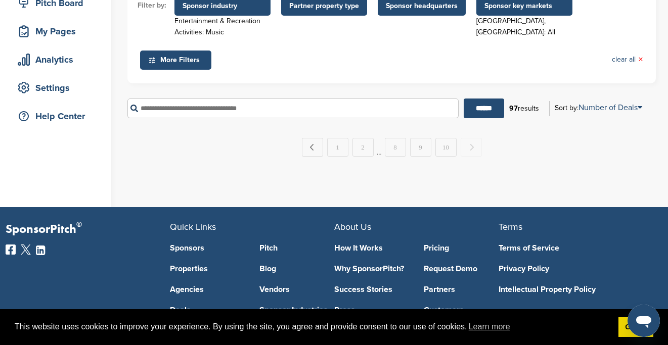
click at [512, 6] on span "Sponsor key markets" at bounding box center [524, 6] width 80 height 11
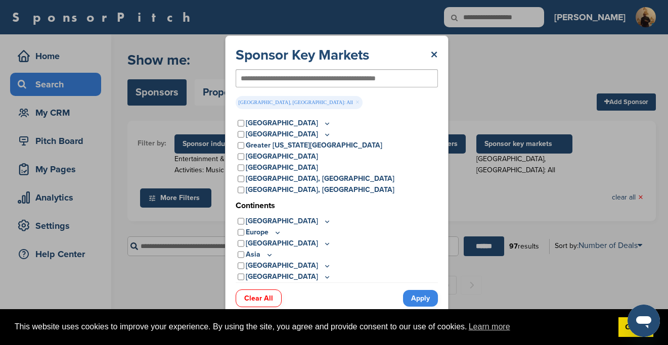
click at [257, 290] on link "Clear All" at bounding box center [259, 299] width 46 height 18
click at [256, 295] on link "Clear All" at bounding box center [259, 299] width 46 height 18
click at [260, 300] on link "Clear All" at bounding box center [259, 299] width 46 height 18
click at [432, 55] on link "×" at bounding box center [434, 55] width 8 height 18
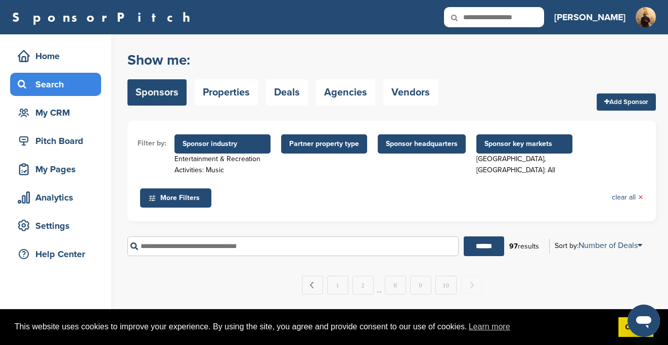
click at [520, 149] on span "Sponsor key markets" at bounding box center [524, 144] width 80 height 11
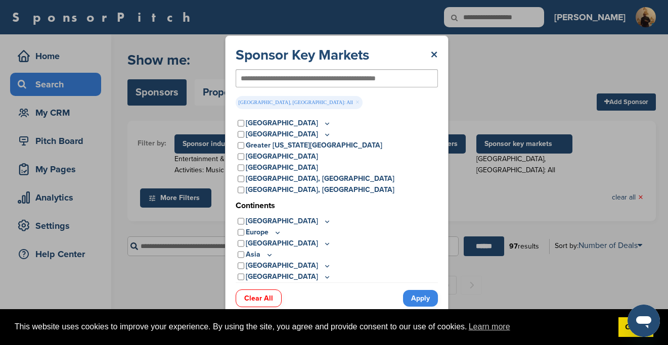
click at [244, 123] on div "United States" at bounding box center [337, 123] width 202 height 11
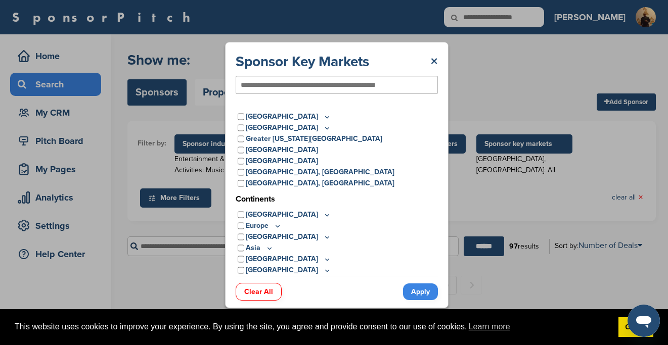
click at [240, 123] on div "Canada" at bounding box center [337, 127] width 202 height 11
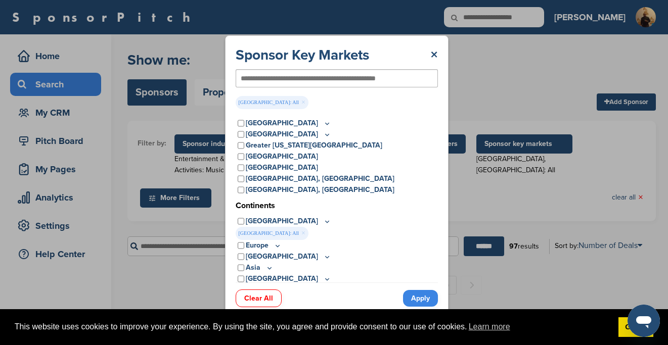
click at [420, 294] on link "Apply" at bounding box center [420, 298] width 35 height 17
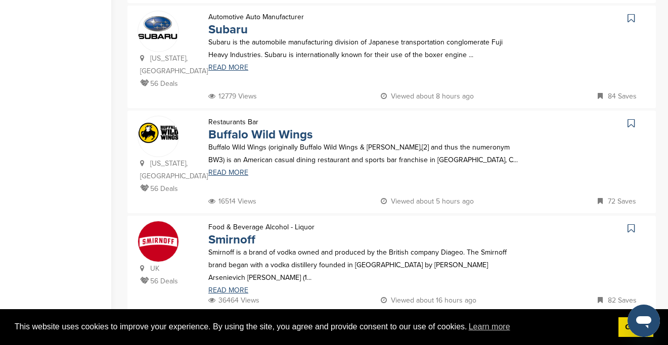
scroll to position [899, 0]
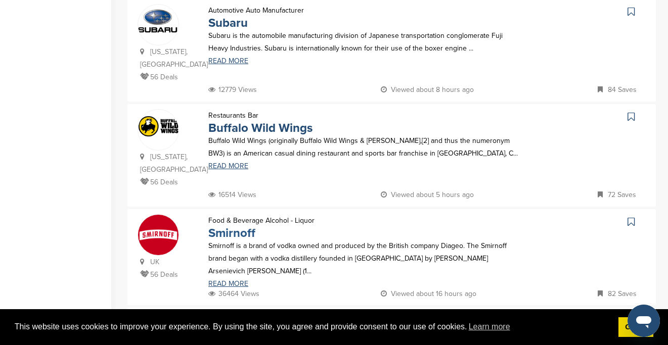
click at [233, 226] on link "Smirnoff" at bounding box center [231, 233] width 47 height 15
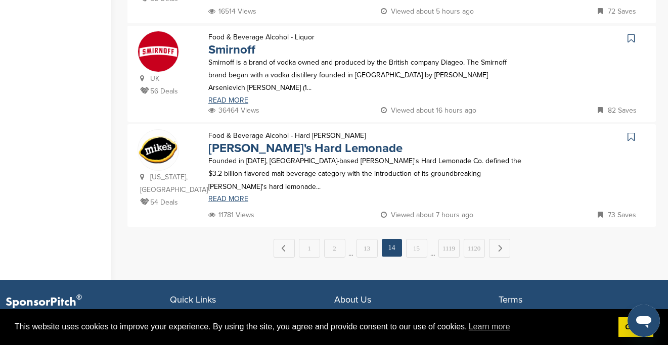
scroll to position [1088, 0]
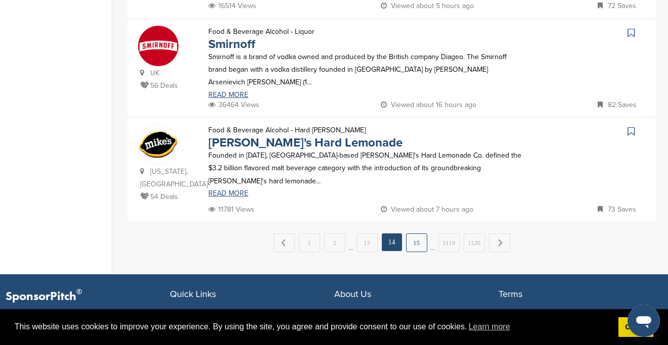
click at [419, 234] on link "15" at bounding box center [416, 243] width 21 height 19
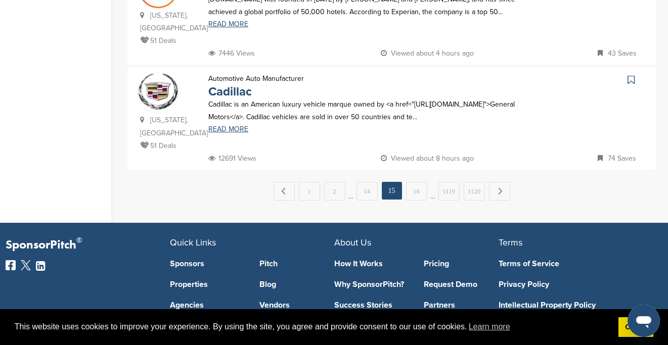
scroll to position [1146, 0]
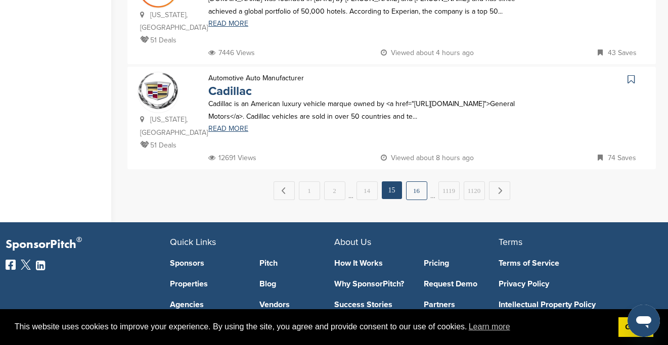
click at [415, 182] on link "16" at bounding box center [416, 191] width 21 height 19
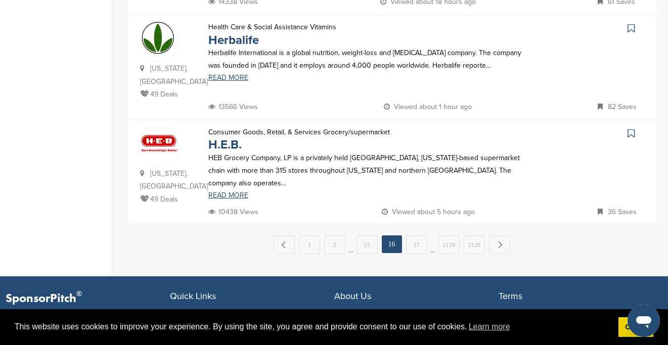
scroll to position [1083, 0]
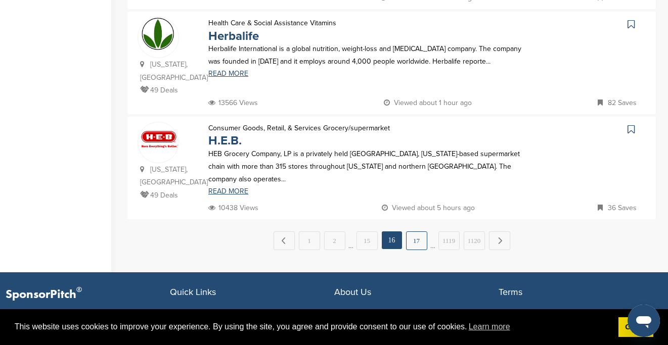
click at [414, 232] on link "17" at bounding box center [416, 241] width 21 height 19
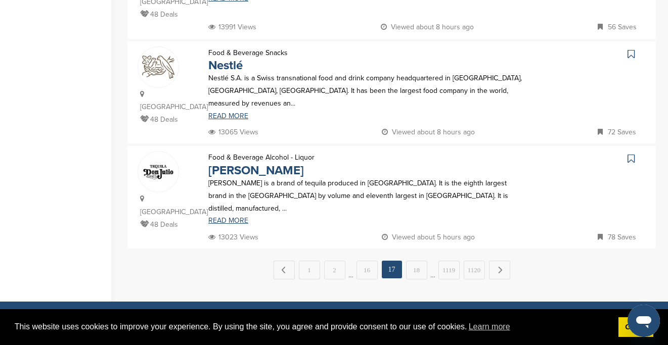
scroll to position [1071, 0]
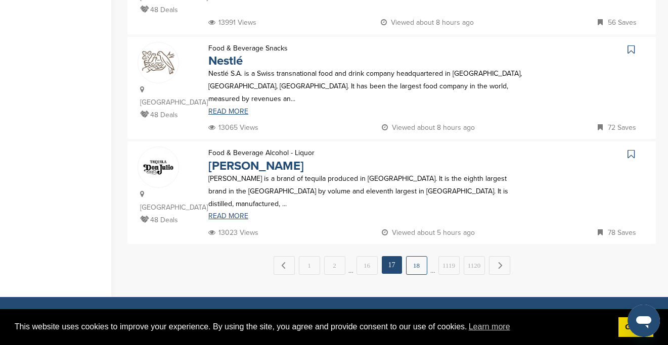
click at [418, 256] on link "18" at bounding box center [416, 265] width 21 height 19
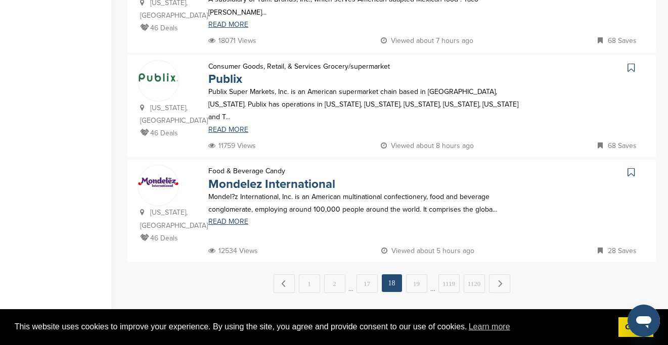
scroll to position [1057, 0]
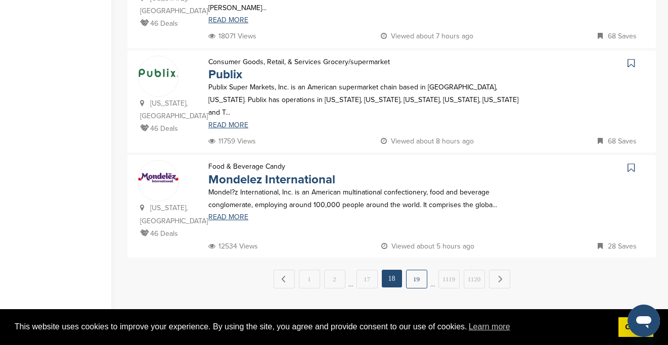
click at [411, 270] on link "19" at bounding box center [416, 279] width 21 height 19
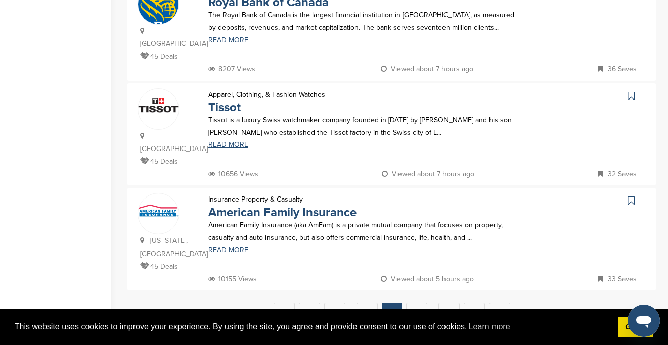
scroll to position [1027, 0]
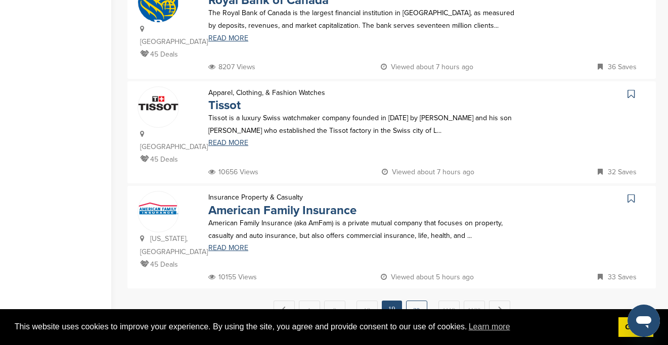
click at [410, 301] on link "20" at bounding box center [416, 310] width 21 height 19
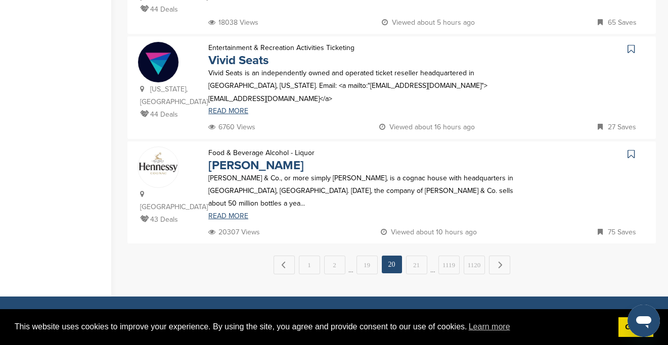
scroll to position [1059, 0]
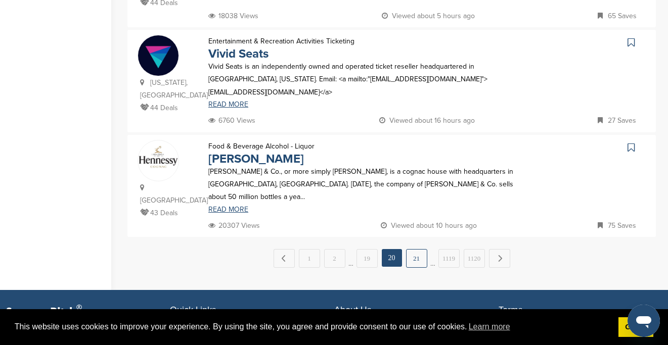
click at [418, 249] on link "21" at bounding box center [416, 258] width 21 height 19
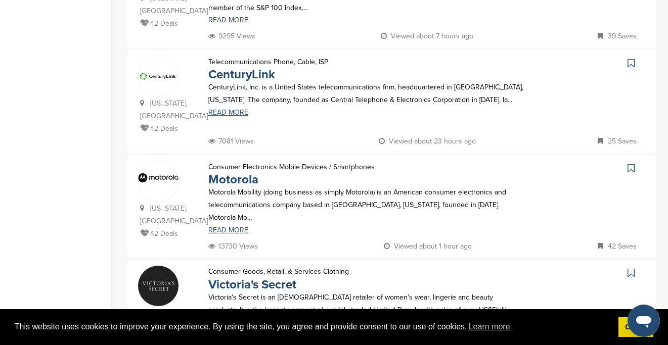
scroll to position [956, 0]
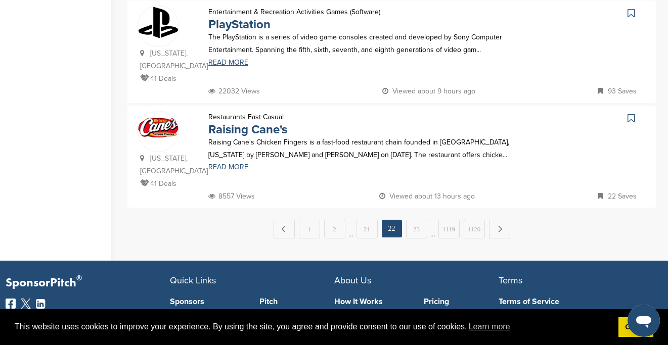
scroll to position [1089, 0]
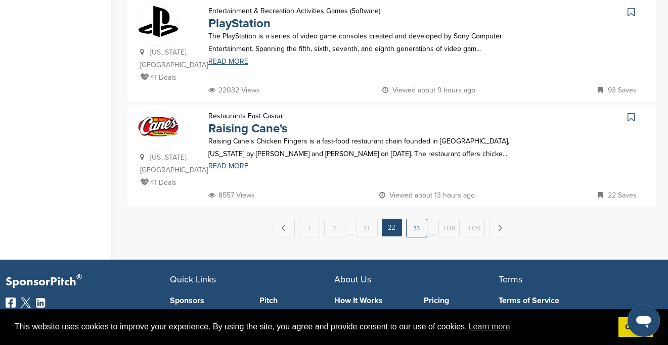
click at [418, 219] on link "23" at bounding box center [416, 228] width 21 height 19
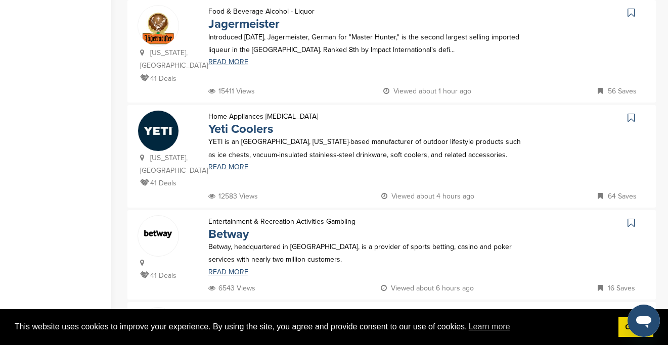
scroll to position [694, 0]
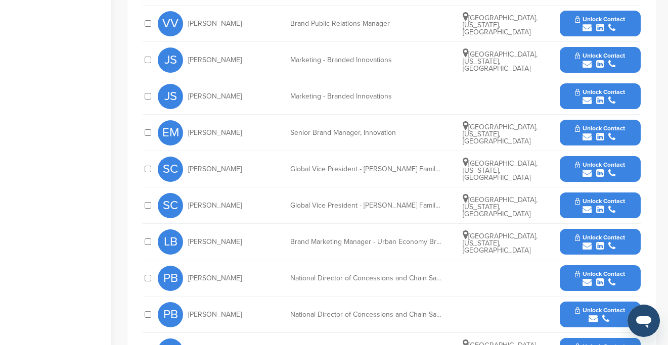
scroll to position [382, 0]
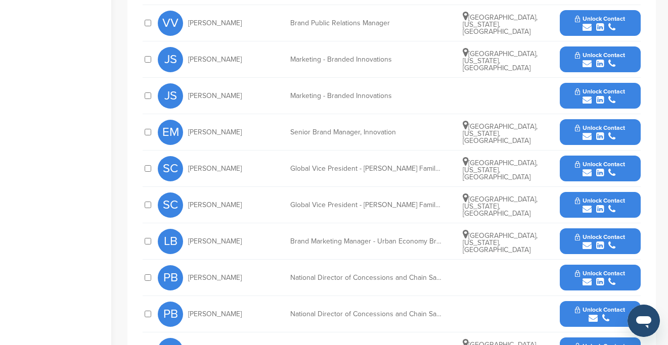
click at [585, 227] on button "Unlock Contact" at bounding box center [600, 242] width 74 height 30
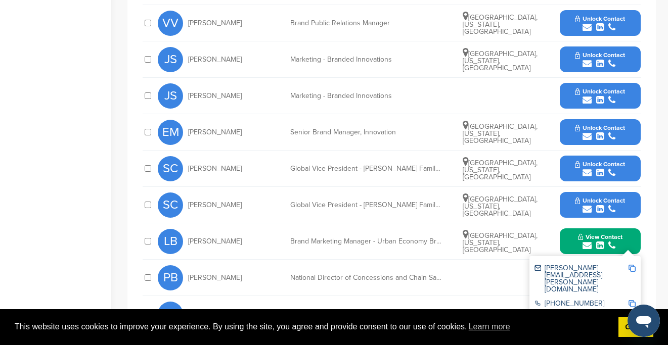
click at [632, 265] on img at bounding box center [632, 268] width 7 height 7
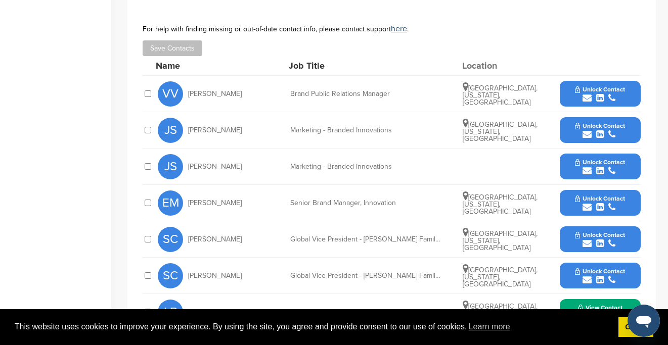
scroll to position [315, 0]
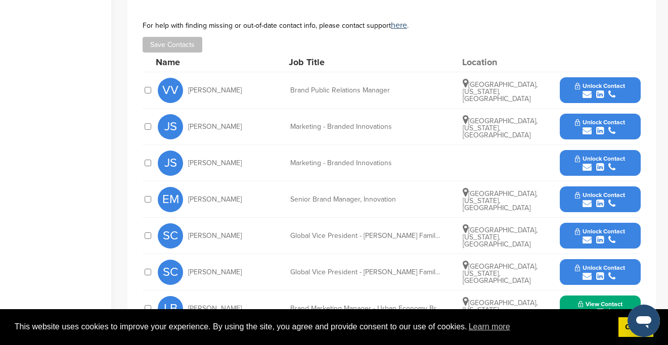
click at [572, 113] on button "Unlock Contact" at bounding box center [600, 127] width 74 height 30
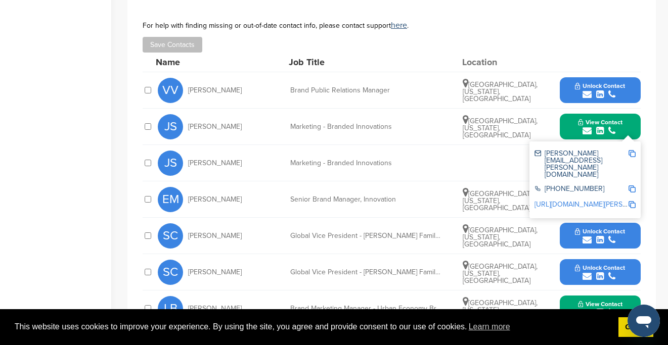
click at [631, 150] on img at bounding box center [632, 153] width 7 height 7
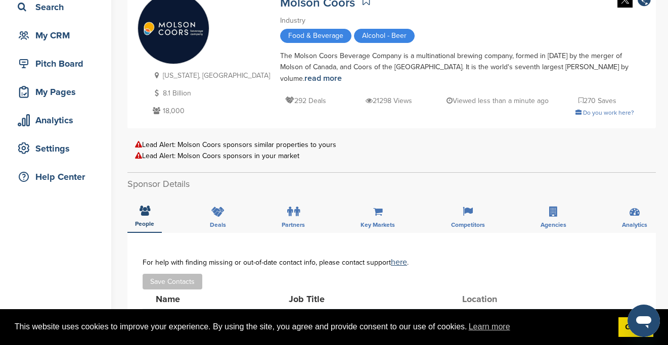
scroll to position [71, 0]
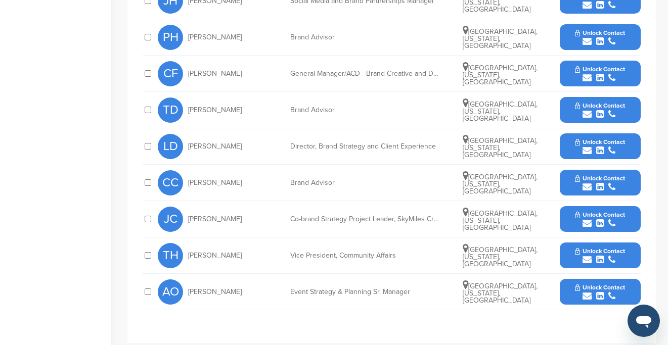
scroll to position [503, 0]
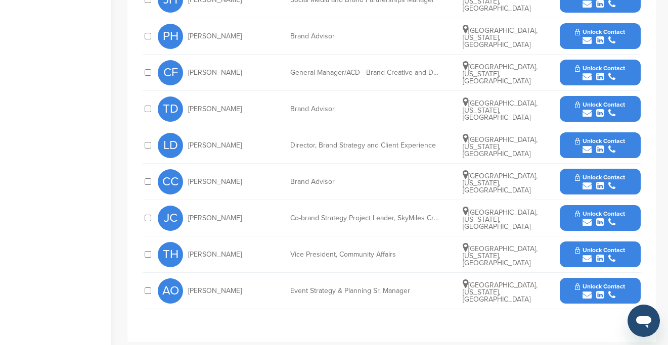
click at [583, 283] on span "Unlock Contact" at bounding box center [600, 286] width 50 height 7
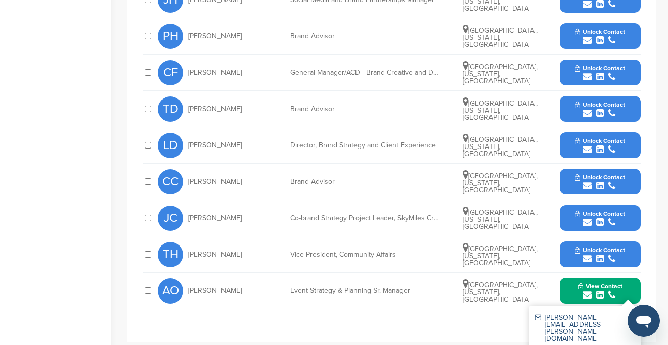
click at [632, 315] on img at bounding box center [632, 318] width 7 height 7
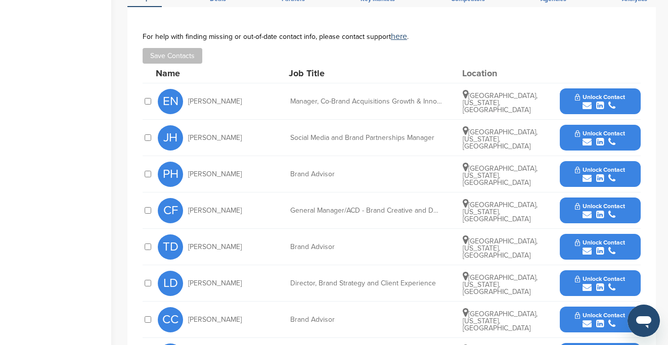
scroll to position [364, 0]
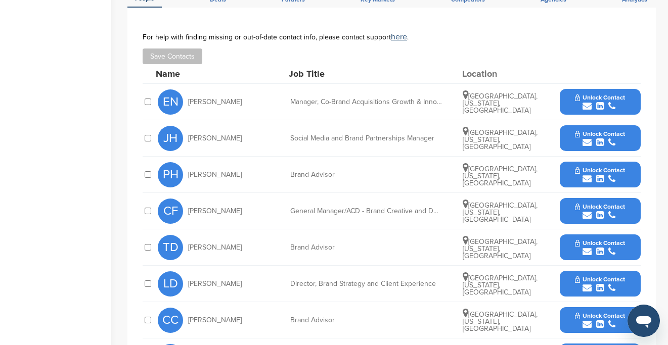
click at [593, 130] on span "Unlock Contact" at bounding box center [600, 133] width 50 height 7
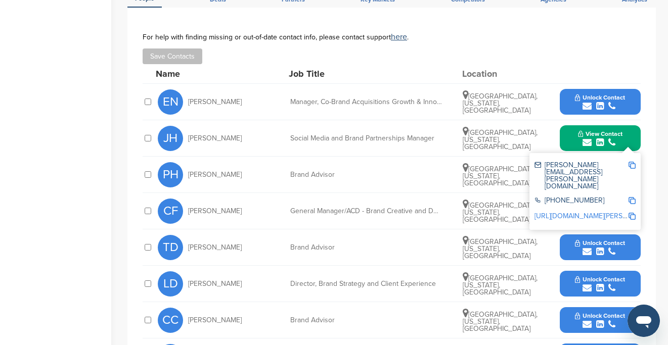
click at [633, 162] on img at bounding box center [632, 165] width 7 height 7
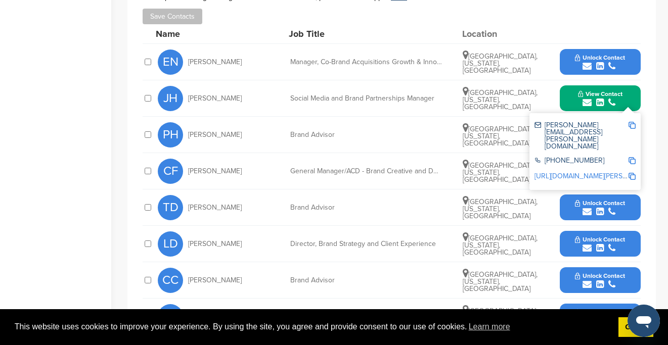
scroll to position [401, 0]
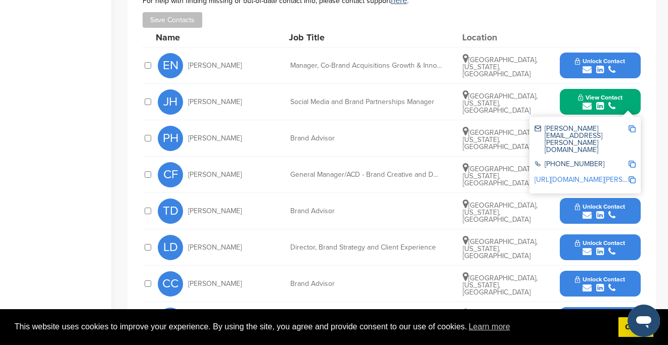
click at [570, 196] on button "Unlock Contact" at bounding box center [600, 211] width 74 height 30
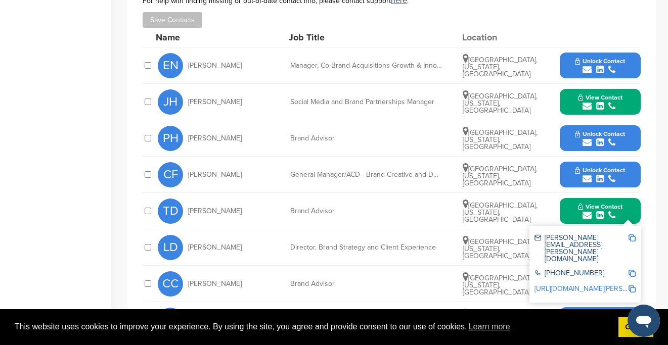
click at [635, 235] on img at bounding box center [632, 238] width 7 height 7
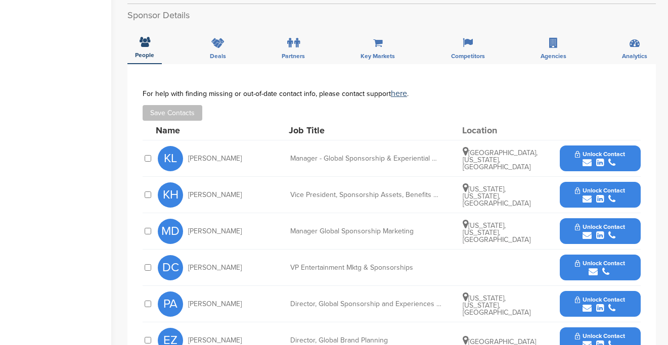
scroll to position [270, 0]
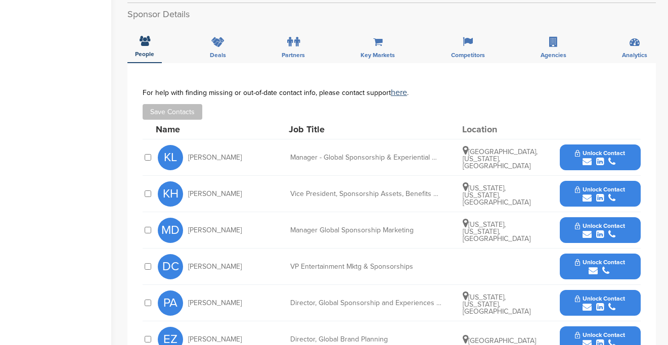
click at [578, 150] on span "Unlock Contact" at bounding box center [600, 153] width 50 height 7
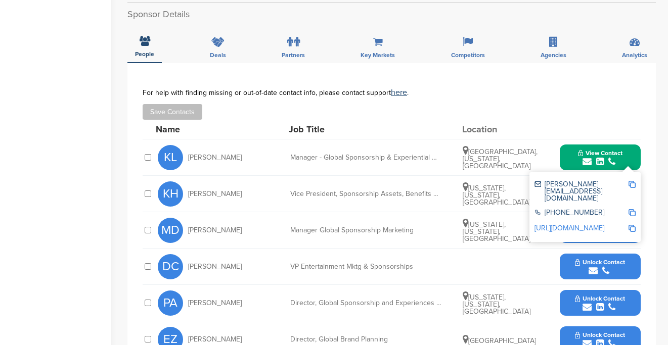
click at [631, 181] on img at bounding box center [632, 184] width 7 height 7
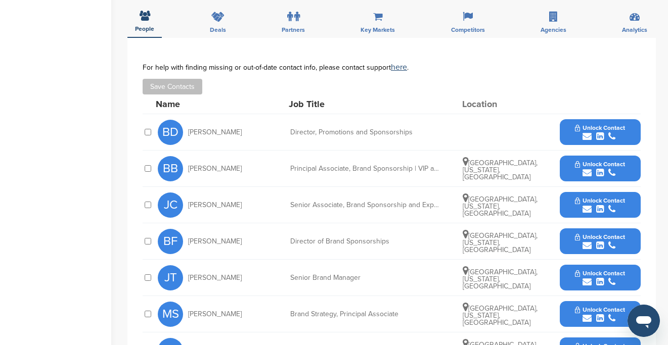
scroll to position [397, 0]
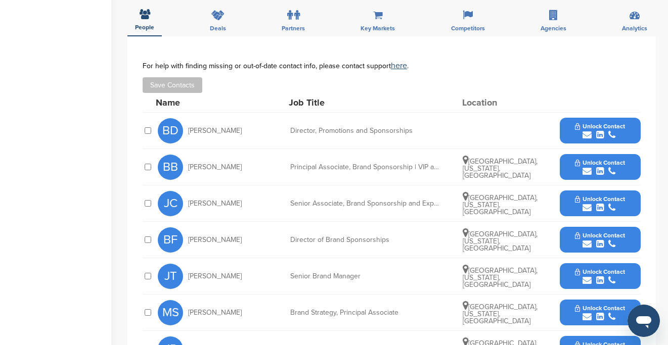
click at [571, 124] on button "Unlock Contact" at bounding box center [600, 131] width 74 height 30
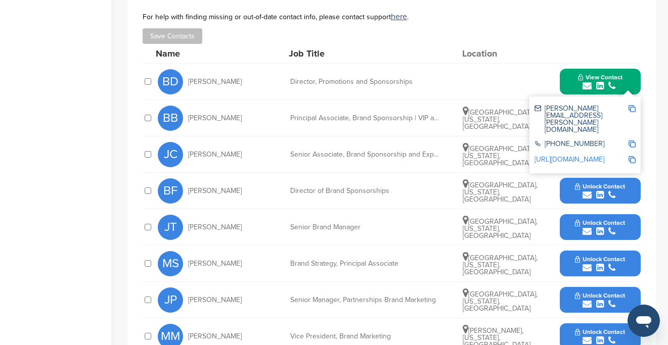
scroll to position [445, 0]
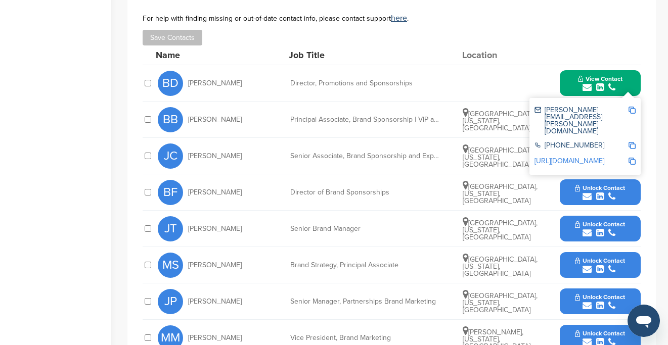
click at [633, 108] on img at bounding box center [632, 110] width 7 height 7
click at [569, 164] on button "Unlock Contact" at bounding box center [600, 156] width 74 height 30
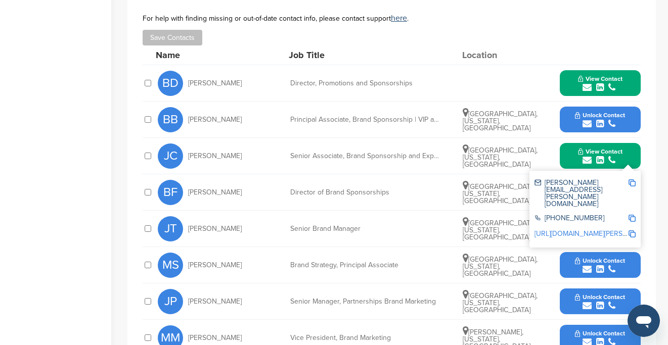
click at [632, 181] on img at bounding box center [632, 183] width 7 height 7
click at [612, 148] on span "View Contact" at bounding box center [600, 151] width 45 height 7
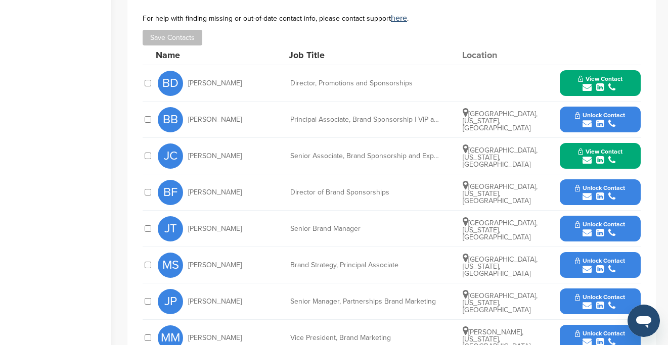
click at [617, 185] on span "Unlock Contact" at bounding box center [600, 188] width 50 height 7
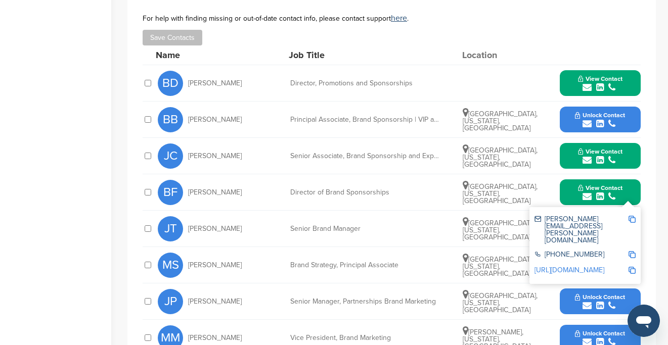
click at [631, 218] on img at bounding box center [632, 219] width 7 height 7
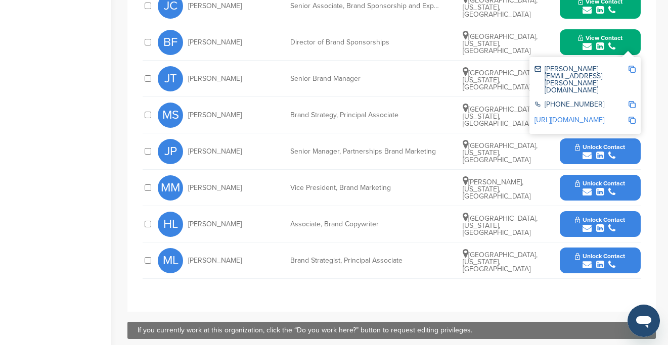
scroll to position [596, 0]
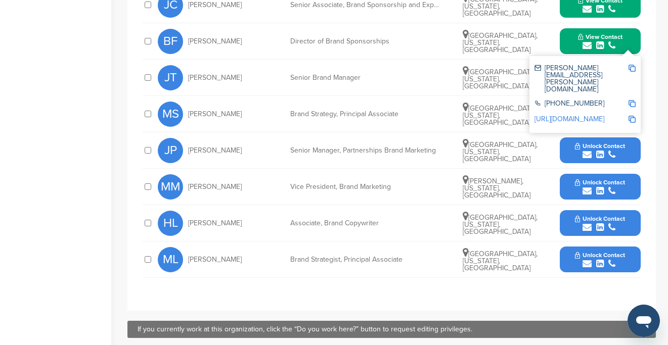
click at [570, 149] on button "Unlock Contact" at bounding box center [600, 151] width 74 height 30
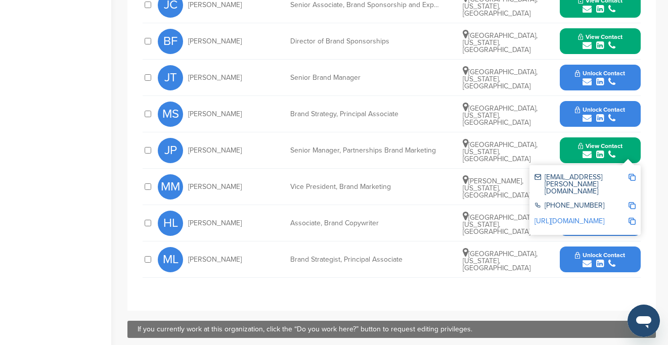
click at [632, 175] on img at bounding box center [632, 177] width 7 height 7
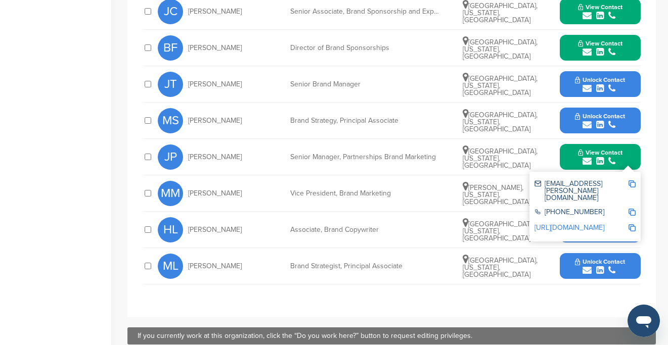
scroll to position [584, 0]
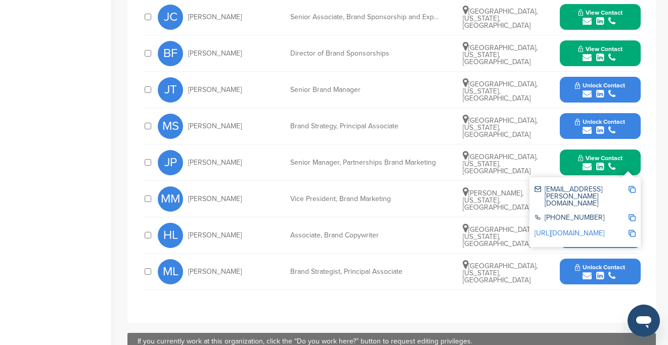
click at [564, 91] on button "Unlock Contact" at bounding box center [600, 90] width 74 height 30
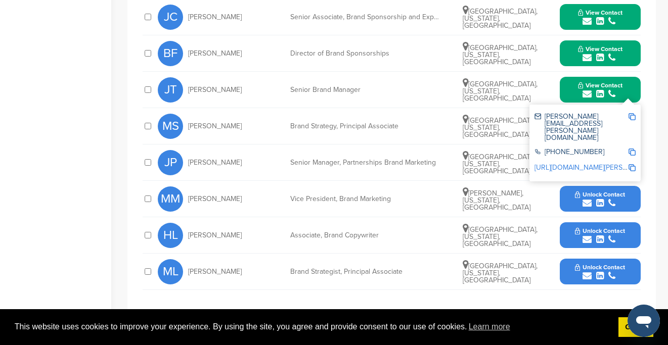
click at [635, 115] on img at bounding box center [632, 116] width 7 height 7
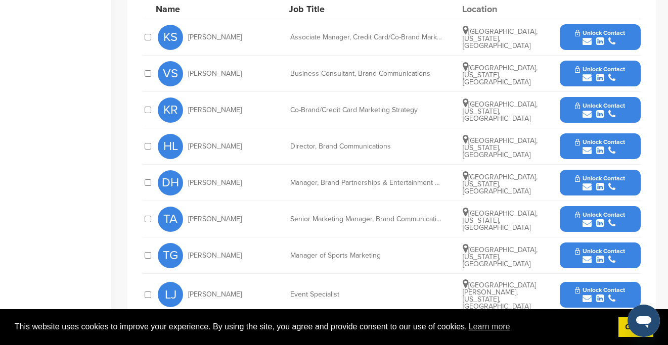
scroll to position [493, 0]
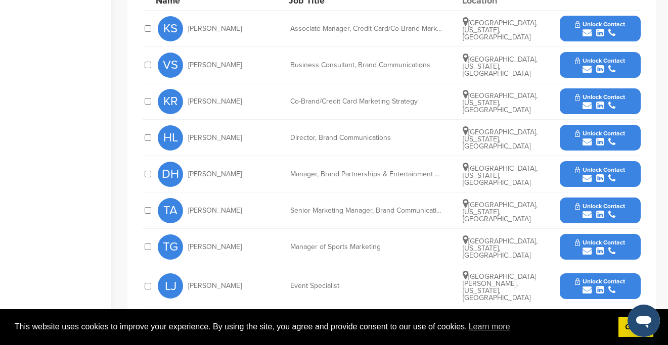
click at [584, 164] on button "Unlock Contact" at bounding box center [600, 174] width 74 height 30
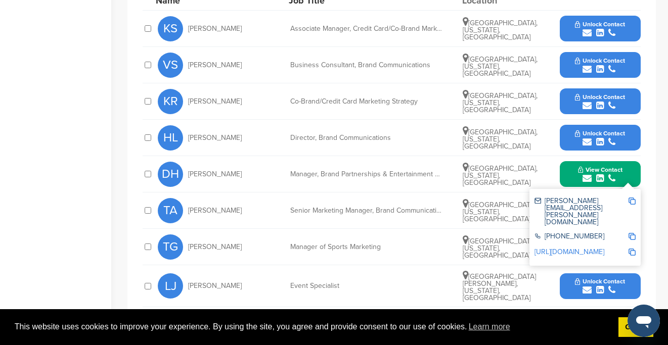
click at [633, 196] on div "[PERSON_NAME][EMAIL_ADDRESS][PERSON_NAME][DOMAIN_NAME]" at bounding box center [585, 211] width 101 height 35
click at [633, 199] on img at bounding box center [632, 201] width 7 height 7
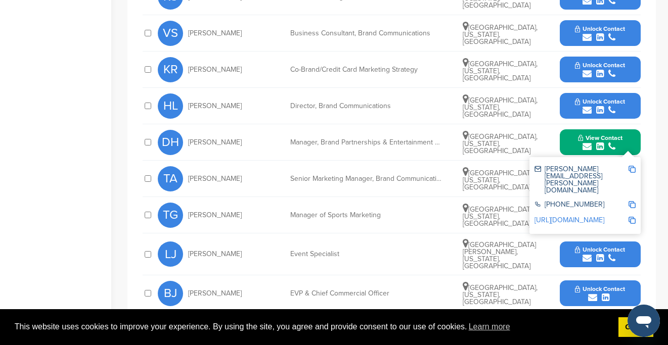
scroll to position [527, 0]
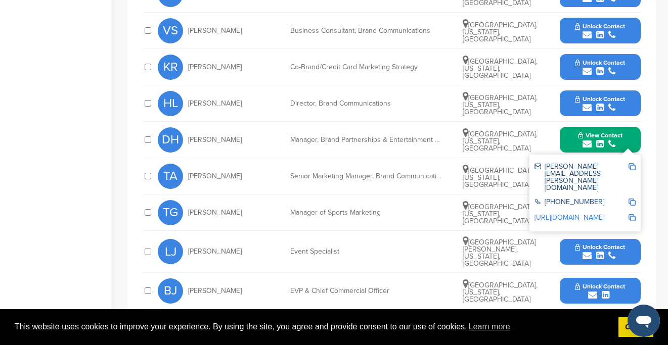
click at [624, 244] on span "Unlock Contact" at bounding box center [600, 247] width 50 height 7
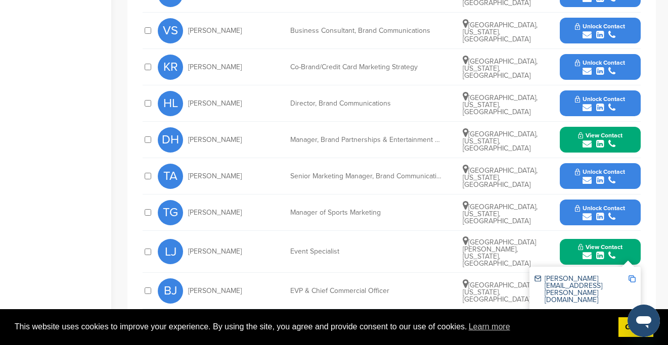
click at [630, 276] on img at bounding box center [632, 279] width 7 height 7
click at [629, 276] on img at bounding box center [632, 279] width 7 height 7
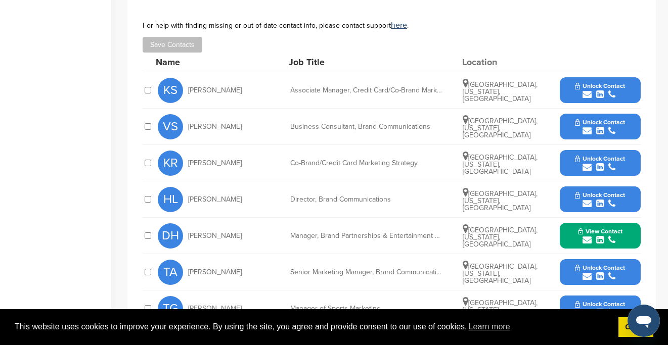
scroll to position [437, 0]
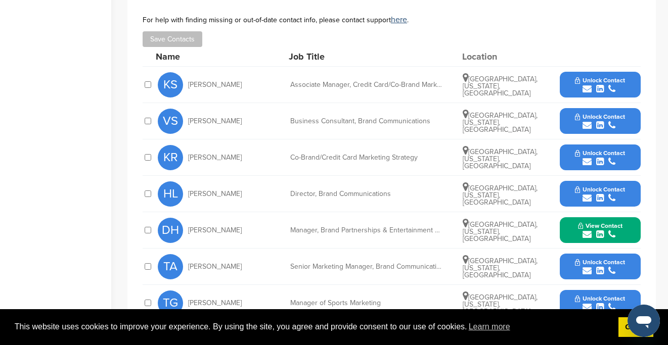
drag, startPoint x: 238, startPoint y: 227, endPoint x: 185, endPoint y: 231, distance: 53.3
click at [185, 231] on div "DH [PERSON_NAME]" at bounding box center [213, 230] width 111 height 25
copy div "[PERSON_NAME]"
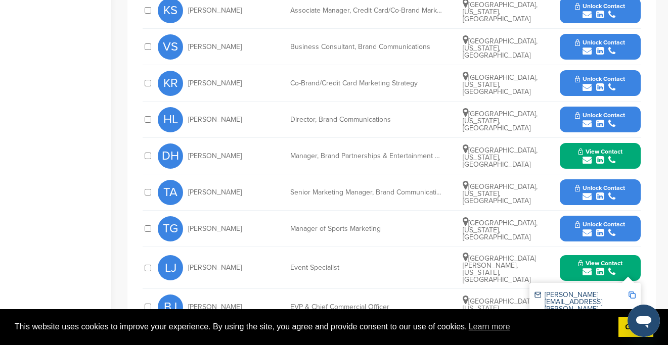
scroll to position [513, 0]
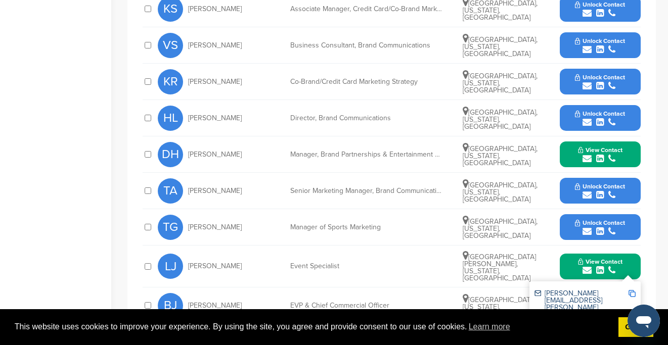
click at [566, 192] on button "Unlock Contact" at bounding box center [600, 191] width 74 height 30
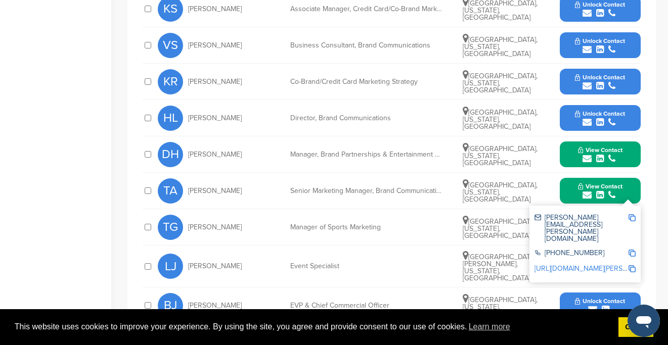
click at [633, 218] on img at bounding box center [632, 217] width 7 height 7
copy div "[PERSON_NAME]"
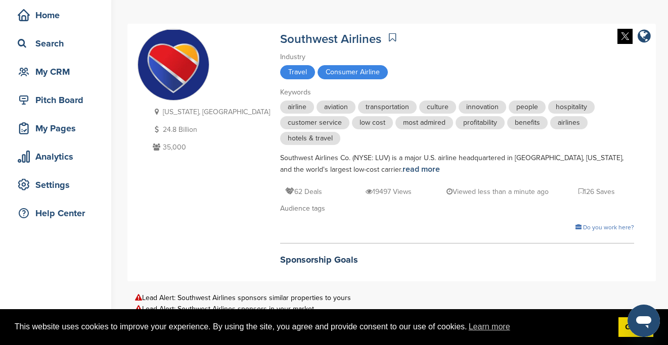
scroll to position [0, 0]
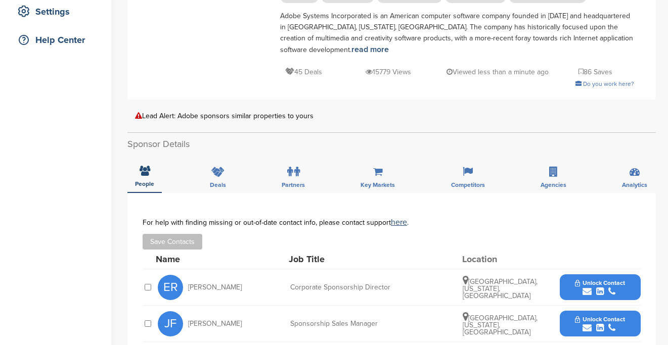
scroll to position [283, 0]
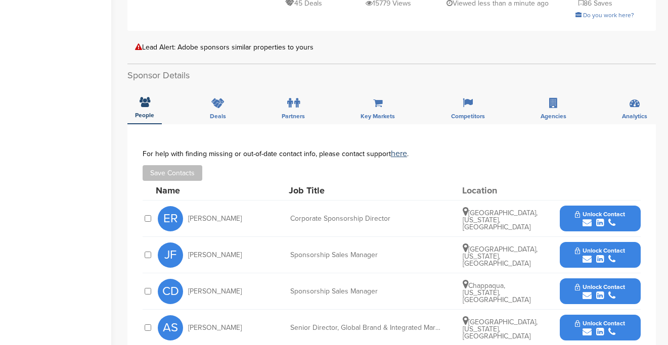
click at [594, 209] on button "Unlock Contact" at bounding box center [600, 219] width 74 height 30
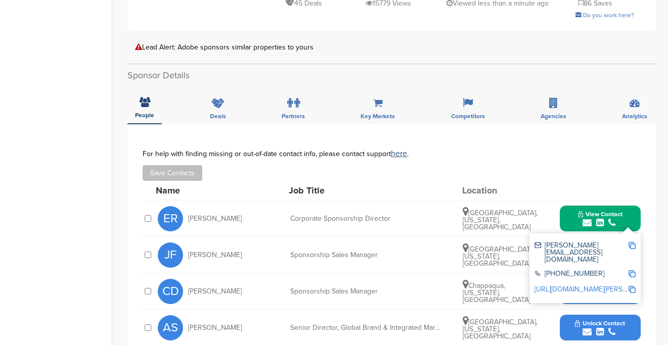
click at [629, 246] on img at bounding box center [632, 245] width 7 height 7
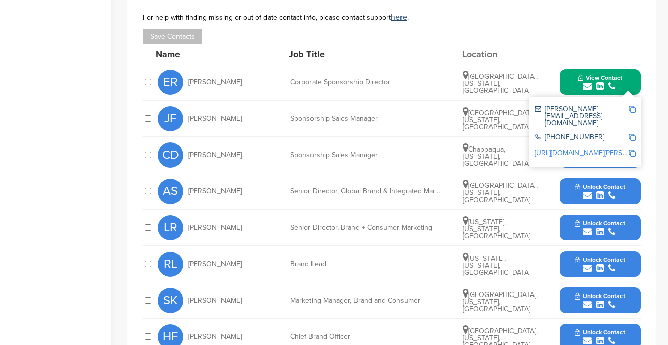
scroll to position [422, 0]
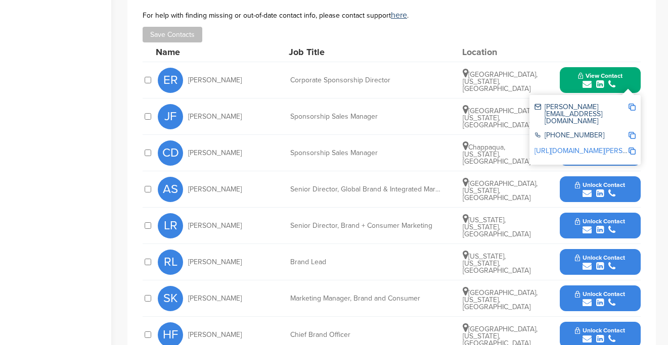
click at [571, 190] on button "Unlock Contact" at bounding box center [600, 189] width 74 height 30
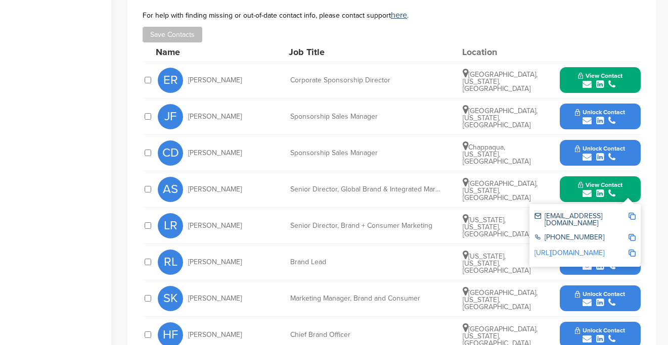
click at [635, 213] on img at bounding box center [632, 216] width 7 height 7
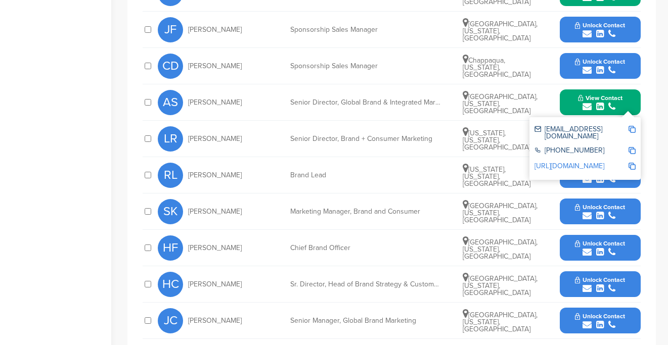
scroll to position [538, 0]
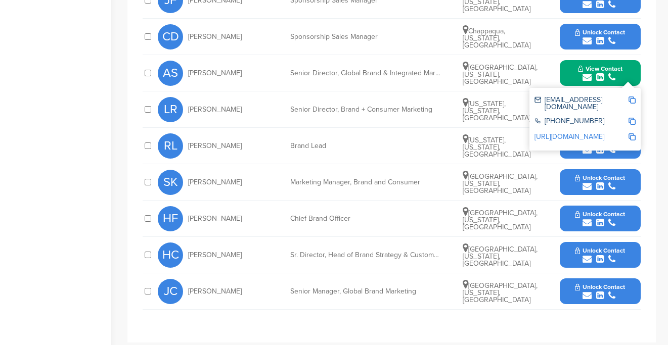
click at [568, 296] on button "Unlock Contact" at bounding box center [600, 292] width 74 height 30
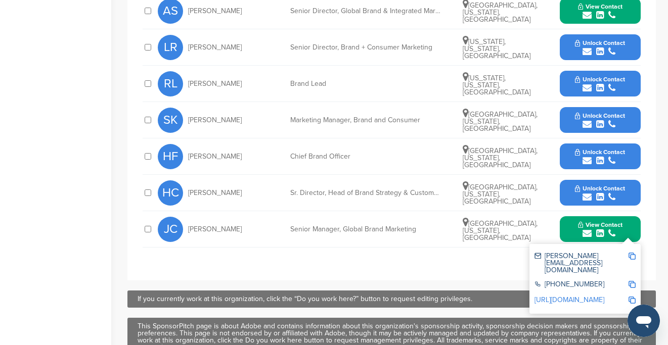
scroll to position [603, 0]
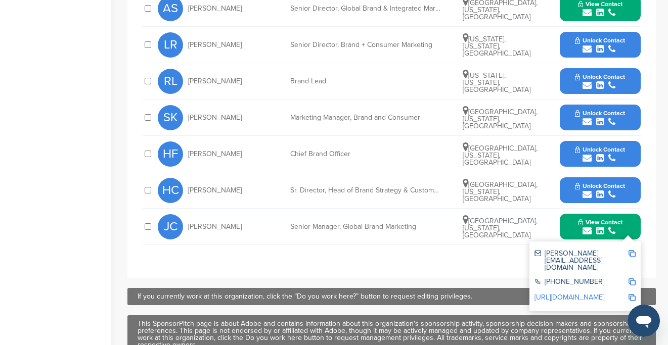
click at [630, 254] on img at bounding box center [632, 253] width 7 height 7
click at [567, 151] on button "Unlock Contact" at bounding box center [600, 154] width 74 height 30
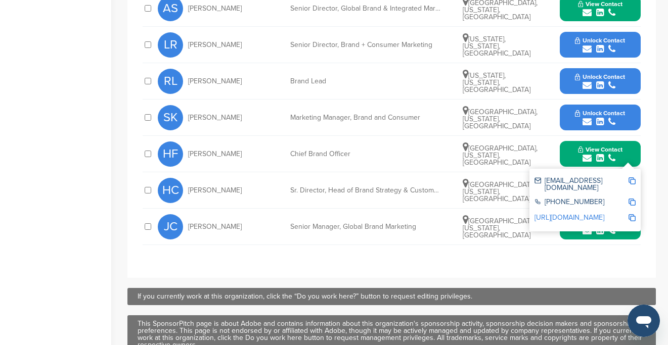
click at [632, 181] on img at bounding box center [632, 181] width 7 height 7
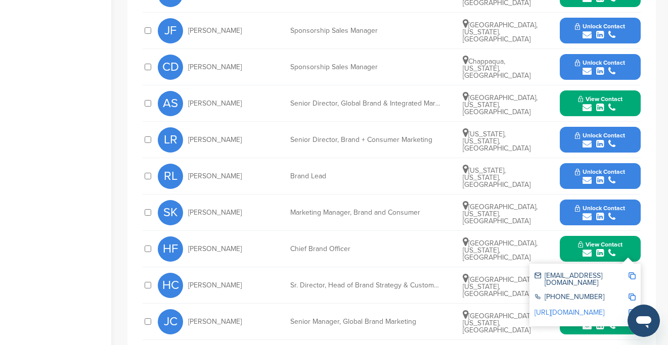
scroll to position [530, 0]
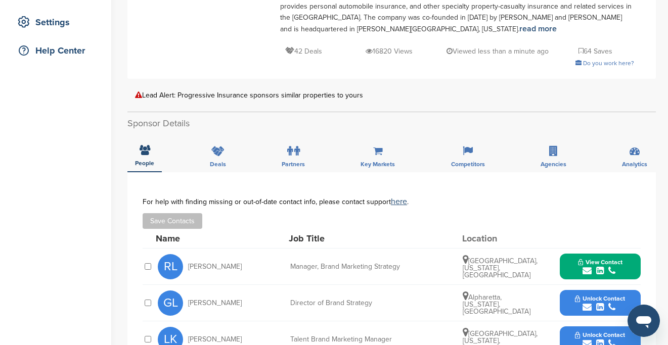
scroll to position [195, 0]
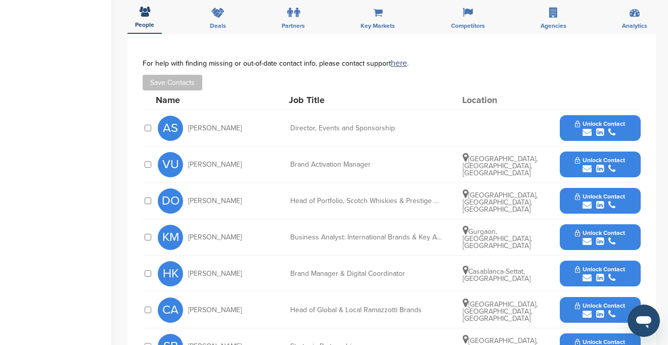
scroll to position [279, 0]
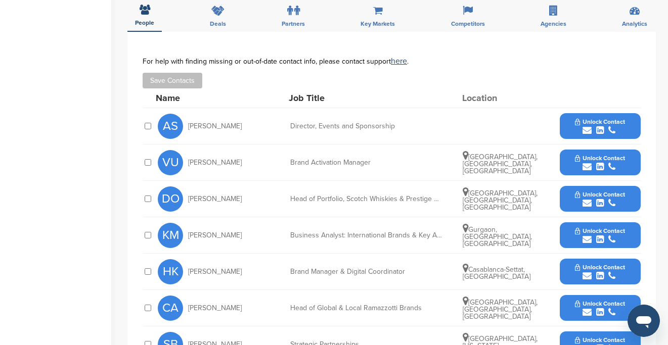
click at [564, 124] on button "Unlock Contact" at bounding box center [600, 126] width 74 height 30
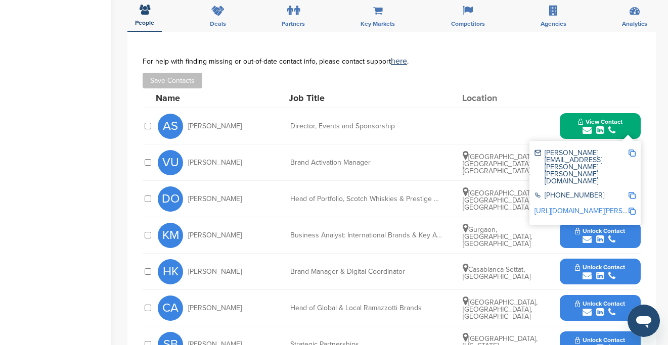
click at [633, 155] on img at bounding box center [632, 153] width 7 height 7
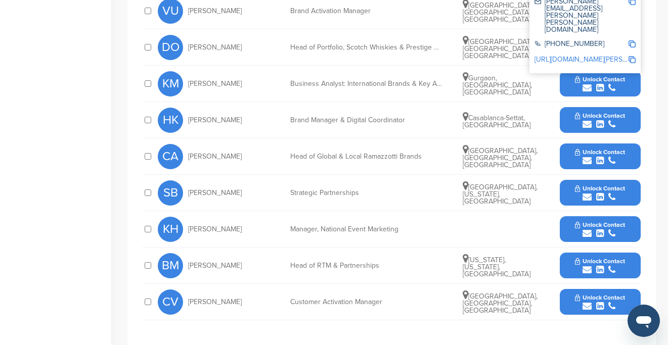
scroll to position [432, 0]
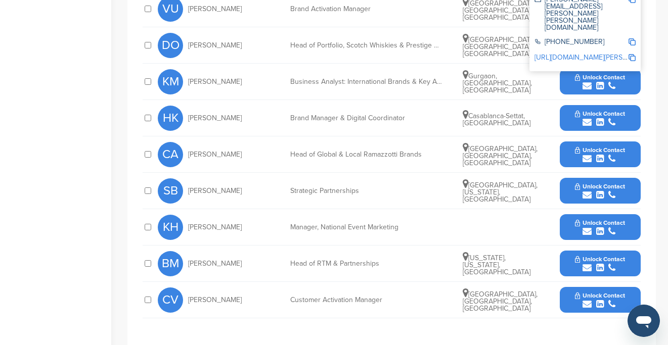
click at [563, 184] on button "Unlock Contact" at bounding box center [600, 191] width 74 height 30
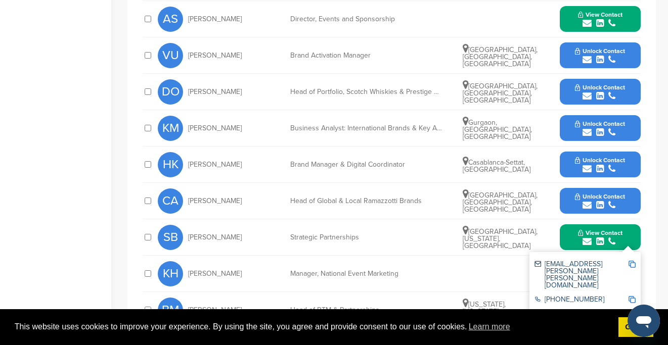
scroll to position [385, 0]
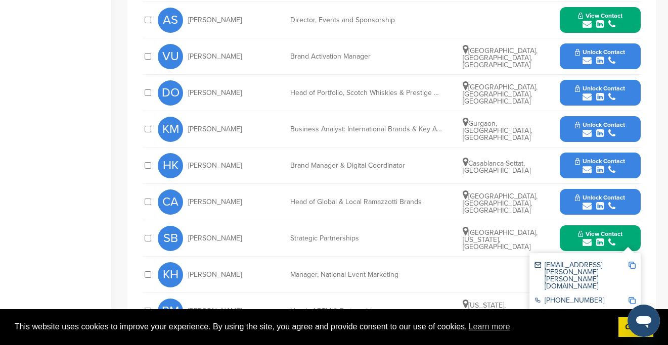
click at [635, 264] on img at bounding box center [632, 265] width 7 height 7
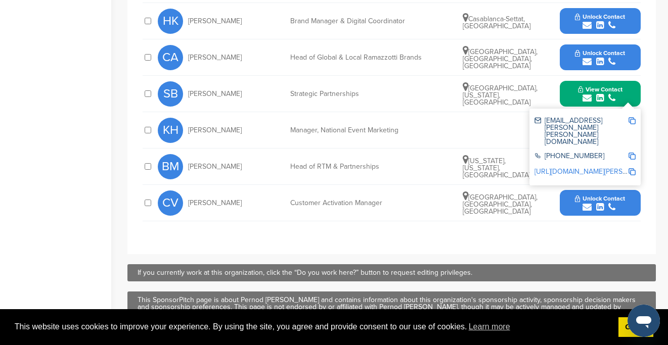
scroll to position [533, 0]
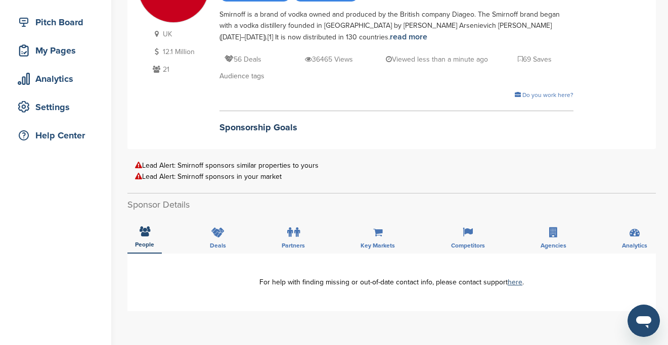
scroll to position [141, 0]
